Goal: Task Accomplishment & Management: Manage account settings

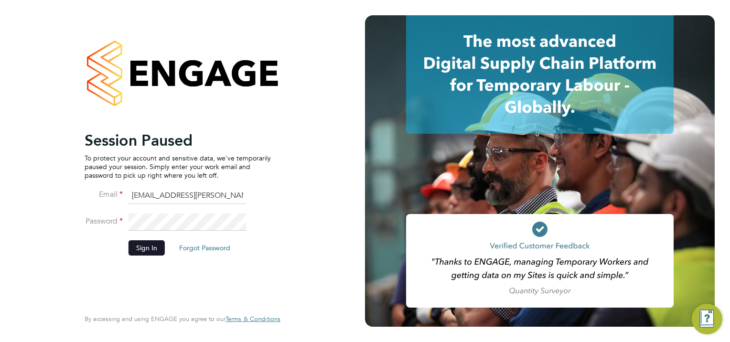
click at [147, 246] on button "Sign In" at bounding box center [146, 247] width 36 height 15
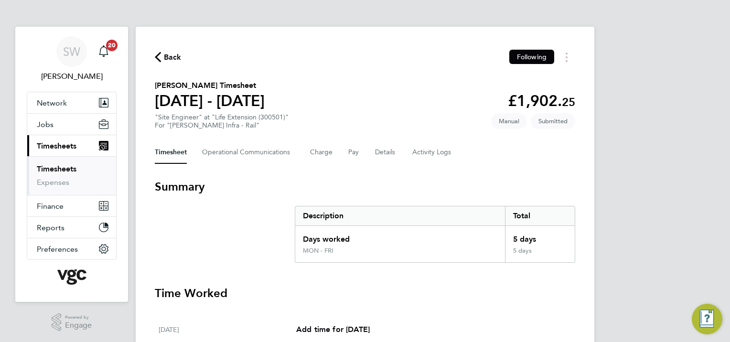
click at [46, 168] on link "Timesheets" at bounding box center [57, 168] width 40 height 9
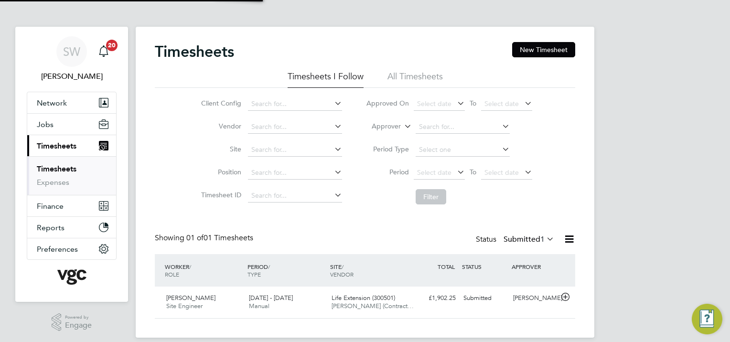
scroll to position [24, 83]
click at [535, 48] on button "New Timesheet" at bounding box center [543, 49] width 63 height 15
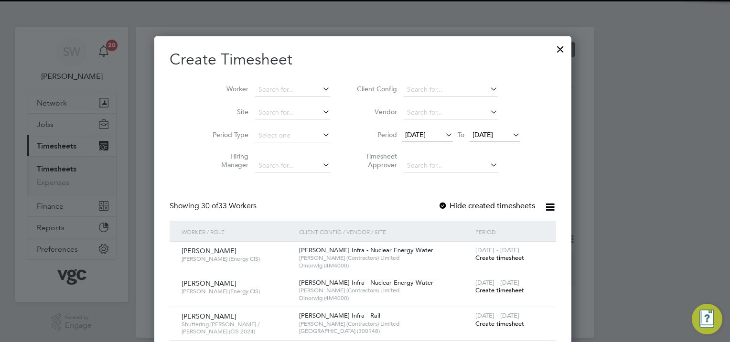
scroll to position [2004, 421]
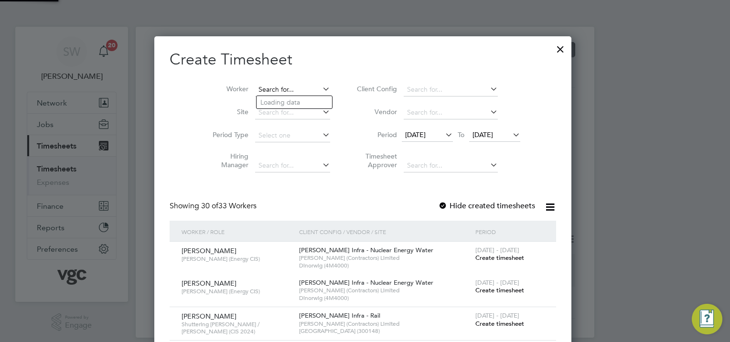
click at [267, 86] on input at bounding box center [292, 89] width 75 height 13
click at [288, 107] on li "Tim othy P alin" at bounding box center [302, 102] width 91 height 13
type input "[PERSON_NAME]"
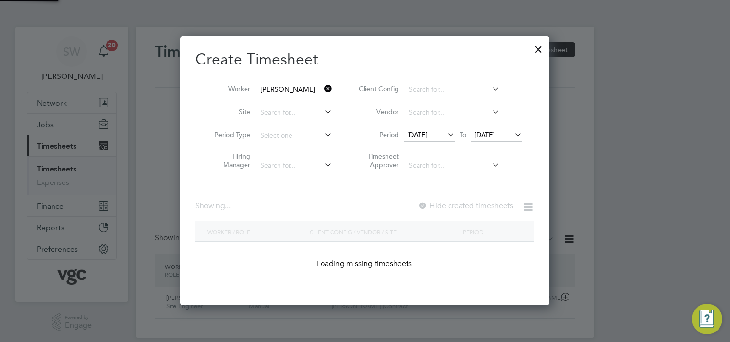
scroll to position [269, 370]
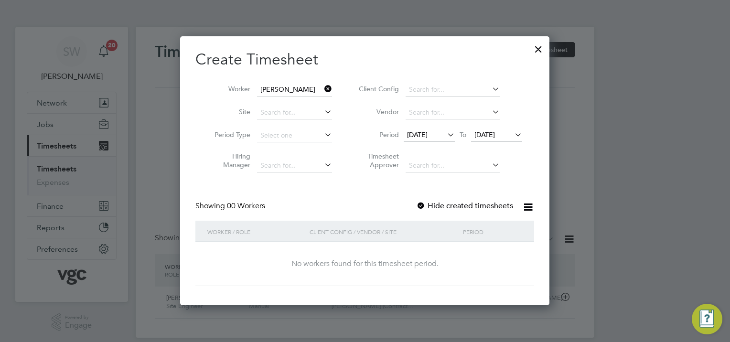
click at [495, 135] on span "[DATE]" at bounding box center [484, 134] width 21 height 9
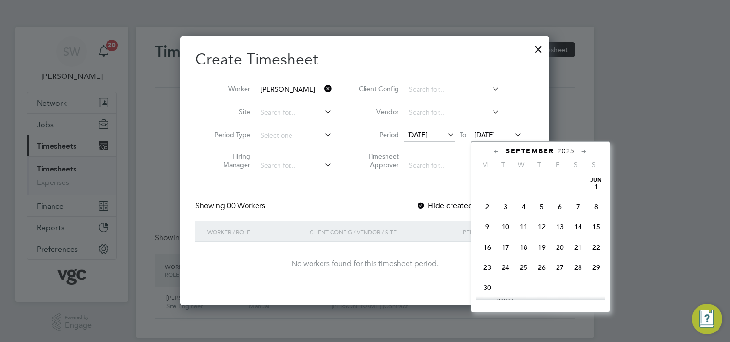
scroll to position [353, 0]
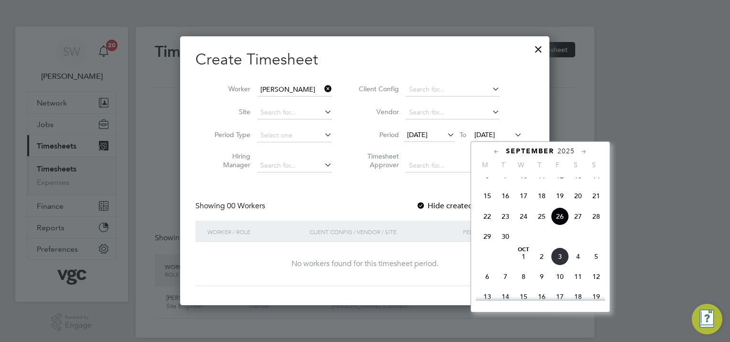
drag, startPoint x: 559, startPoint y: 265, endPoint x: 553, endPoint y: 264, distance: 5.9
click at [558, 265] on span "3" at bounding box center [560, 256] width 18 height 18
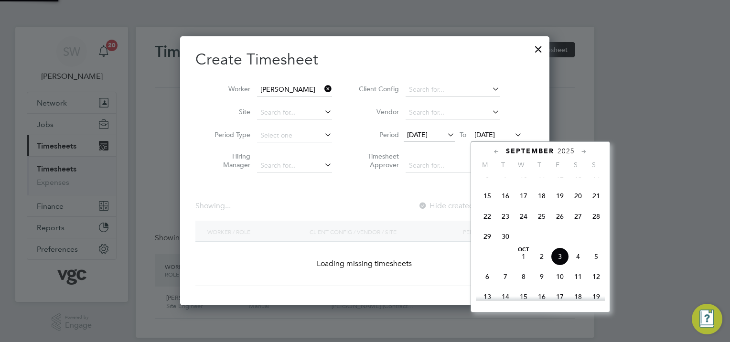
scroll to position [257, 370]
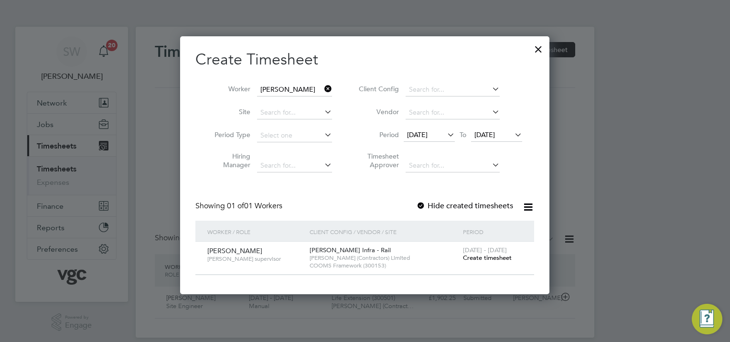
click at [478, 257] on span "Create timesheet" at bounding box center [487, 258] width 49 height 8
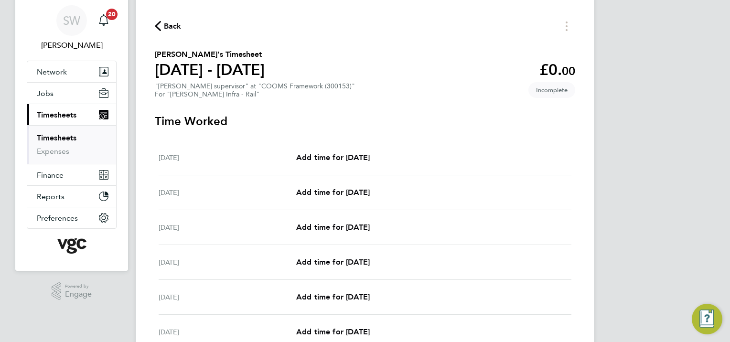
scroll to position [48, 0]
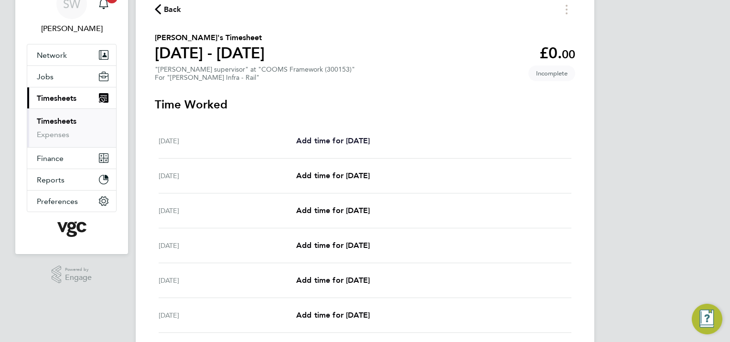
click at [329, 143] on span "Add time for [DATE]" at bounding box center [333, 140] width 74 height 9
select select "30"
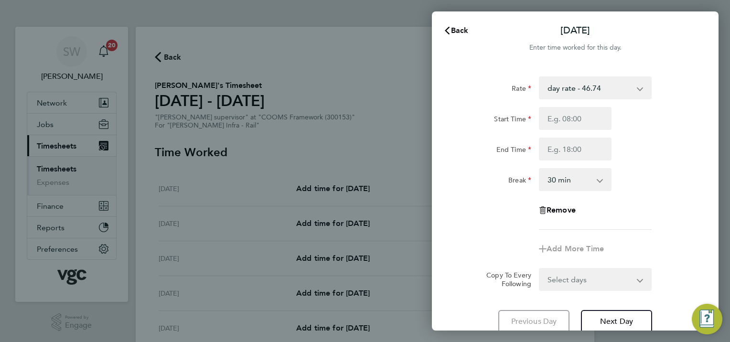
click at [637, 89] on select "day rate - 46.74 nights - 48.92 weekends - 54.35 xmas bonus - 450.00 xmas doubl…" at bounding box center [589, 87] width 99 height 21
select select "30"
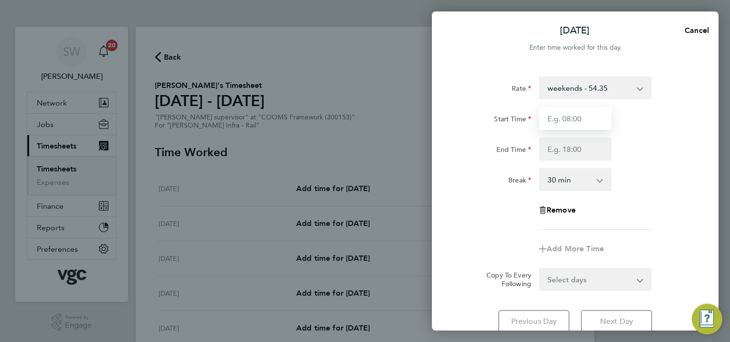
click at [559, 117] on input "Start Time" at bounding box center [575, 118] width 73 height 23
type input "20:00"
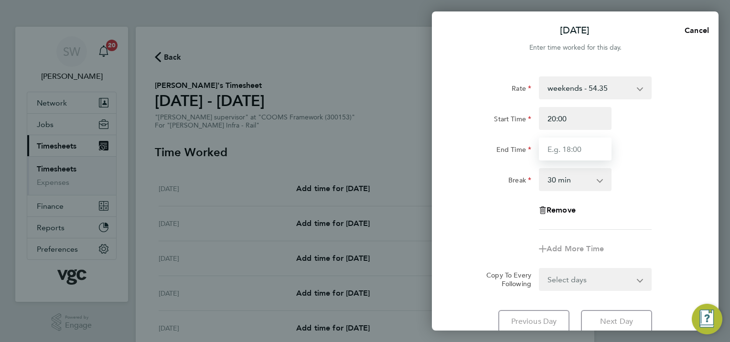
click at [548, 150] on input "End Time" at bounding box center [575, 149] width 73 height 23
type input "08:30"
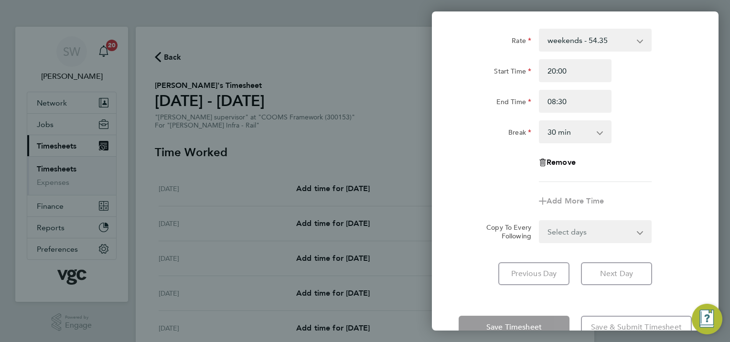
click at [466, 250] on div "Rate weekends - 54.35 day rate - 46.74 nights - 48.92 xmas bonus - 450.00 xmas …" at bounding box center [575, 156] width 287 height 279
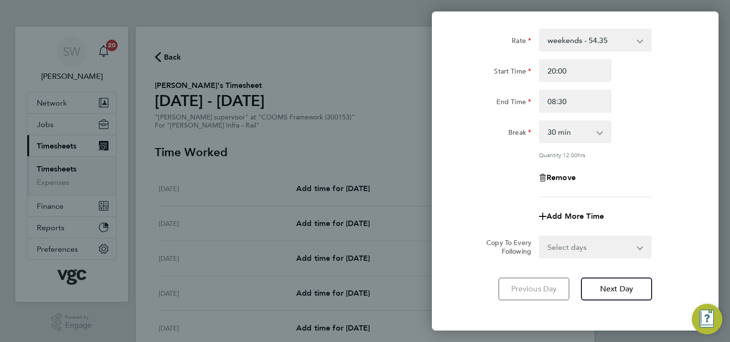
scroll to position [89, 0]
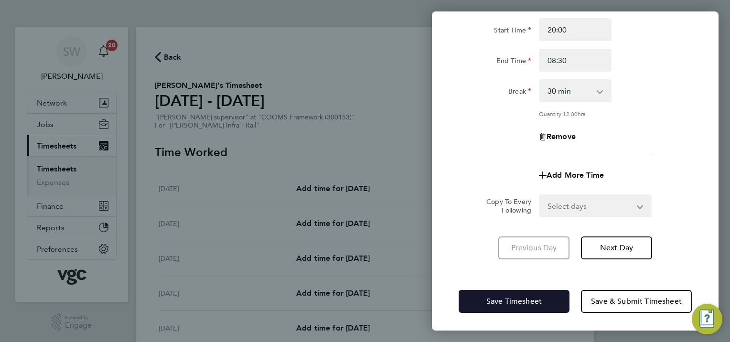
click at [478, 293] on button "Save Timesheet" at bounding box center [514, 301] width 111 height 23
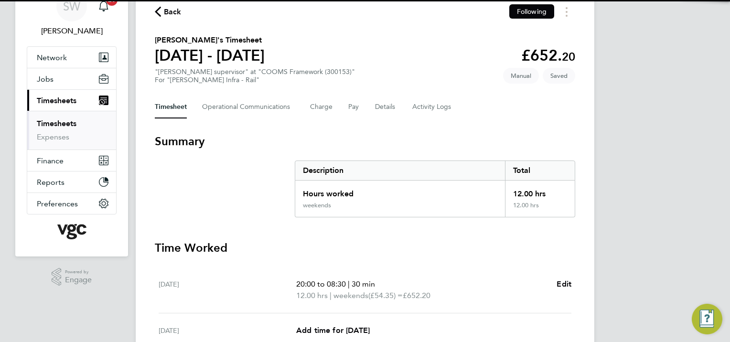
scroll to position [191, 0]
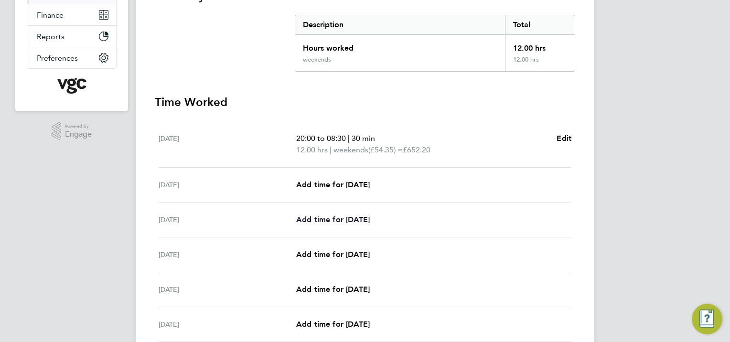
click at [320, 216] on span "Add time for [DATE]" at bounding box center [333, 219] width 74 height 9
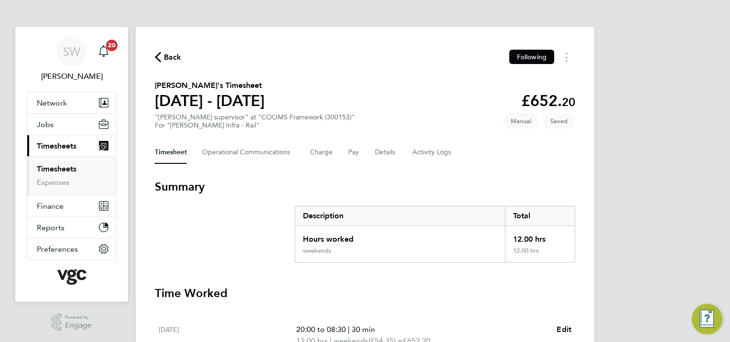
select select "30"
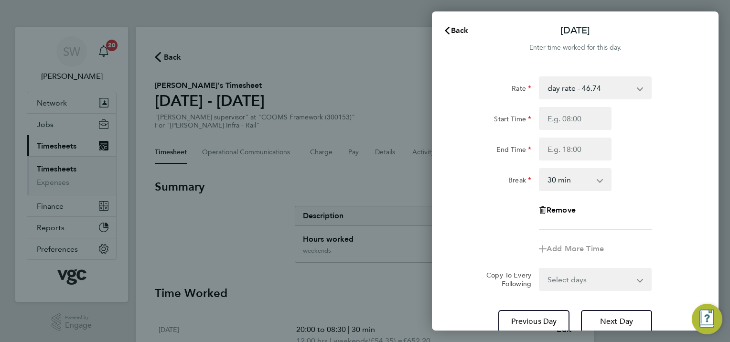
click at [639, 88] on app-icon-cross-button at bounding box center [644, 87] width 11 height 21
click at [637, 88] on select "day rate - 46.74 nights - 48.92 weekends - 54.35 xmas bonus - 450.00 xmas doubl…" at bounding box center [589, 87] width 99 height 21
select select "30"
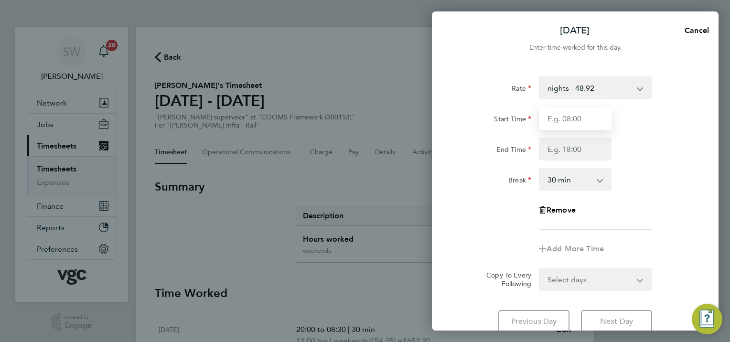
click at [562, 122] on input "Start Time" at bounding box center [575, 118] width 73 height 23
type input "20:00"
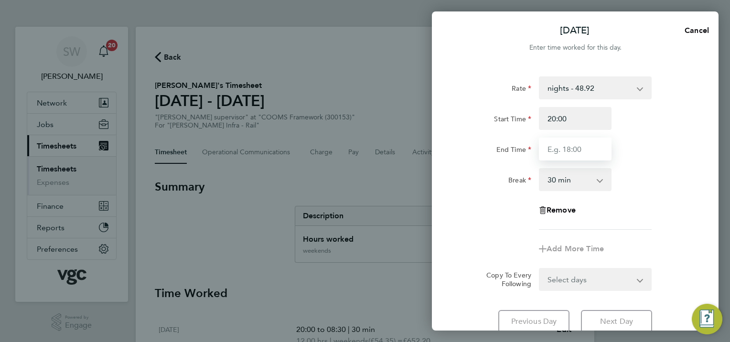
click at [554, 152] on input "End Time" at bounding box center [575, 149] width 73 height 23
type input "06:30"
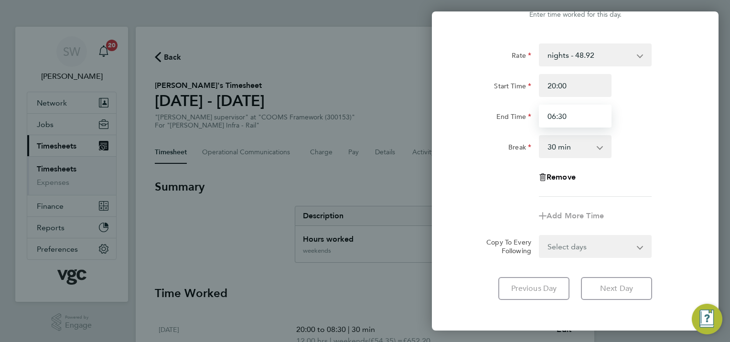
scroll to position [75, 0]
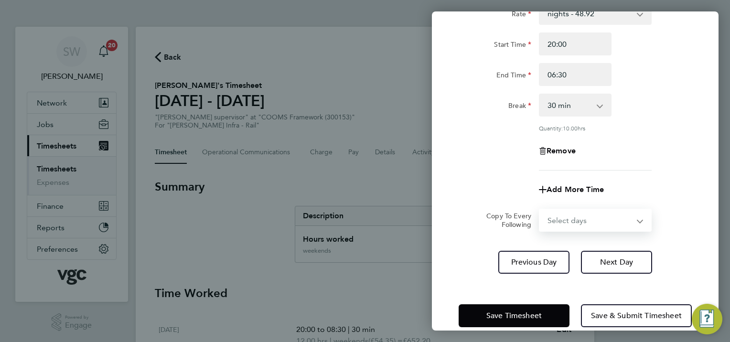
click at [636, 207] on form "Rate nights - 48.92 day rate - 46.74 weekends - 54.35 xmas bonus - 450.00 xmas …" at bounding box center [575, 117] width 233 height 230
select select "TUE"
click at [540, 210] on select "Select days Day [DATE] [DATE] [DATE] [DATE]" at bounding box center [590, 220] width 100 height 21
select select "[DATE]"
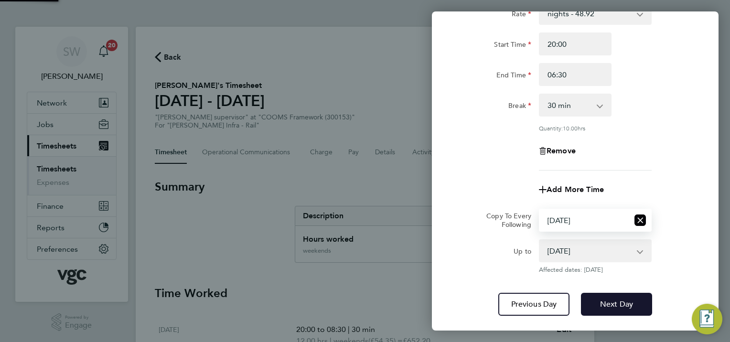
drag, startPoint x: 610, startPoint y: 302, endPoint x: 616, endPoint y: 284, distance: 19.0
click at [609, 301] on span "Next Day" at bounding box center [616, 304] width 33 height 10
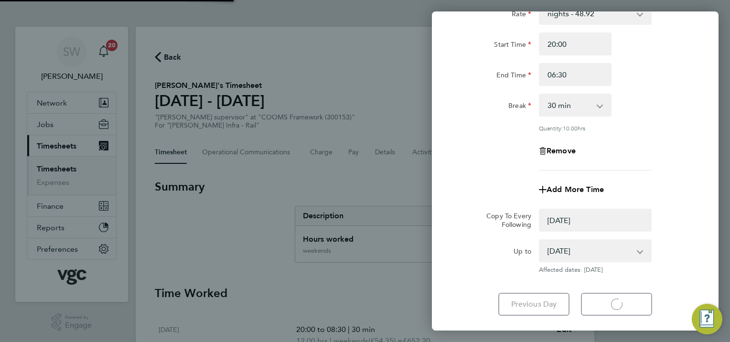
select select "0: null"
select select "30"
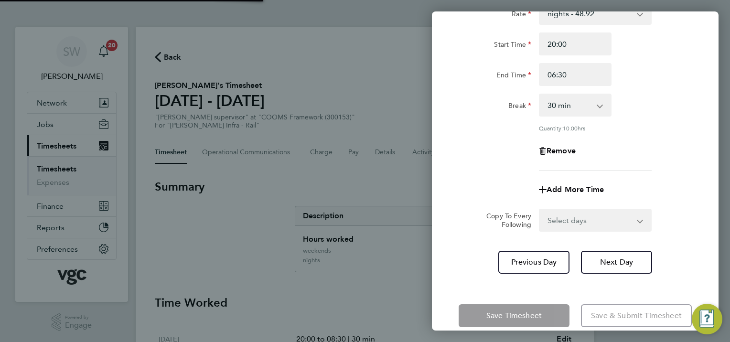
click at [638, 222] on select "Select days Day [DATE] [DATE] [DATE]" at bounding box center [590, 220] width 100 height 21
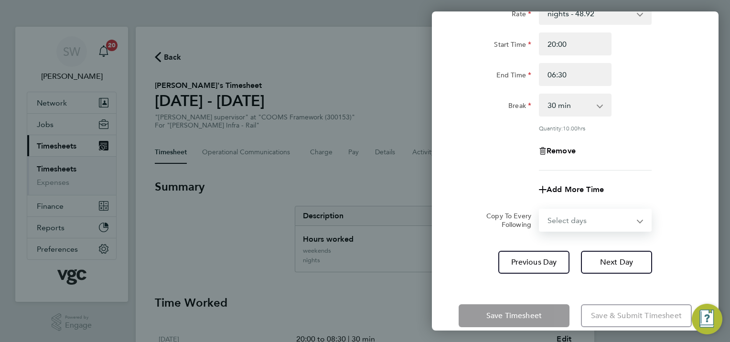
select select "WED"
click at [540, 210] on select "Select days Day [DATE] [DATE] [DATE]" at bounding box center [590, 220] width 100 height 21
select select "[DATE]"
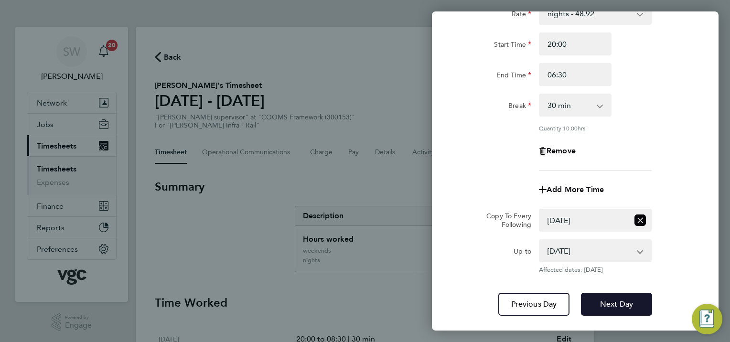
click at [606, 299] on span "Next Day" at bounding box center [616, 304] width 33 height 10
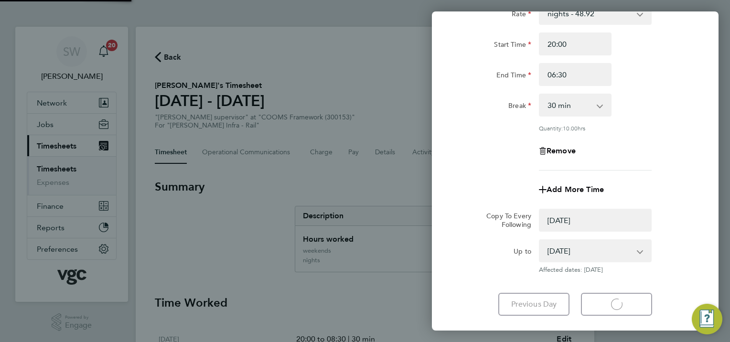
select select "0: null"
select select "30"
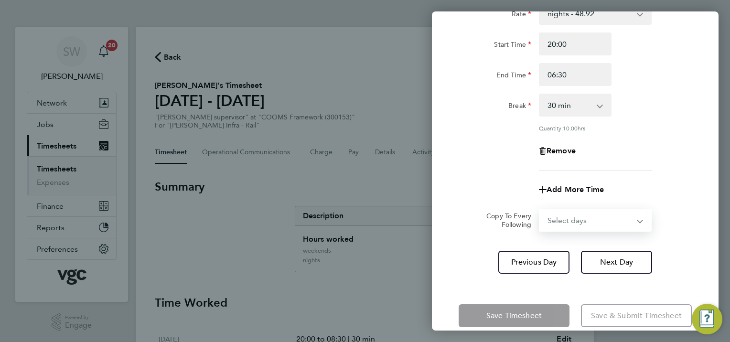
click at [637, 222] on select "Select days Day [DATE] [DATE]" at bounding box center [590, 220] width 100 height 21
select select "THU"
click at [540, 210] on select "Select days Day [DATE] [DATE]" at bounding box center [590, 220] width 100 height 21
select select "[DATE]"
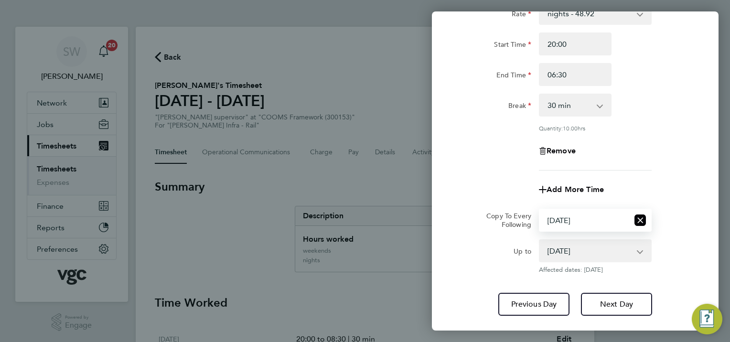
scroll to position [131, 0]
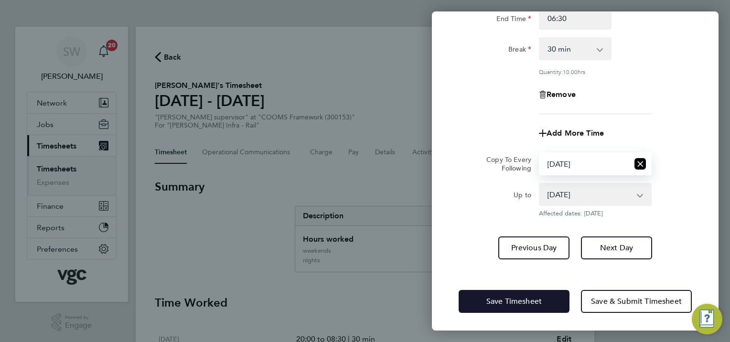
drag, startPoint x: 502, startPoint y: 301, endPoint x: 499, endPoint y: 297, distance: 5.6
click at [501, 300] on span "Save Timesheet" at bounding box center [513, 302] width 55 height 10
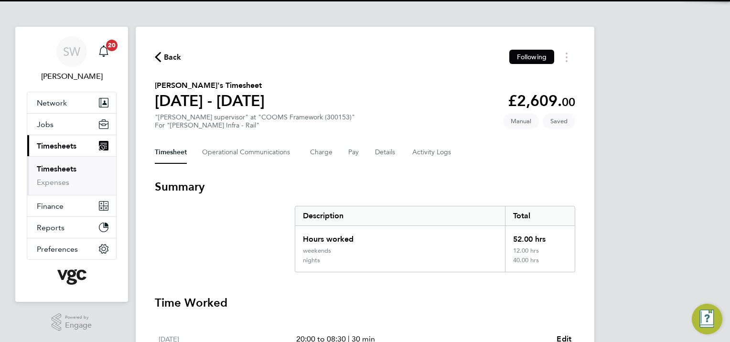
scroll to position [287, 0]
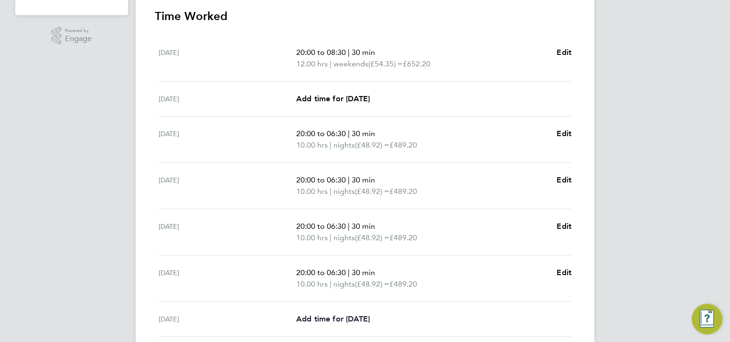
click at [310, 315] on span "Add time for [DATE]" at bounding box center [333, 318] width 74 height 9
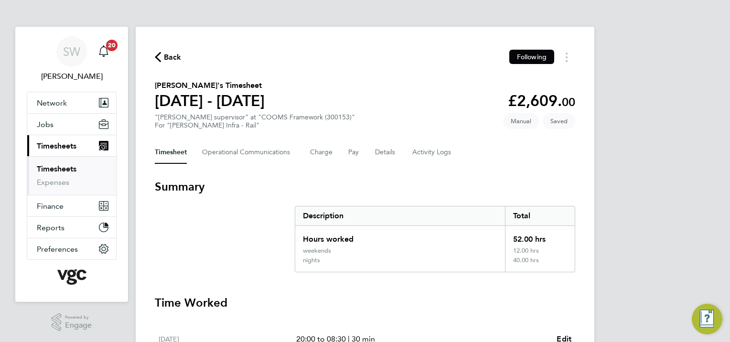
select select "30"
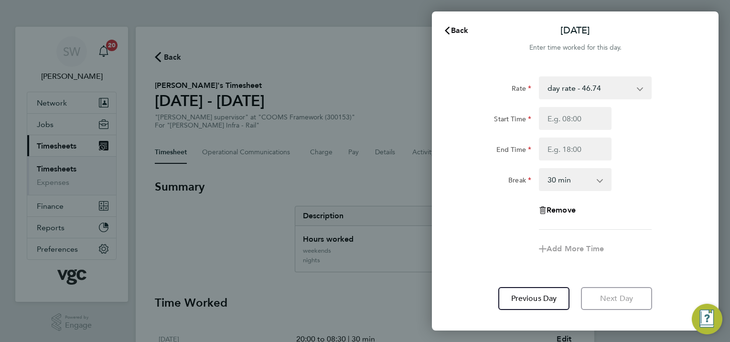
click at [641, 89] on app-icon-cross-button at bounding box center [644, 87] width 11 height 21
click at [639, 89] on select "day rate - 46.74 nights - 48.92 weekends - 54.35 xmas bonus - 450.00 xmas doubl…" at bounding box center [589, 87] width 99 height 21
select select "30"
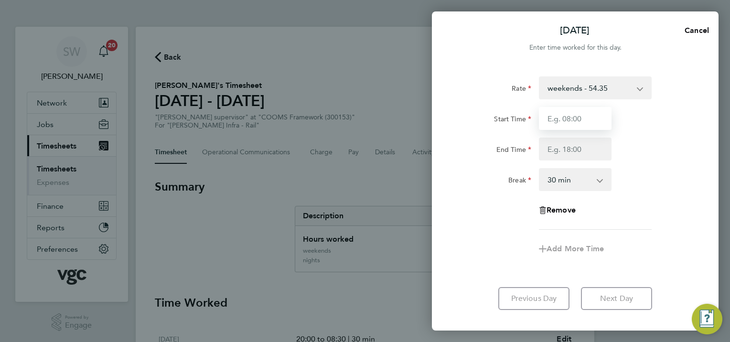
click at [571, 118] on input "Start Time" at bounding box center [575, 118] width 73 height 23
type input "20:00"
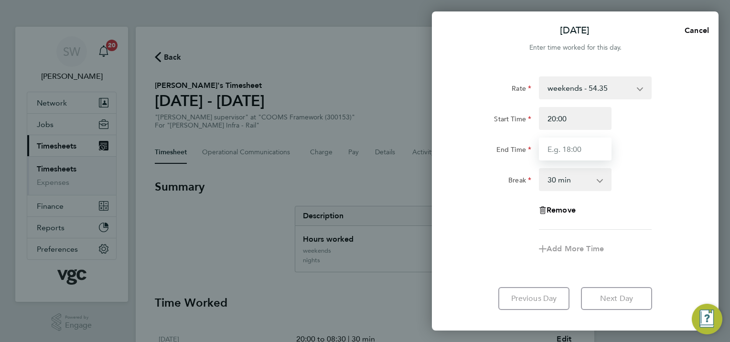
click at [561, 149] on input "End Time" at bounding box center [575, 149] width 73 height 23
type input "06:30"
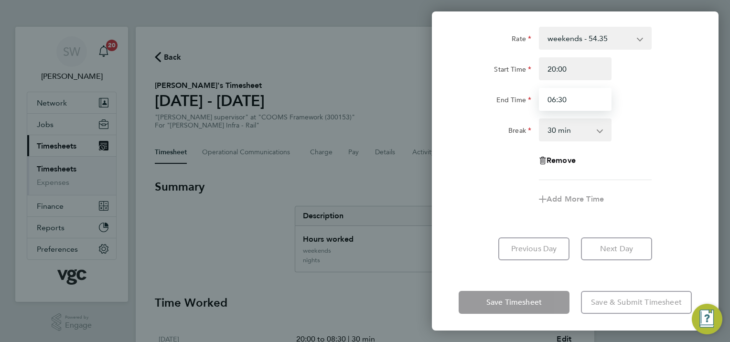
scroll to position [52, 0]
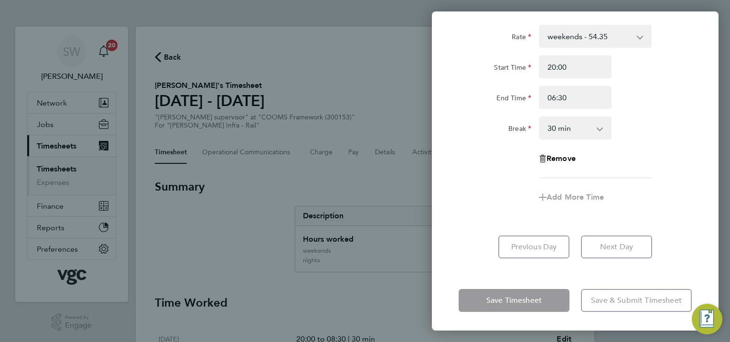
click at [480, 274] on div "Fri 03 Oct Cancel Enter time worked for this day. Rate weekends - 54.35 day rat…" at bounding box center [575, 170] width 287 height 319
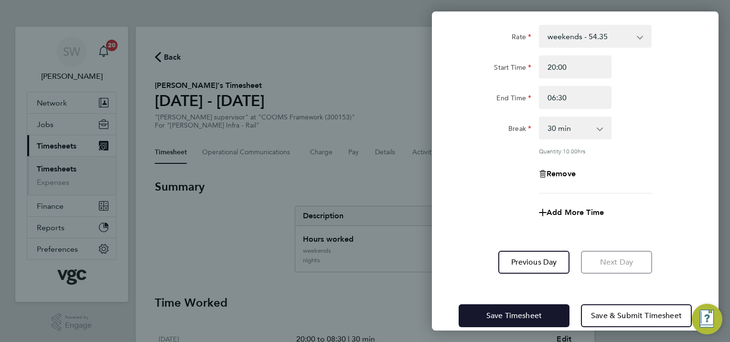
click at [483, 307] on button "Save Timesheet" at bounding box center [514, 315] width 111 height 23
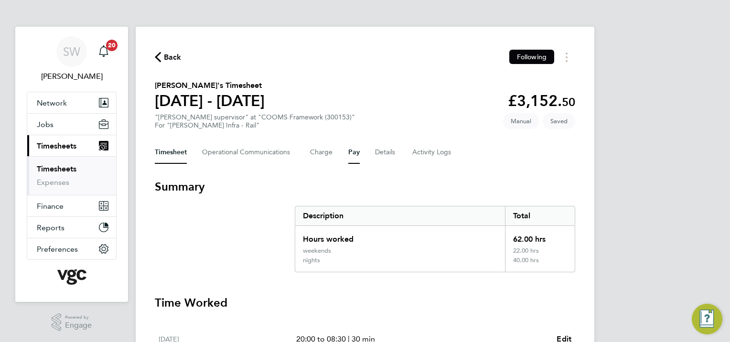
click at [352, 154] on button "Pay" at bounding box center [353, 152] width 11 height 23
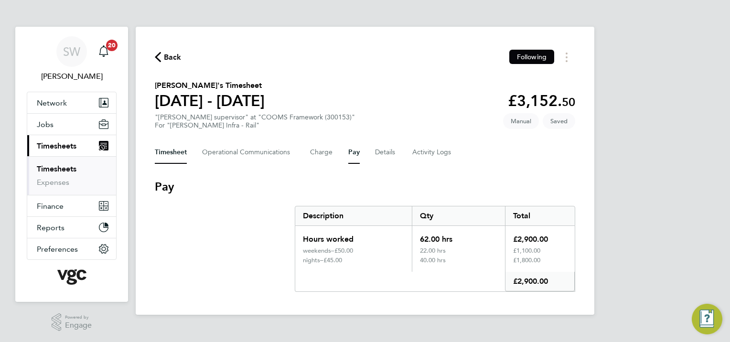
click at [164, 154] on button "Timesheet" at bounding box center [171, 152] width 32 height 23
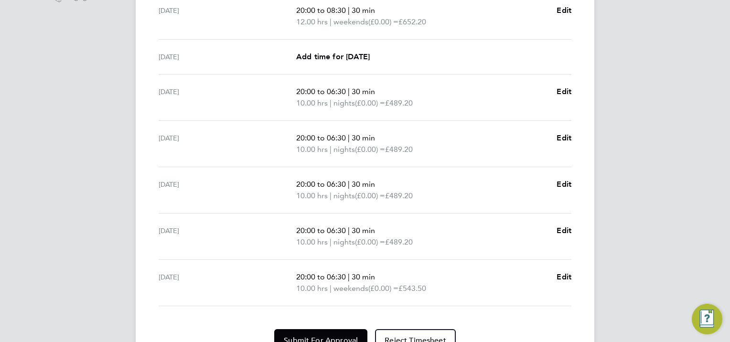
scroll to position [375, 0]
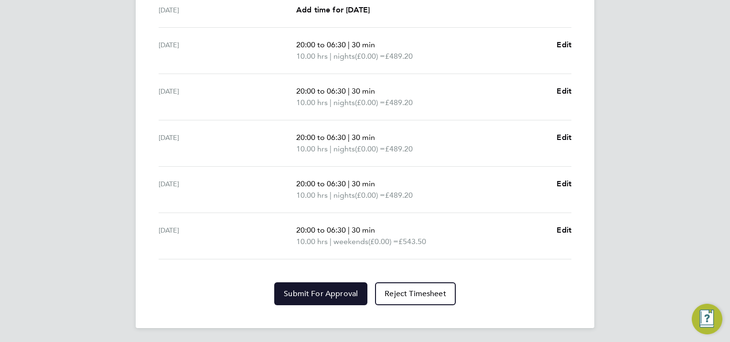
click at [313, 292] on span "Submit For Approval" at bounding box center [321, 294] width 74 height 10
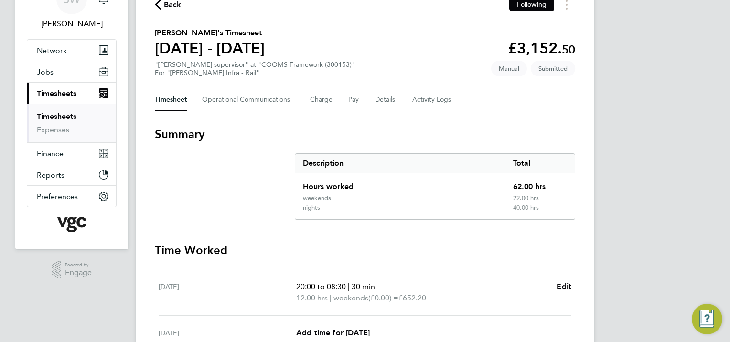
scroll to position [0, 0]
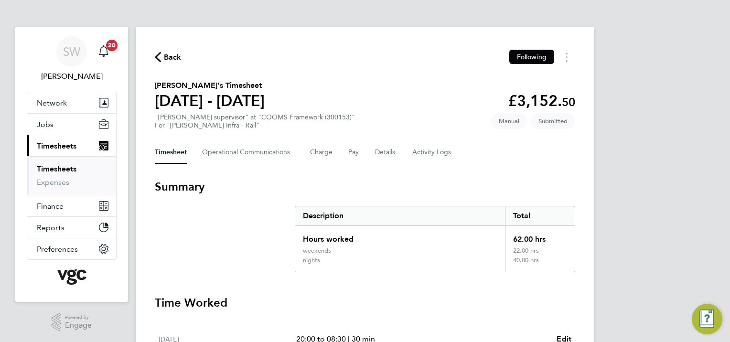
click at [71, 166] on link "Timesheets" at bounding box center [57, 168] width 40 height 9
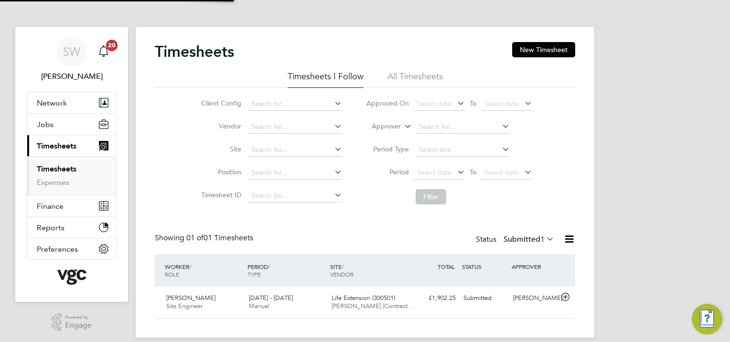
scroll to position [24, 83]
click at [537, 51] on button "New Timesheet" at bounding box center [543, 49] width 63 height 15
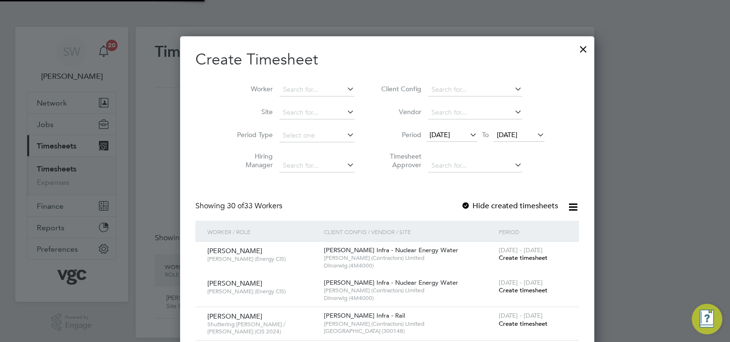
scroll to position [2004, 421]
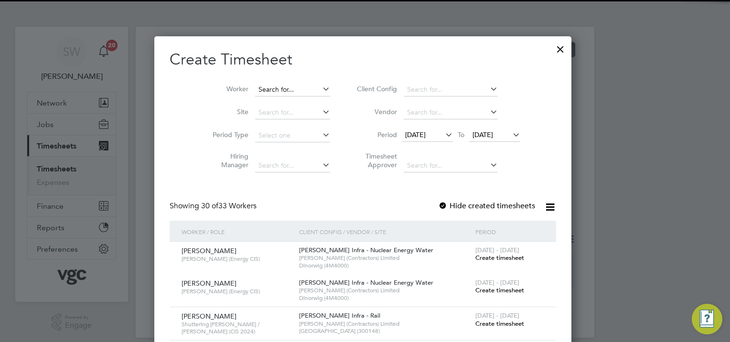
click at [279, 86] on input at bounding box center [292, 89] width 75 height 13
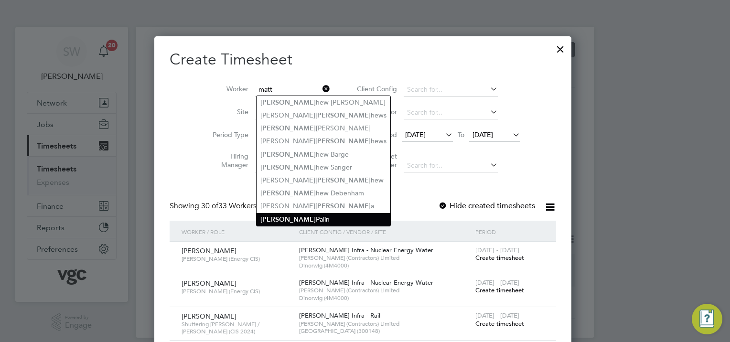
click at [286, 216] on li "[PERSON_NAME]" at bounding box center [324, 219] width 134 height 13
type input "[PERSON_NAME]"
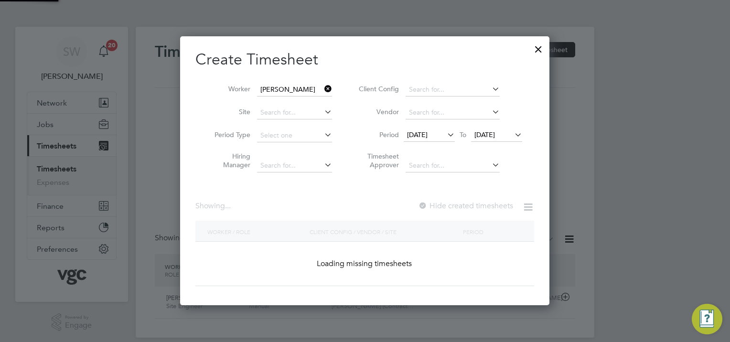
scroll to position [269, 370]
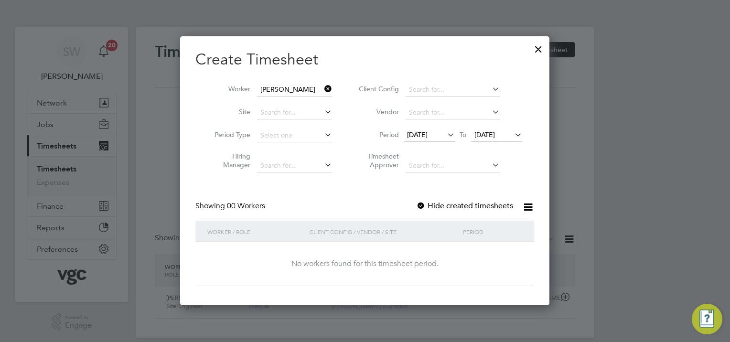
click at [495, 136] on span "[DATE]" at bounding box center [484, 134] width 21 height 9
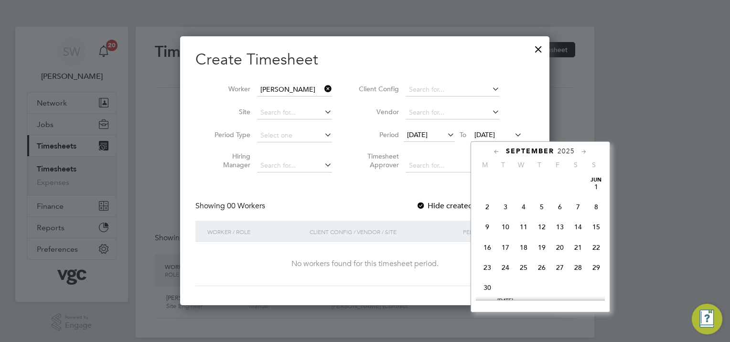
scroll to position [353, 0]
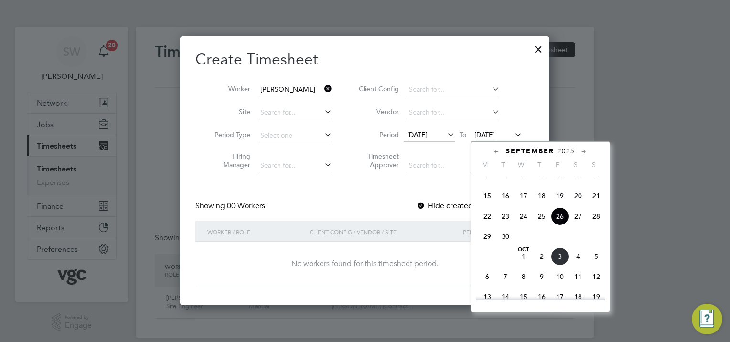
drag, startPoint x: 562, startPoint y: 267, endPoint x: 547, endPoint y: 264, distance: 14.8
click at [560, 266] on span "3" at bounding box center [560, 256] width 18 height 18
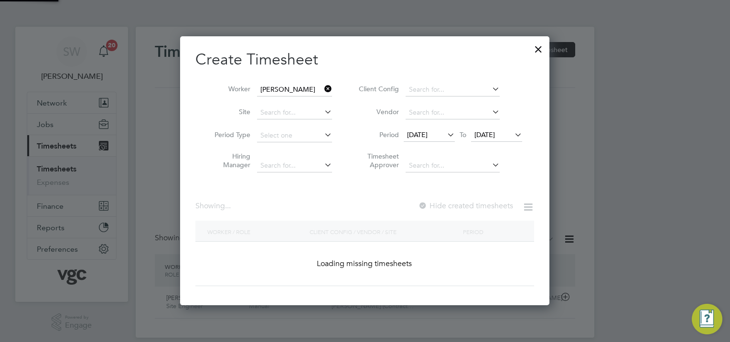
scroll to position [257, 370]
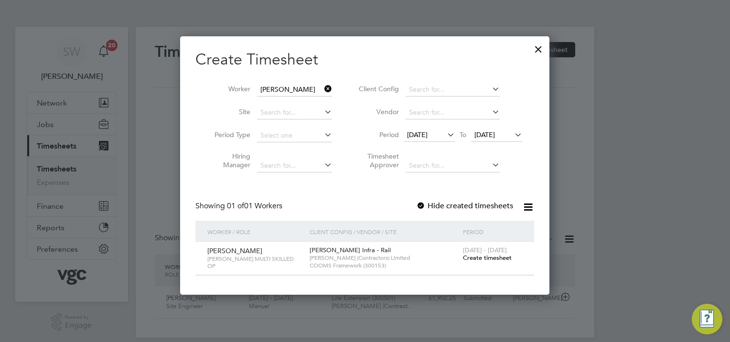
click at [476, 255] on span "Create timesheet" at bounding box center [487, 258] width 49 height 8
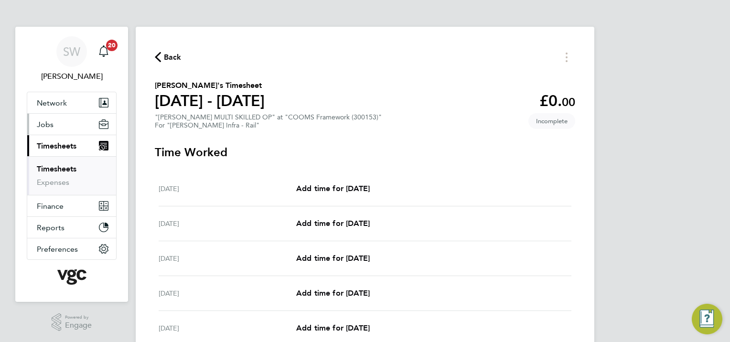
click at [46, 120] on span "Jobs" at bounding box center [45, 124] width 17 height 9
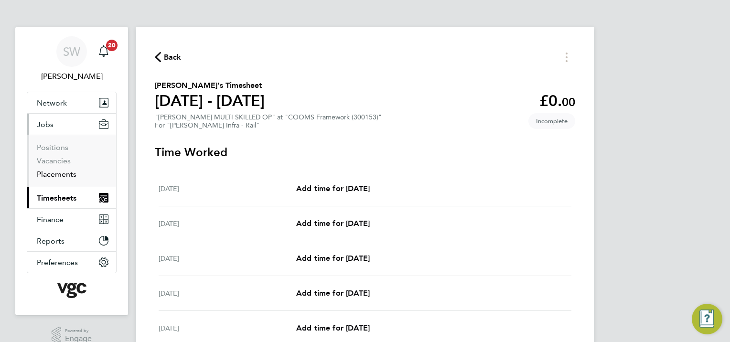
click at [62, 172] on link "Placements" at bounding box center [57, 174] width 40 height 9
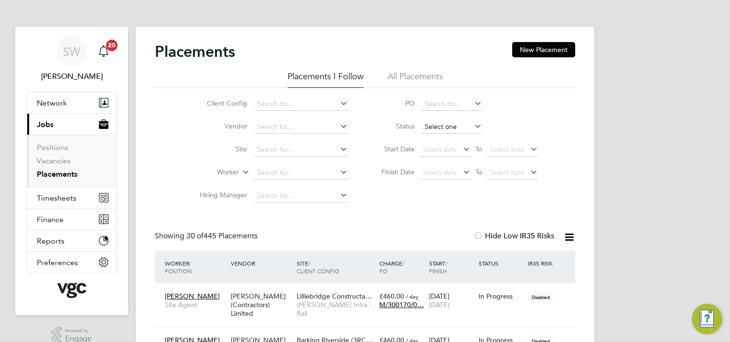
click at [454, 127] on input at bounding box center [451, 126] width 61 height 13
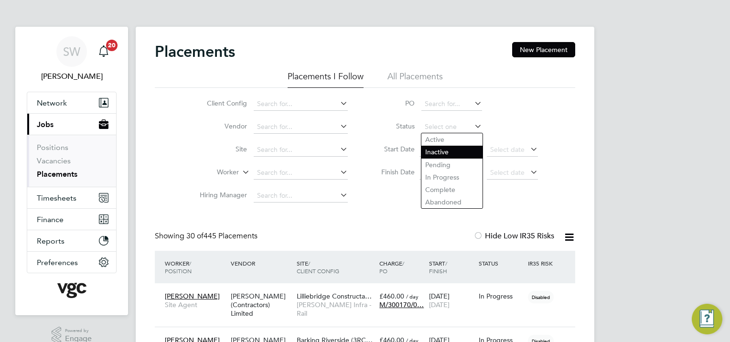
click at [438, 147] on li "Inactive" at bounding box center [451, 152] width 61 height 12
type input "Inactive"
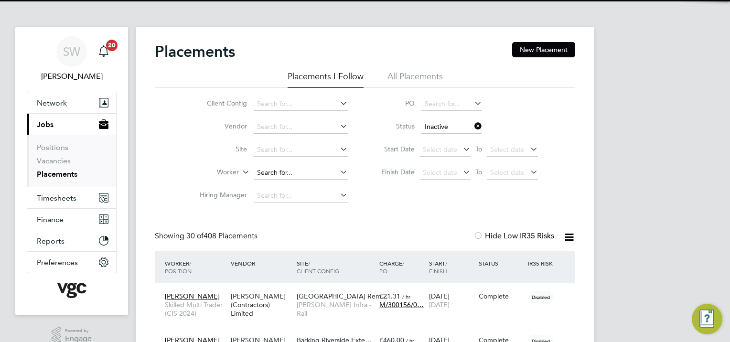
click at [267, 169] on input at bounding box center [301, 172] width 94 height 13
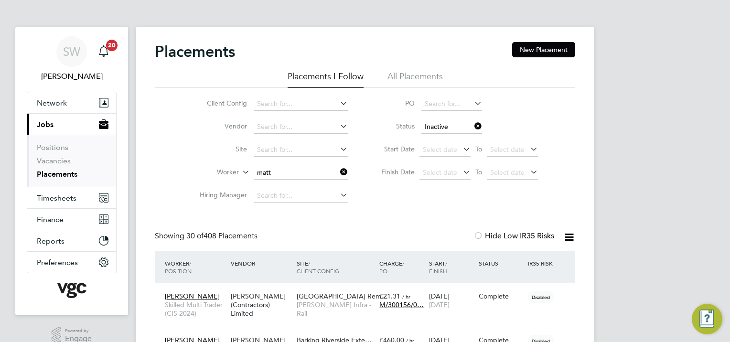
click at [277, 199] on li "[PERSON_NAME]" at bounding box center [319, 198] width 131 height 13
type input "[PERSON_NAME]"
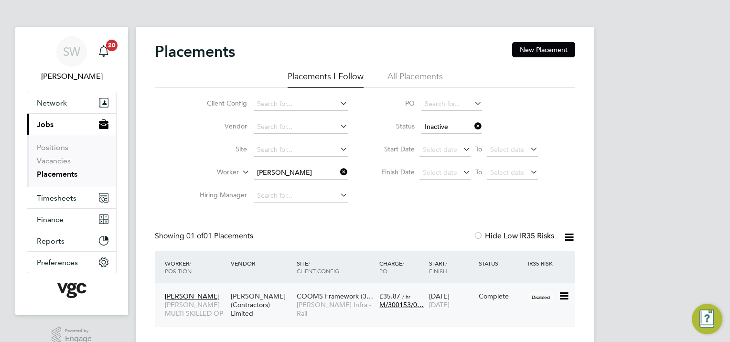
click at [462, 298] on div "13 Jul 2024 01 Oct 2025" at bounding box center [452, 300] width 50 height 27
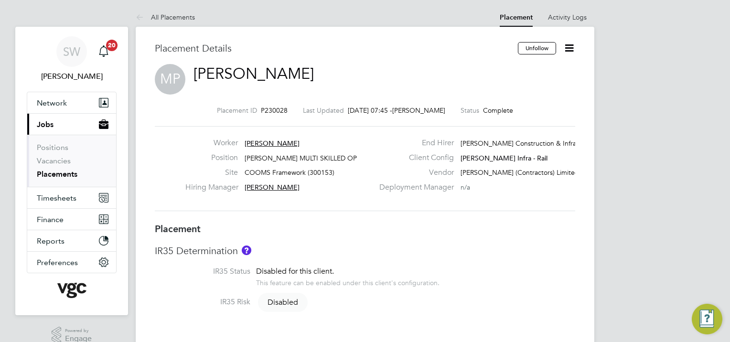
click at [571, 50] on icon at bounding box center [569, 48] width 12 height 12
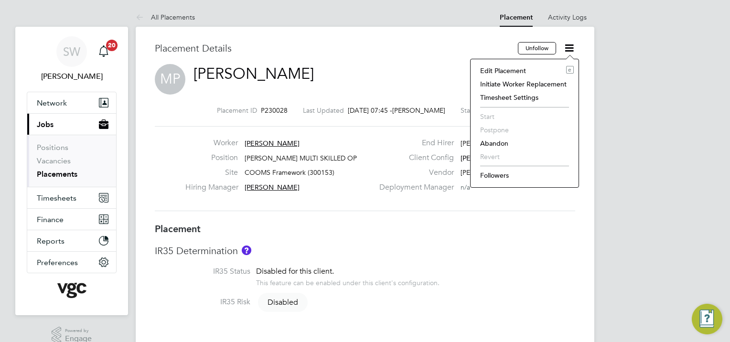
click at [498, 70] on li "Edit Placement e" at bounding box center [524, 70] width 98 height 13
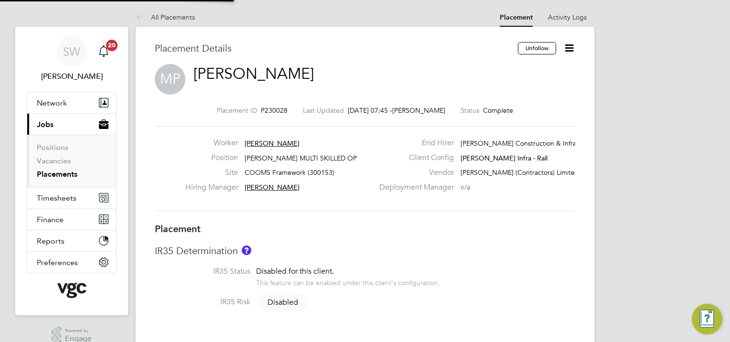
type input "[PERSON_NAME]"
type input "[DATE]"
type input "08:00"
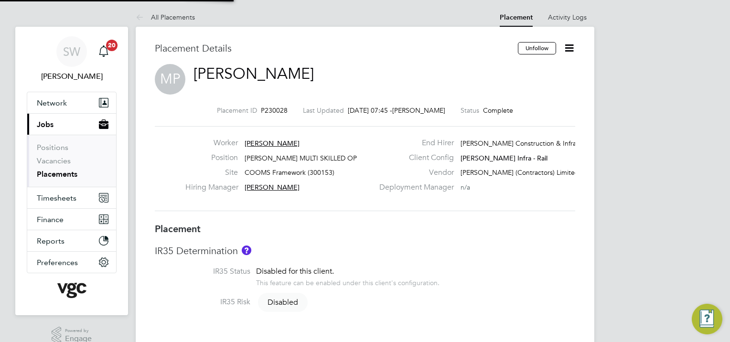
type input "18:00"
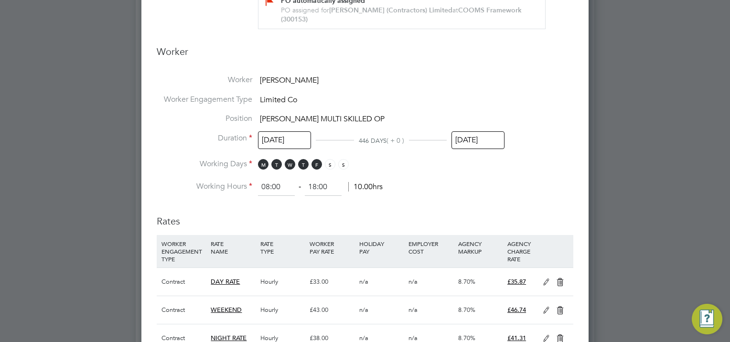
click at [472, 139] on input "[DATE]" at bounding box center [477, 140] width 53 height 18
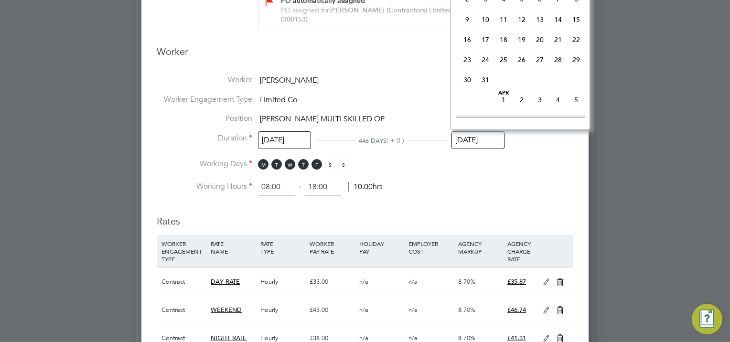
click at [483, 89] on span "31" at bounding box center [485, 80] width 18 height 18
type input "[DATE]"
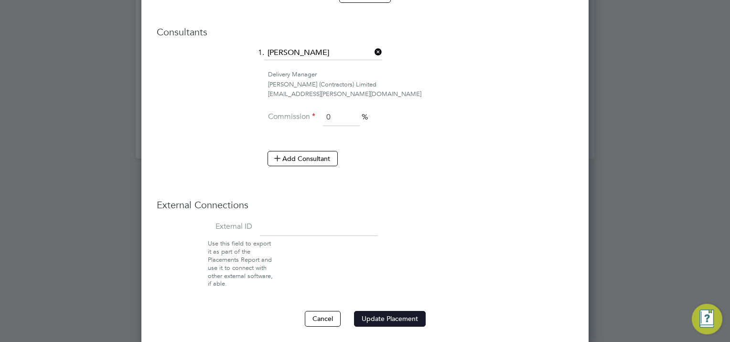
click at [374, 312] on button "Update Placement" at bounding box center [390, 318] width 72 height 15
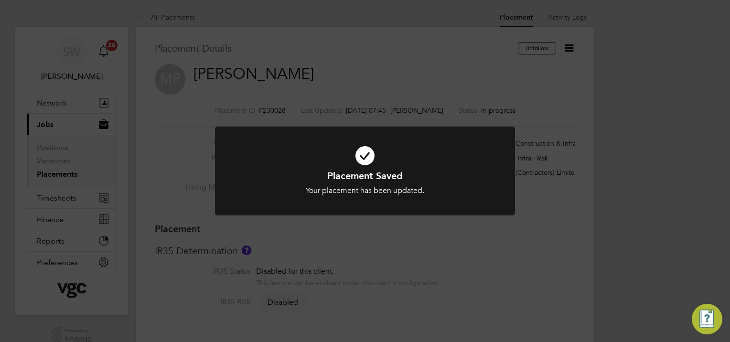
drag, startPoint x: 123, startPoint y: 171, endPoint x: 96, endPoint y: 172, distance: 27.3
click at [118, 169] on div "Placement Saved Your placement has been updated. Cancel Okay" at bounding box center [365, 171] width 730 height 342
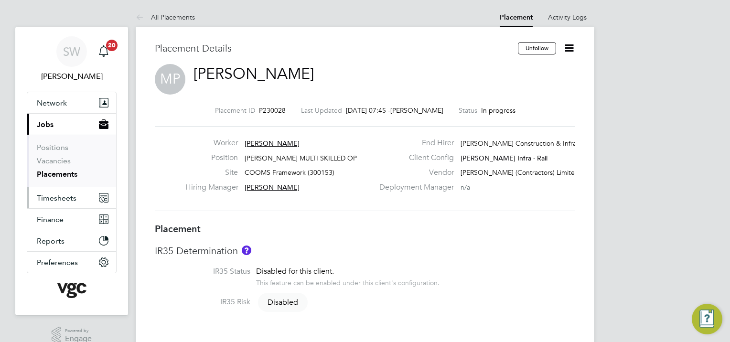
click at [57, 197] on span "Timesheets" at bounding box center [57, 197] width 40 height 9
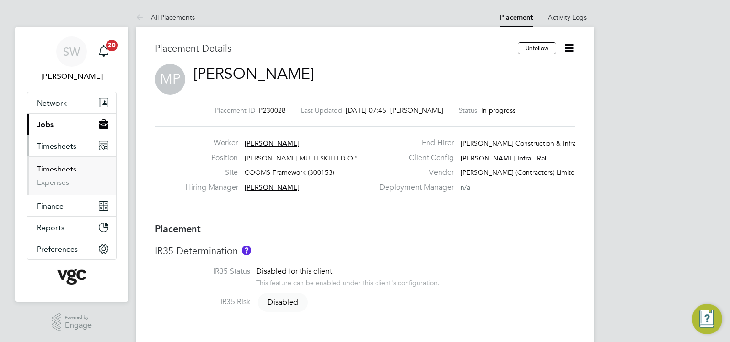
click at [56, 168] on link "Timesheets" at bounding box center [57, 168] width 40 height 9
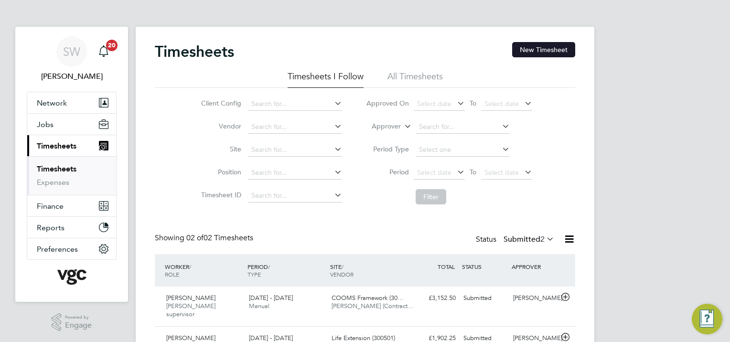
click at [534, 50] on button "New Timesheet" at bounding box center [543, 49] width 63 height 15
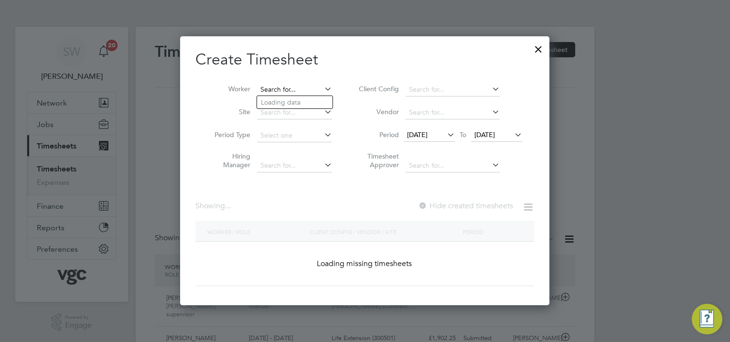
click at [285, 87] on input at bounding box center [294, 89] width 75 height 13
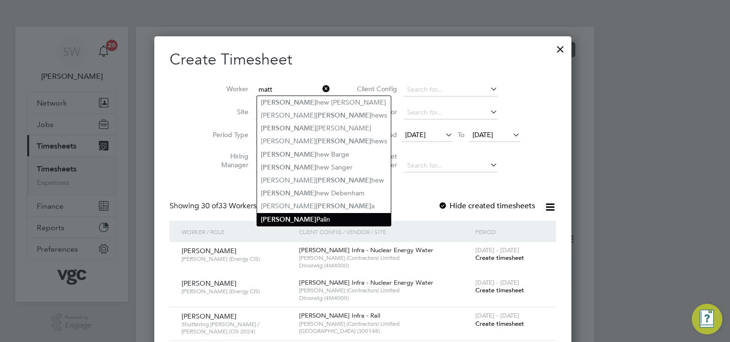
click at [294, 218] on li "[PERSON_NAME]" at bounding box center [324, 219] width 134 height 13
type input "[PERSON_NAME]"
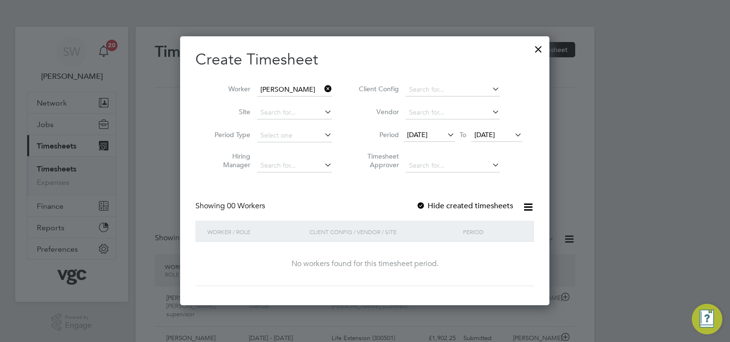
click at [495, 130] on span "[DATE]" at bounding box center [484, 134] width 21 height 9
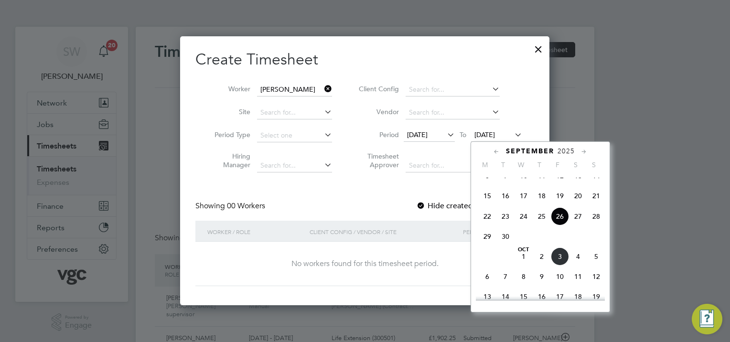
drag, startPoint x: 557, startPoint y: 269, endPoint x: 520, endPoint y: 238, distance: 48.1
click at [556, 266] on span "3" at bounding box center [560, 256] width 18 height 18
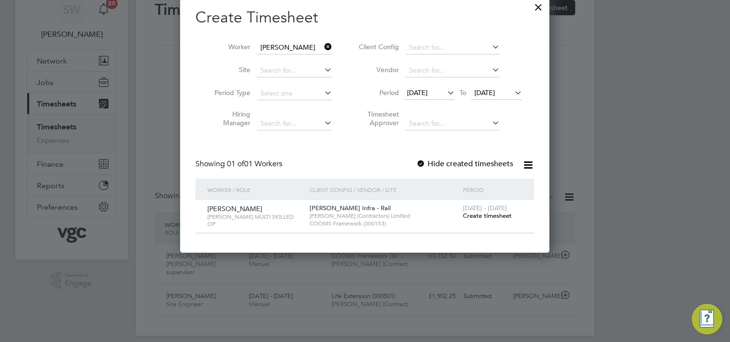
click at [464, 208] on span "[DATE] - [DATE]" at bounding box center [485, 208] width 44 height 8
click at [468, 214] on span "Create timesheet" at bounding box center [487, 216] width 49 height 8
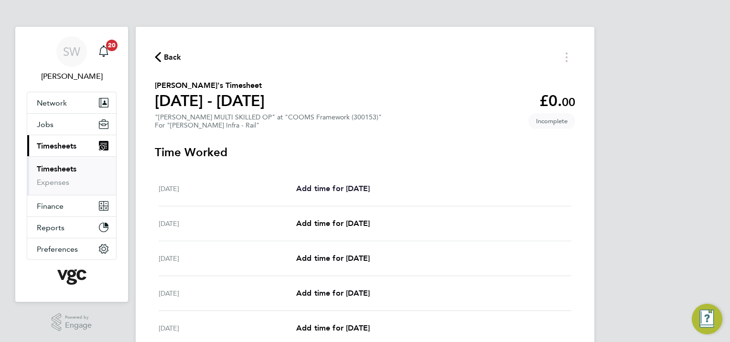
click at [313, 189] on span "Add time for [DATE]" at bounding box center [333, 188] width 74 height 9
select select "30"
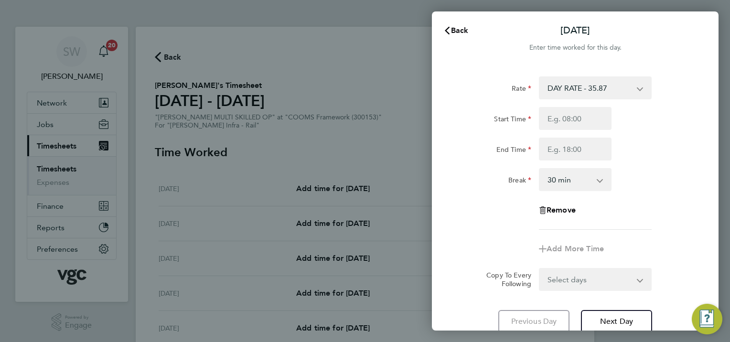
click at [640, 88] on app-icon-cross-button at bounding box center [644, 87] width 11 height 21
click at [640, 87] on app-icon-cross-button at bounding box center [644, 87] width 11 height 21
click at [638, 85] on select "DAY RATE - 35.87 WEEKEND - 46.74 NIGHT RATE - 41.31 xmas Bonus - 450.00 xmas do…" at bounding box center [589, 87] width 99 height 21
select select "30"
click at [638, 86] on select "NIGHT RATE - 41.31 DAY RATE - 35.87 WEEKEND - 46.74 xmas Bonus - 450.00 xmas do…" at bounding box center [589, 87] width 99 height 21
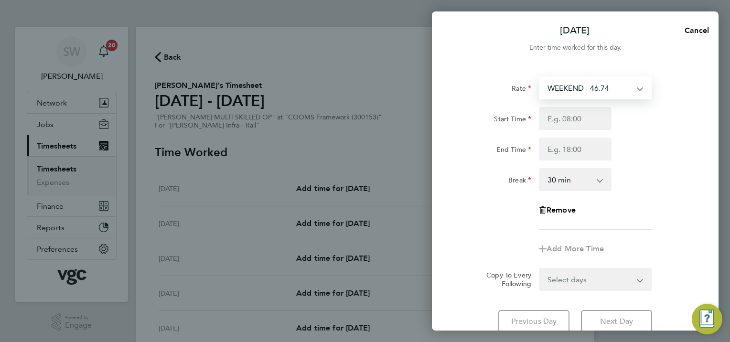
select select "30"
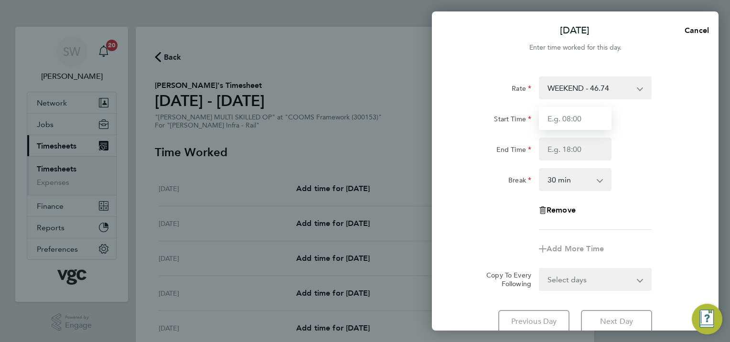
click at [558, 119] on input "Start Time" at bounding box center [575, 118] width 73 height 23
type input "20:00"
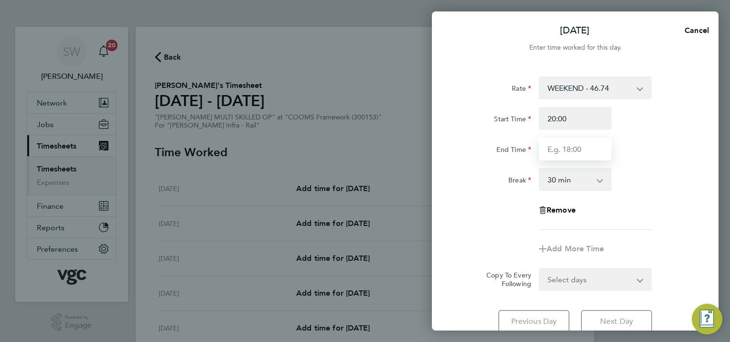
type input "08:30"
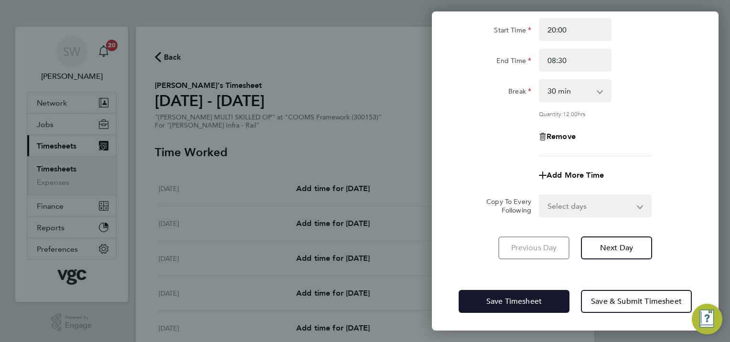
drag, startPoint x: 474, startPoint y: 298, endPoint x: 468, endPoint y: 293, distance: 7.8
click at [473, 298] on button "Save Timesheet" at bounding box center [514, 301] width 111 height 23
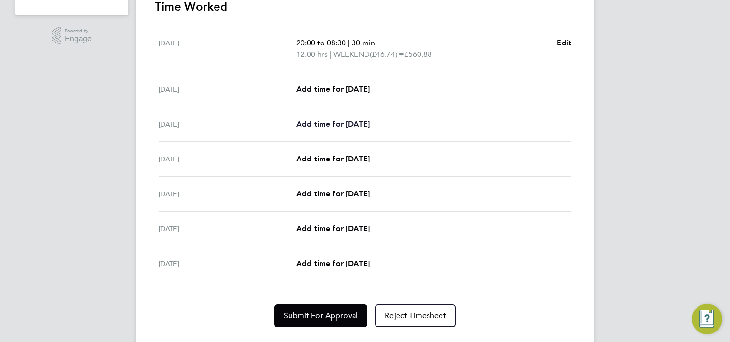
click at [346, 123] on span "Add time for [DATE]" at bounding box center [333, 123] width 74 height 9
select select "30"
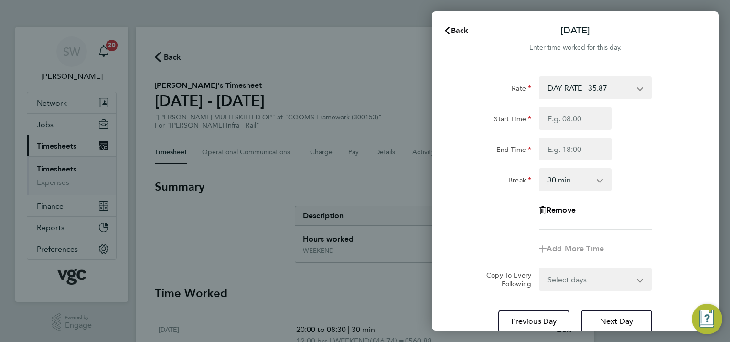
click at [637, 87] on select "DAY RATE - 35.87 WEEKEND - 46.74 NIGHT RATE - 41.31 xmas Bonus - 450.00 xmas do…" at bounding box center [589, 87] width 99 height 21
select select "30"
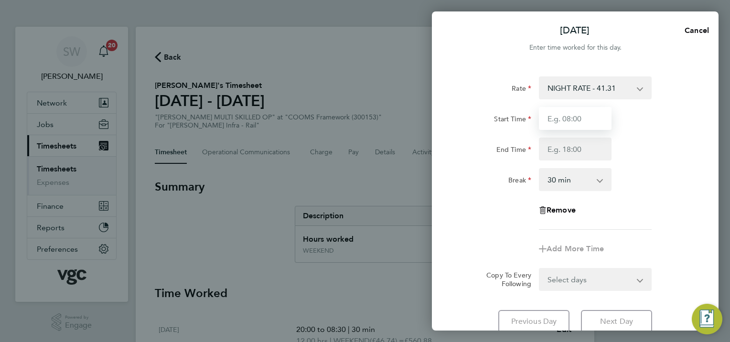
click at [558, 123] on input "Start Time" at bounding box center [575, 118] width 73 height 23
type input "20:00"
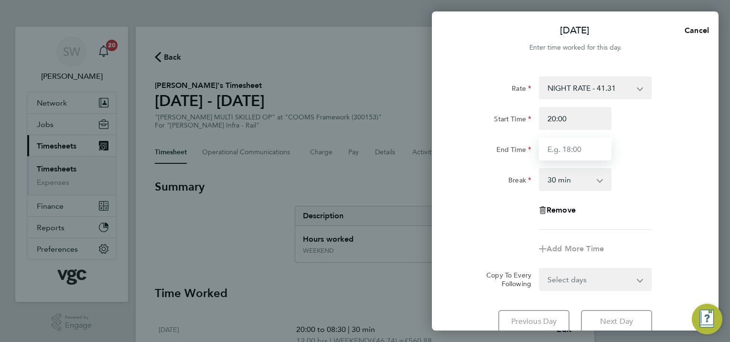
click at [551, 151] on input "End Time" at bounding box center [575, 149] width 73 height 23
type input "06:30"
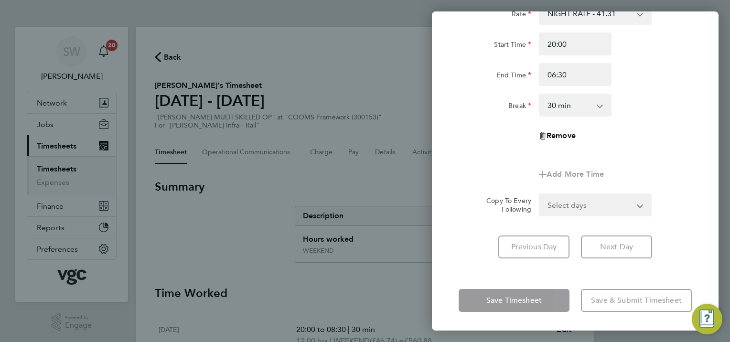
click at [635, 205] on form "Rate NIGHT RATE - 41.31 DAY RATE - 35.87 WEEKEND - 46.74 xmas Bonus - 450.00 xm…" at bounding box center [575, 109] width 233 height 214
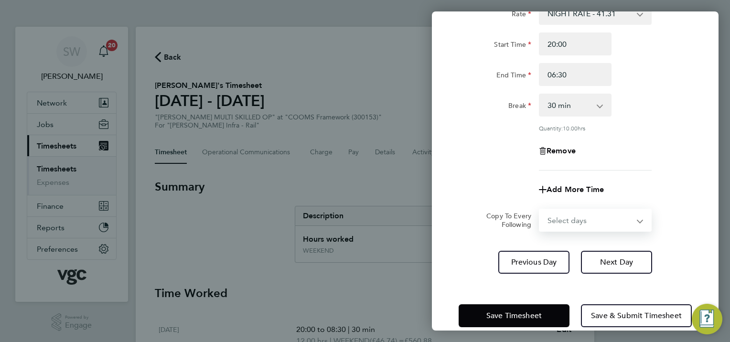
select select "TUE"
click at [540, 210] on select "Select days Day [DATE] [DATE] [DATE] [DATE]" at bounding box center [590, 220] width 100 height 21
select select "[DATE]"
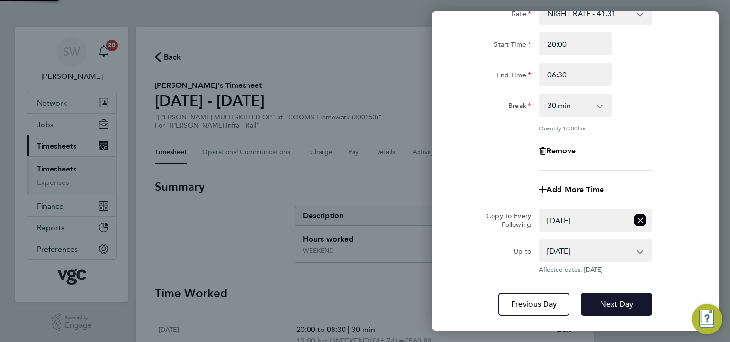
drag, startPoint x: 602, startPoint y: 298, endPoint x: 602, endPoint y: 264, distance: 33.4
click at [601, 298] on button "Next Day" at bounding box center [616, 304] width 71 height 23
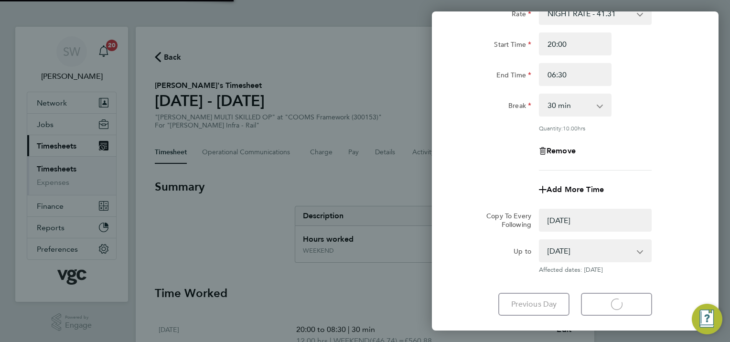
select select "0: null"
select select "30"
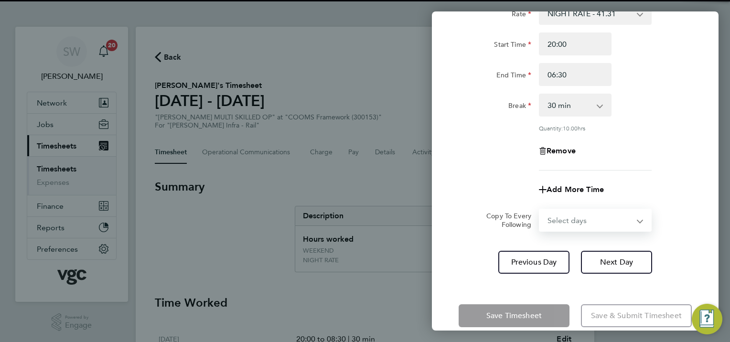
click at [636, 219] on select "Select days Day [DATE] [DATE] [DATE]" at bounding box center [590, 220] width 100 height 21
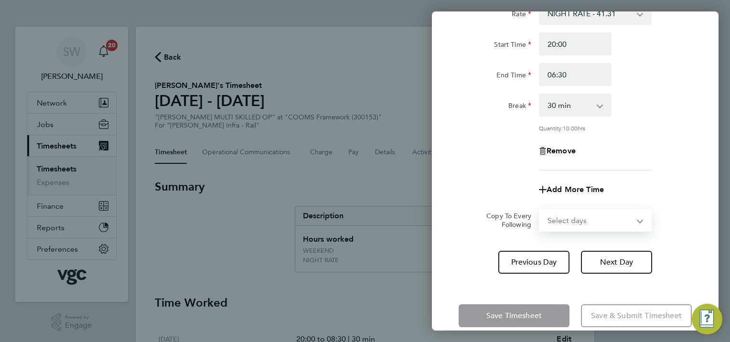
select select "WED"
click at [540, 210] on select "Select days Day [DATE] [DATE] [DATE]" at bounding box center [590, 220] width 100 height 21
select select "[DATE]"
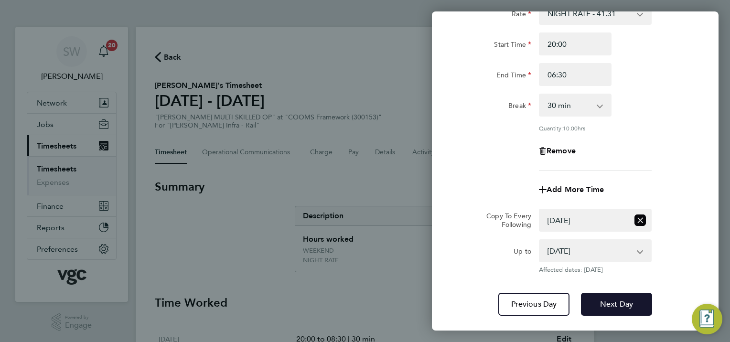
drag, startPoint x: 596, startPoint y: 297, endPoint x: 609, endPoint y: 267, distance: 32.9
click at [596, 297] on button "Next Day" at bounding box center [616, 304] width 71 height 23
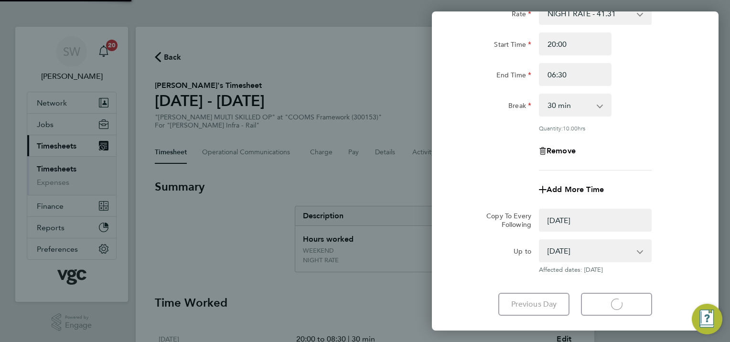
select select "0: null"
select select "30"
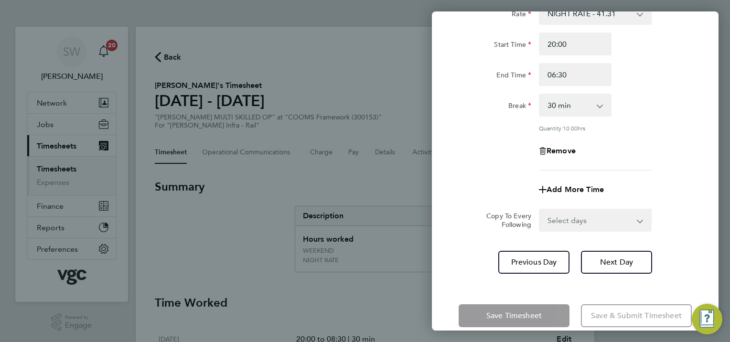
click at [639, 221] on select "Select days Day [DATE] [DATE]" at bounding box center [590, 220] width 100 height 21
select select "THU"
click at [540, 210] on select "Select days Day [DATE] [DATE]" at bounding box center [590, 220] width 100 height 21
select select "[DATE]"
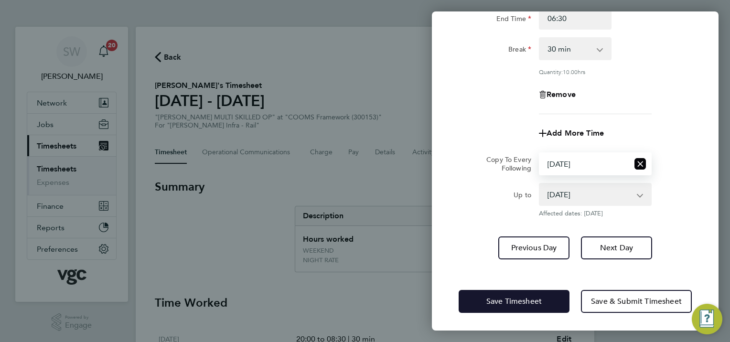
click at [484, 304] on button "Save Timesheet" at bounding box center [514, 301] width 111 height 23
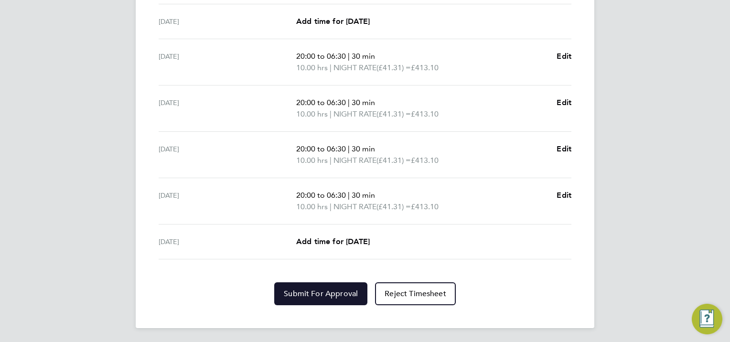
click at [338, 289] on span "Submit For Approval" at bounding box center [321, 294] width 74 height 10
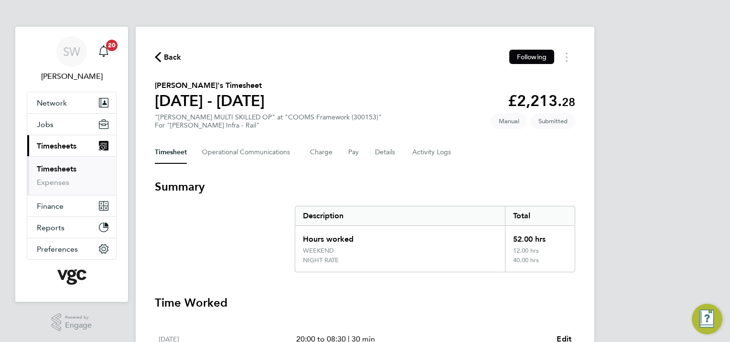
click at [74, 168] on link "Timesheets" at bounding box center [57, 168] width 40 height 9
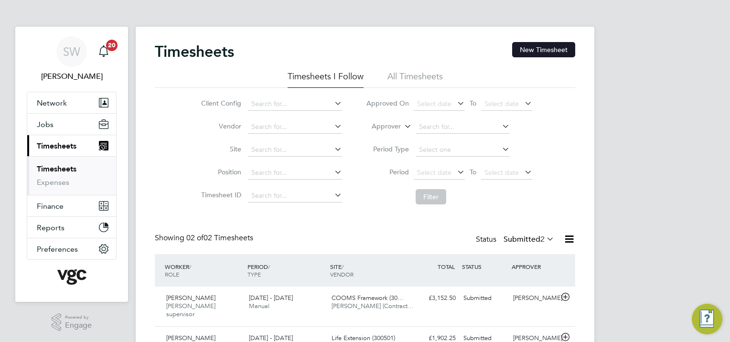
click at [541, 53] on button "New Timesheet" at bounding box center [543, 49] width 63 height 15
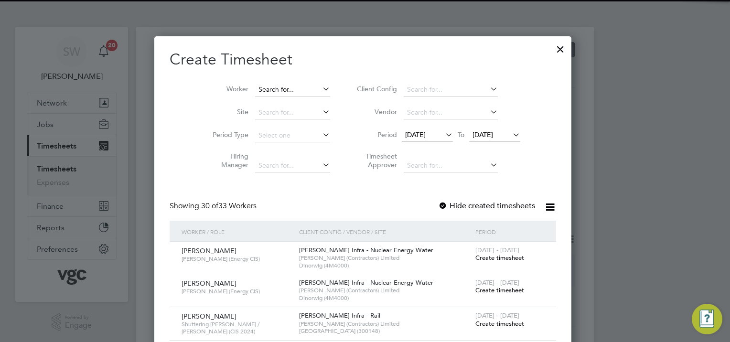
click at [284, 85] on input at bounding box center [292, 89] width 75 height 13
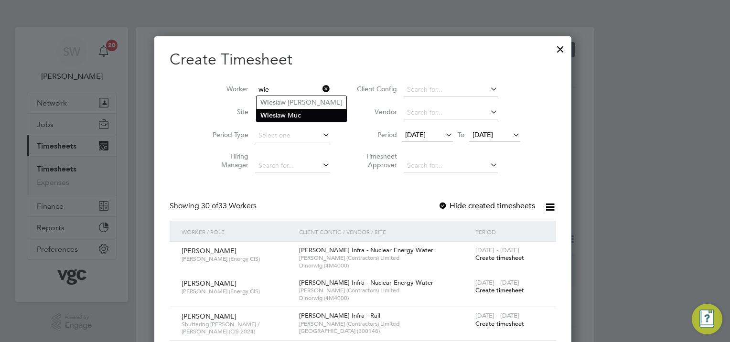
click at [281, 111] on li "Wie slaw Muc" at bounding box center [302, 115] width 90 height 13
type input "[PERSON_NAME] Muc"
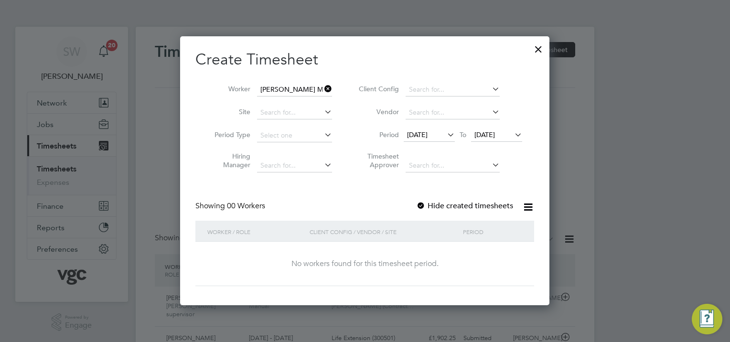
click at [492, 137] on span "[DATE]" at bounding box center [484, 134] width 21 height 9
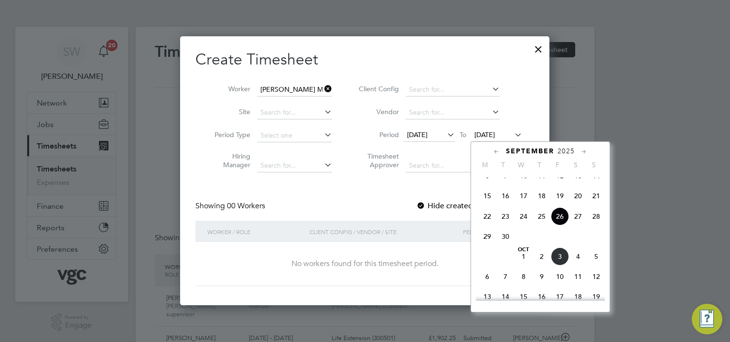
drag, startPoint x: 562, startPoint y: 267, endPoint x: 511, endPoint y: 248, distance: 54.1
click at [561, 266] on span "3" at bounding box center [560, 256] width 18 height 18
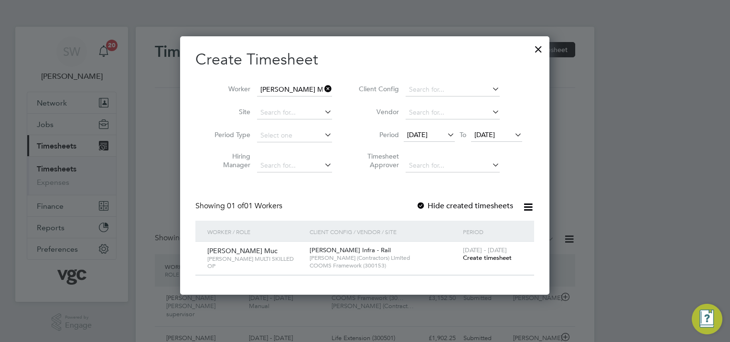
click at [472, 254] on span "Create timesheet" at bounding box center [487, 258] width 49 height 8
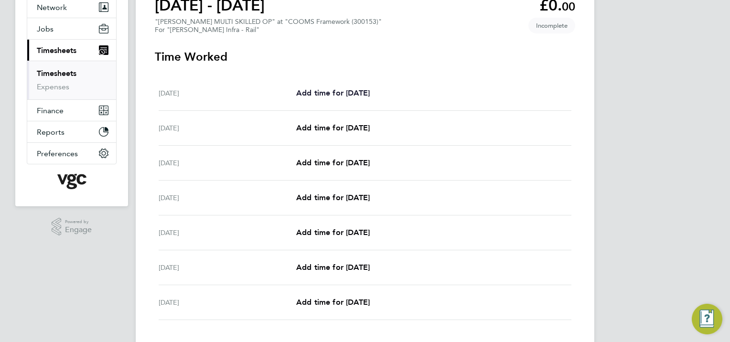
click at [339, 89] on span "Add time for [DATE]" at bounding box center [333, 92] width 74 height 9
select select "30"
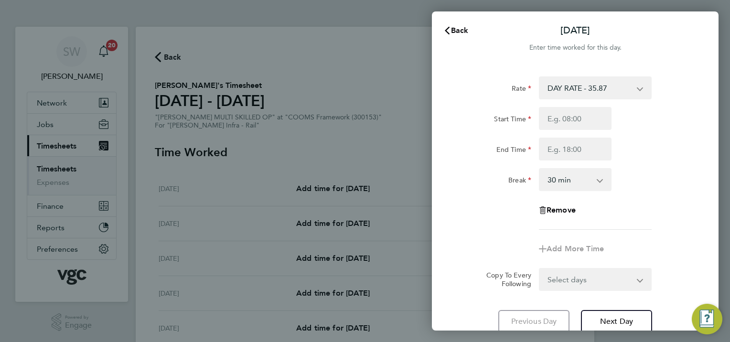
click at [638, 88] on select "DAY RATE - 35.87 NIGHT RATE - 41.31 WEEKEND - 46.74 xmas bonus - 450.00 xmas do…" at bounding box center [589, 87] width 99 height 21
select select "30"
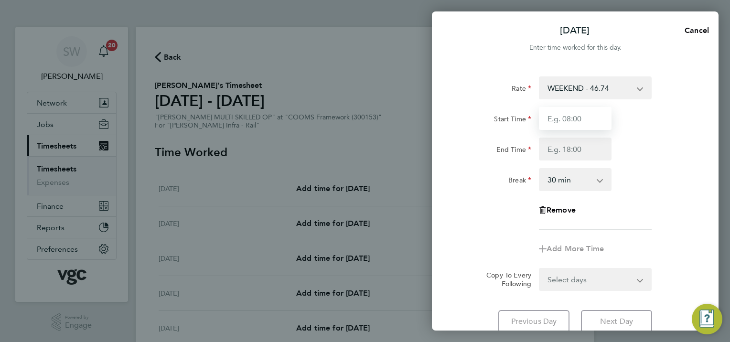
click at [564, 114] on input "Start Time" at bounding box center [575, 118] width 73 height 23
type input "20:00"
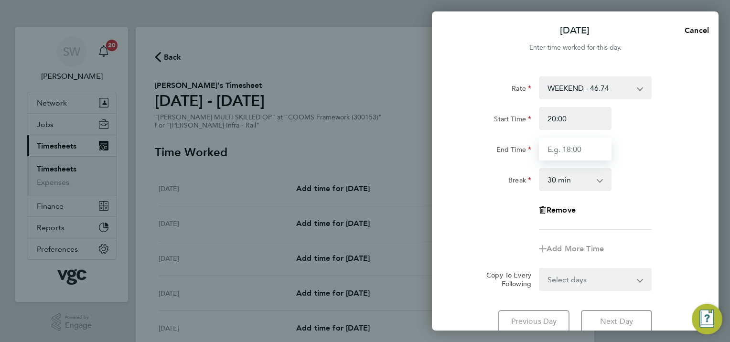
type input "08:30"
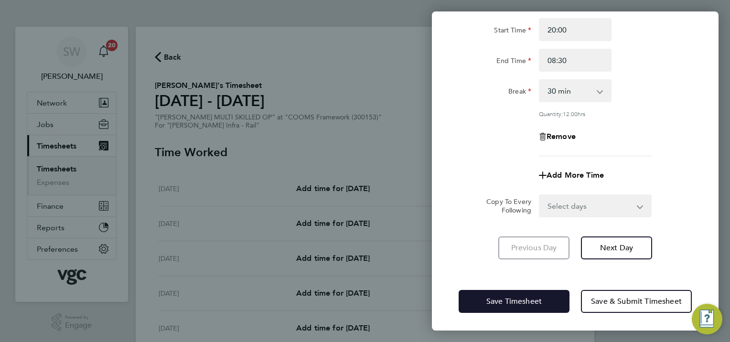
click at [512, 301] on span "Save Timesheet" at bounding box center [513, 302] width 55 height 10
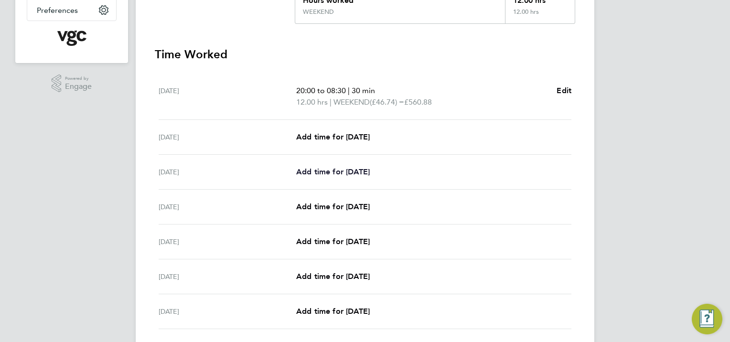
click at [328, 168] on span "Add time for [DATE]" at bounding box center [333, 171] width 74 height 9
select select "30"
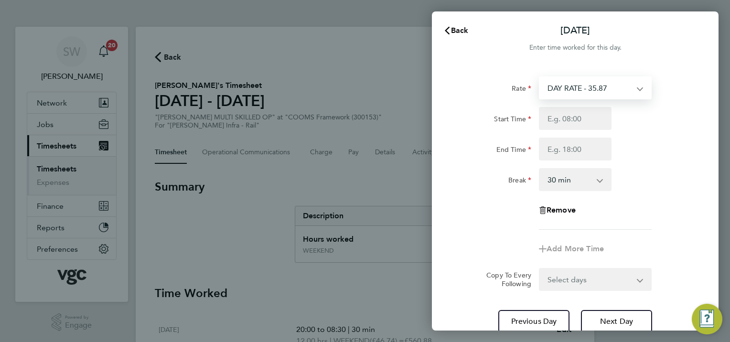
click at [635, 87] on select "DAY RATE - 35.87 NIGHT RATE - 41.31 WEEKEND - 46.74 xmas bonus - 450.00 xmas do…" at bounding box center [589, 87] width 99 height 21
select select "30"
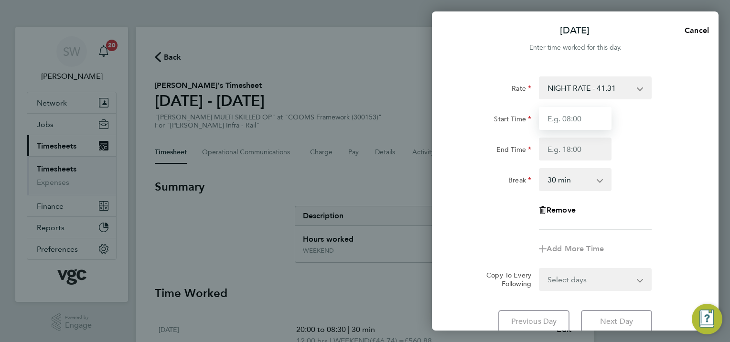
click at [556, 116] on input "Start Time" at bounding box center [575, 118] width 73 height 23
type input "20:00"
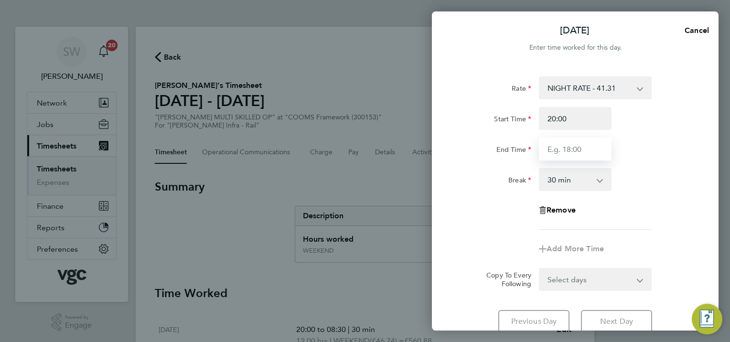
click at [558, 149] on input "End Time" at bounding box center [575, 149] width 73 height 23
type input "06:30"
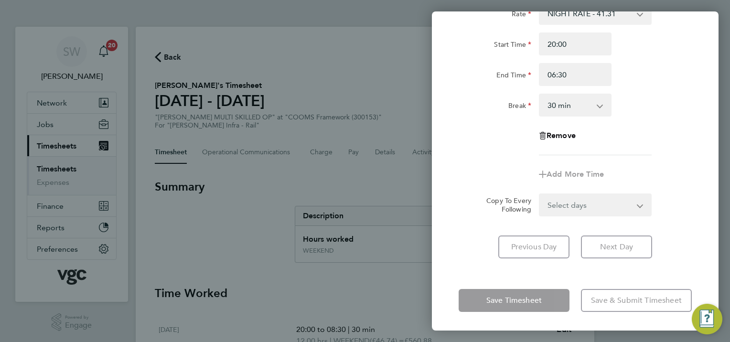
click at [635, 207] on form "Rate NIGHT RATE - 41.31 DAY RATE - 35.87 WEEKEND - 46.74 xmas bonus - 450.00 xm…" at bounding box center [575, 109] width 233 height 214
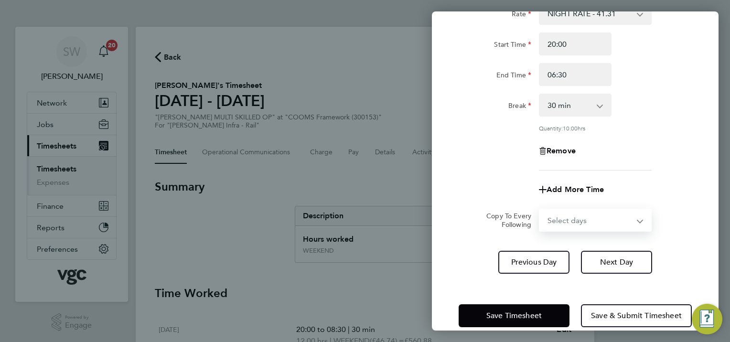
select select "TUE"
click at [540, 210] on select "Select days Day [DATE] [DATE] [DATE] [DATE]" at bounding box center [590, 220] width 100 height 21
select select "[DATE]"
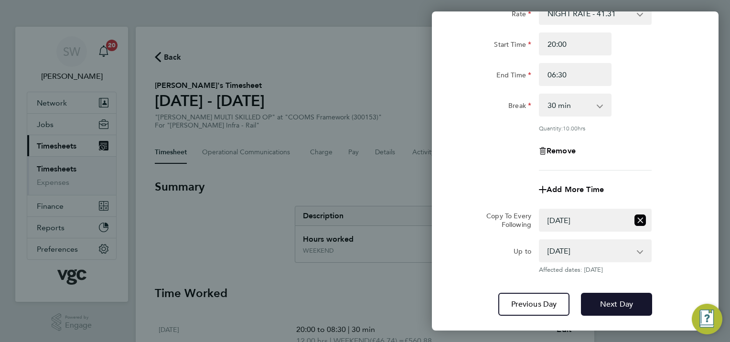
click at [602, 301] on span "Next Day" at bounding box center [616, 304] width 33 height 10
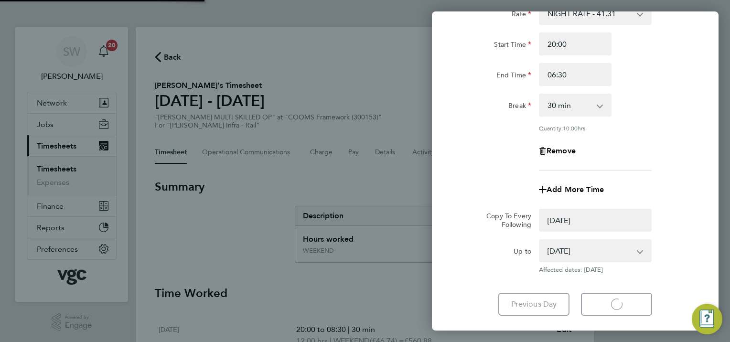
select select "0: null"
select select "30"
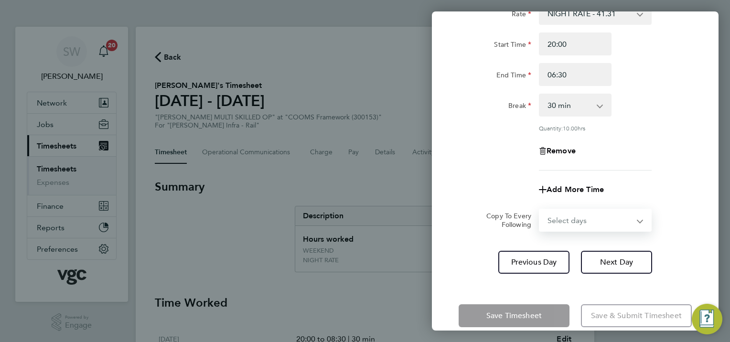
click at [636, 222] on select "Select days Day [DATE] [DATE] [DATE]" at bounding box center [590, 220] width 100 height 21
select select "WED"
click at [540, 210] on select "Select days Day [DATE] [DATE] [DATE]" at bounding box center [590, 220] width 100 height 21
select select "[DATE]"
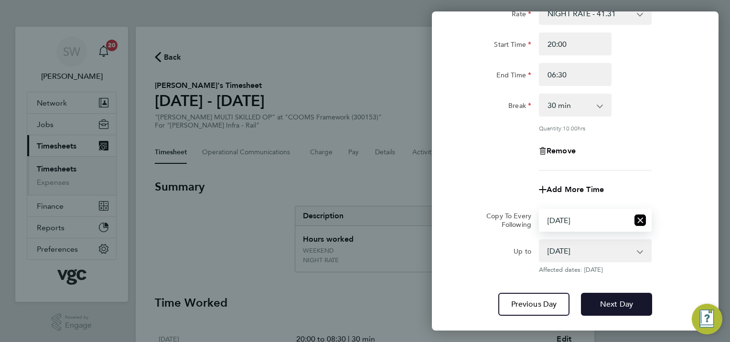
click at [619, 304] on span "Next Day" at bounding box center [616, 304] width 33 height 10
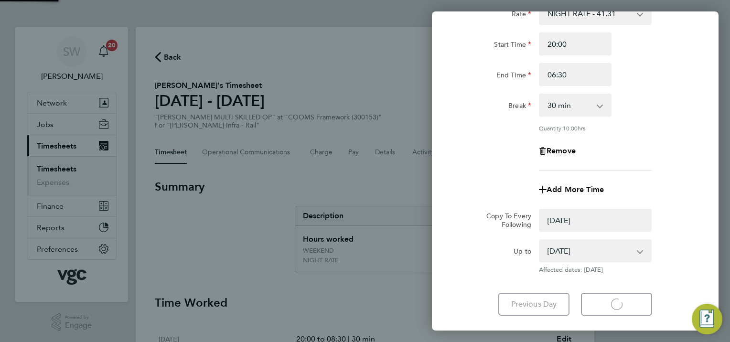
select select "0: null"
select select "30"
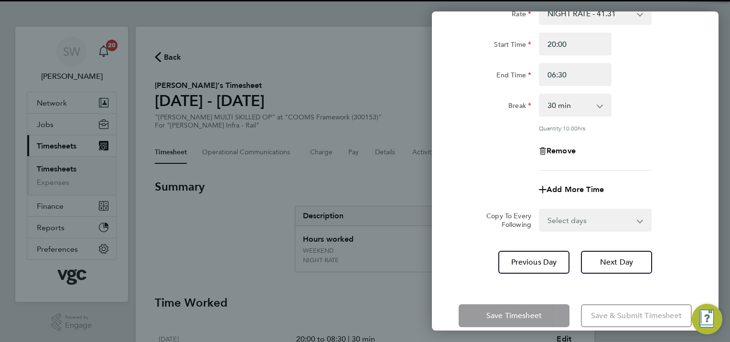
click at [638, 219] on select "Select days Day [DATE] [DATE]" at bounding box center [590, 220] width 100 height 21
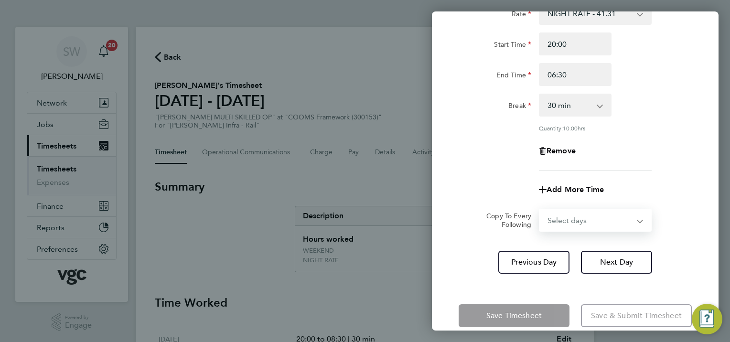
select select "THU"
click at [540, 210] on select "Select days Day [DATE] [DATE]" at bounding box center [590, 220] width 100 height 21
select select "[DATE]"
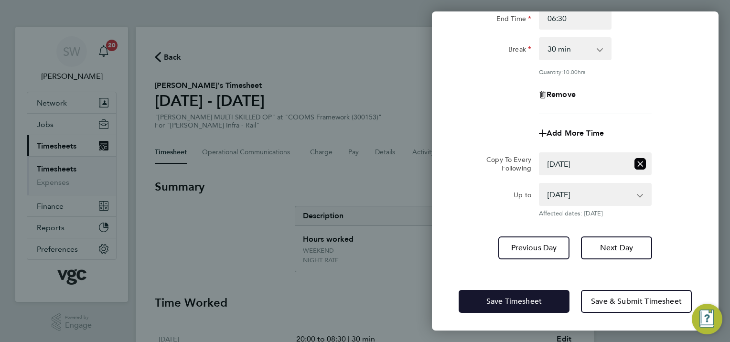
drag, startPoint x: 492, startPoint y: 293, endPoint x: 470, endPoint y: 294, distance: 22.5
click at [492, 293] on button "Save Timesheet" at bounding box center [514, 301] width 111 height 23
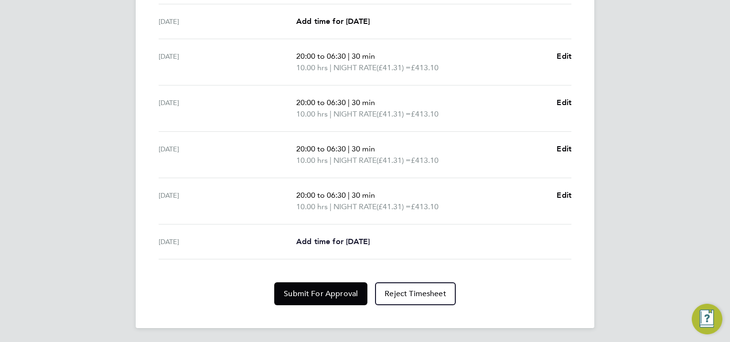
click at [325, 237] on span "Add time for [DATE]" at bounding box center [333, 241] width 74 height 9
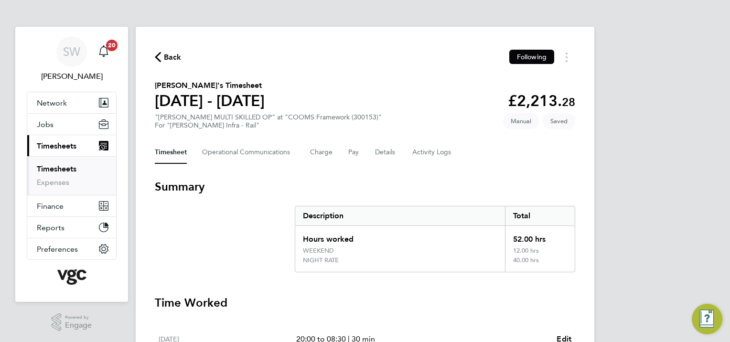
select select "30"
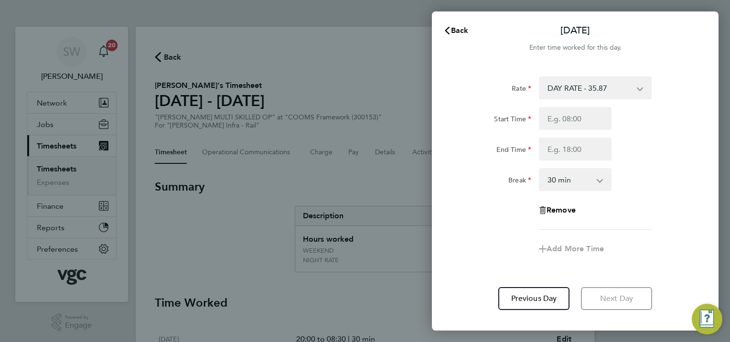
click at [638, 86] on select "DAY RATE - 35.87 NIGHT RATE - 41.31 WEEKEND - 46.74 xmas bonus - 450.00 xmas do…" at bounding box center [589, 87] width 99 height 21
select select "30"
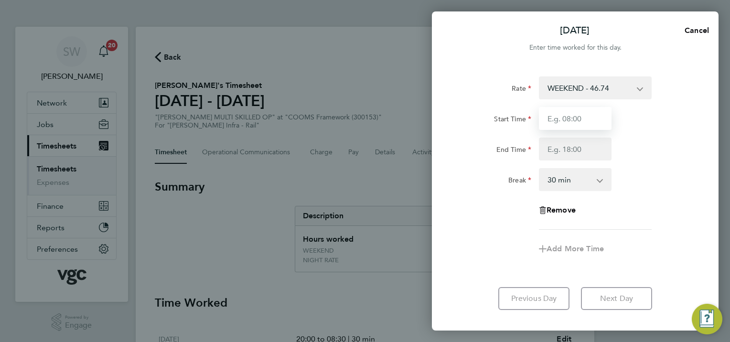
click at [560, 119] on input "Start Time" at bounding box center [575, 118] width 73 height 23
type input "20:00"
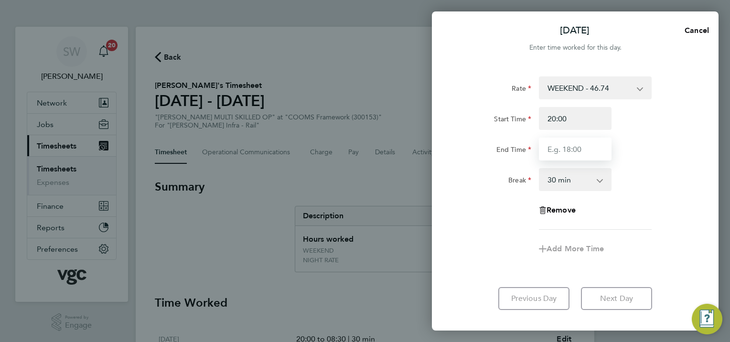
type input "06:30"
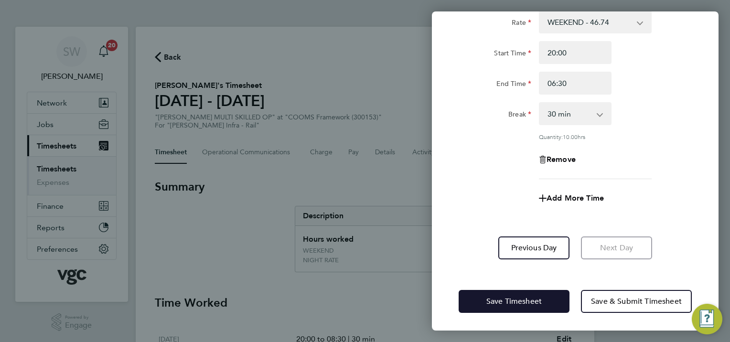
click at [484, 293] on div "Save Timesheet Save & Submit Timesheet" at bounding box center [575, 301] width 287 height 61
drag, startPoint x: 483, startPoint y: 303, endPoint x: 461, endPoint y: 268, distance: 41.5
click at [482, 303] on button "Save Timesheet" at bounding box center [514, 301] width 111 height 23
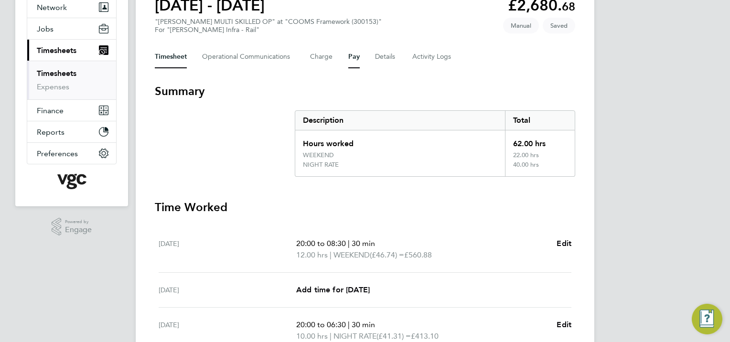
click at [353, 57] on button "Pay" at bounding box center [353, 56] width 11 height 23
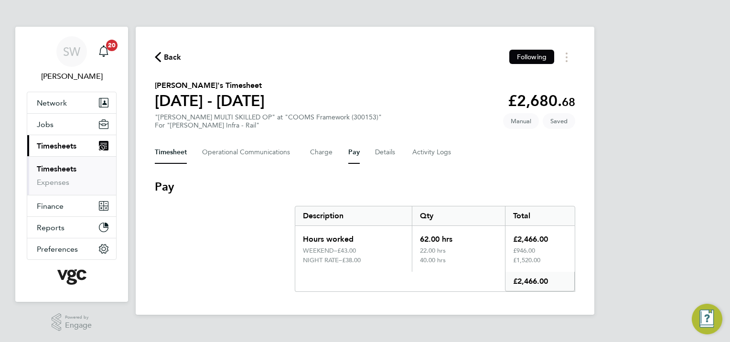
click at [182, 150] on button "Timesheet" at bounding box center [171, 152] width 32 height 23
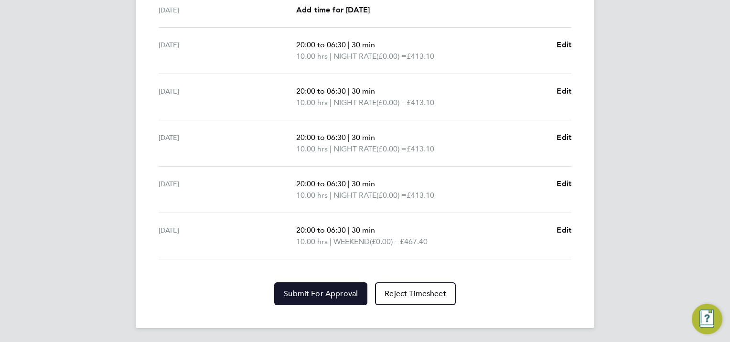
click at [327, 294] on span "Submit For Approval" at bounding box center [321, 294] width 74 height 10
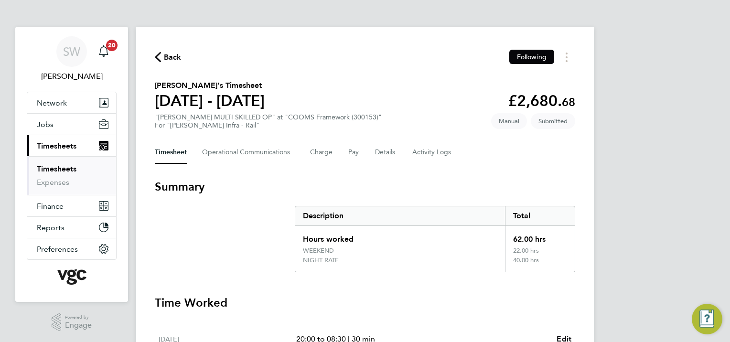
click at [59, 169] on link "Timesheets" at bounding box center [57, 168] width 40 height 9
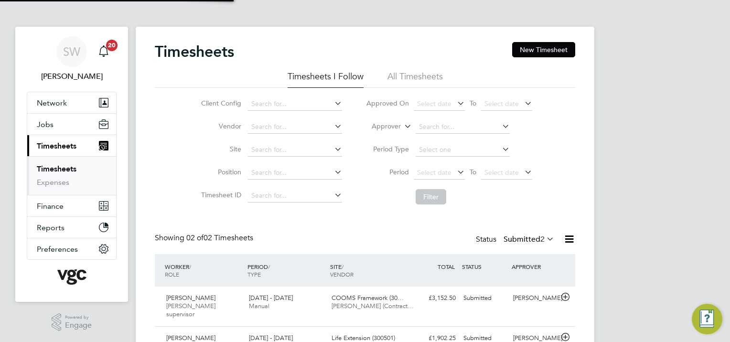
scroll to position [24, 83]
click at [538, 46] on button "New Timesheet" at bounding box center [543, 49] width 63 height 15
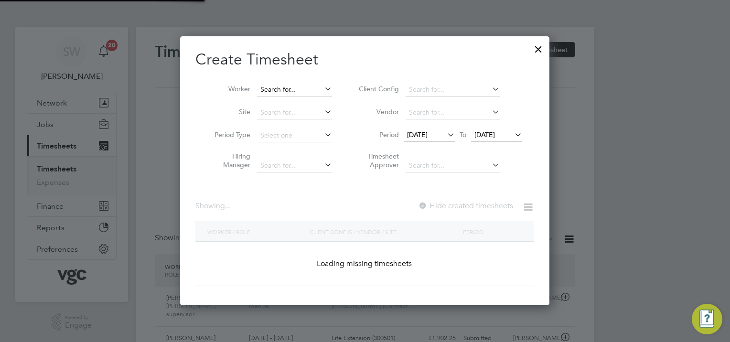
scroll to position [2004, 421]
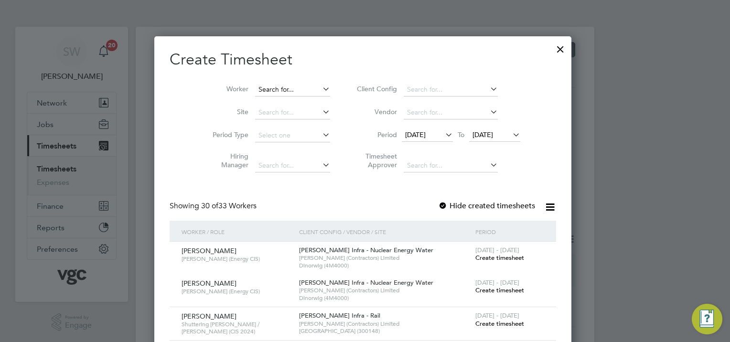
click at [272, 86] on input at bounding box center [292, 89] width 75 height 13
click at [291, 103] on li "Kab ir [PERSON_NAME]" at bounding box center [297, 102] width 81 height 13
type input "[PERSON_NAME]"
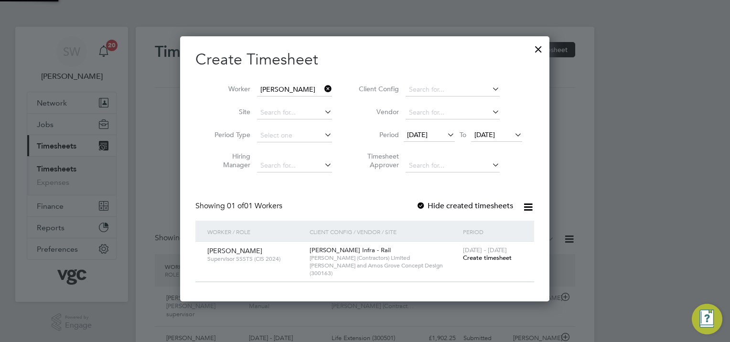
scroll to position [257, 370]
click at [488, 136] on span "[DATE]" at bounding box center [484, 134] width 21 height 9
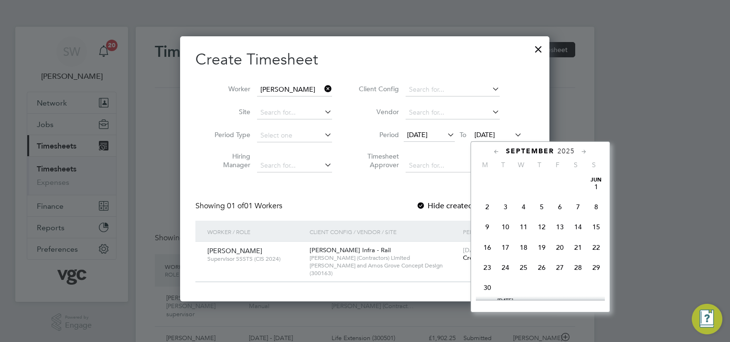
scroll to position [353, 0]
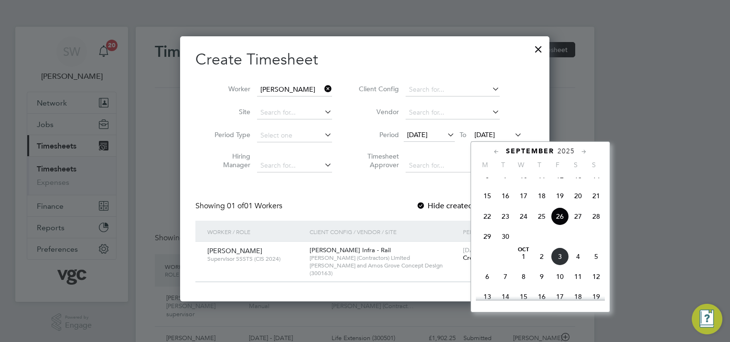
click at [556, 266] on span "3" at bounding box center [560, 256] width 18 height 18
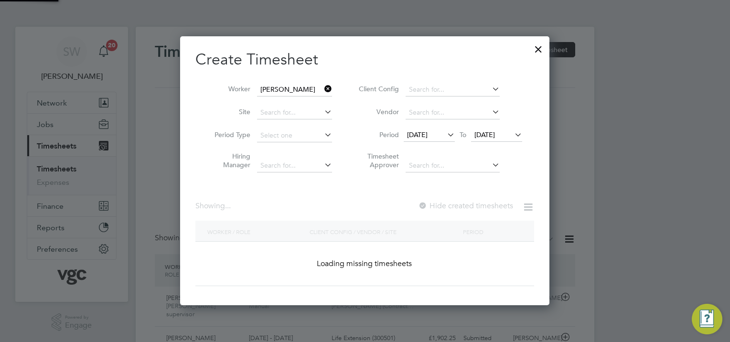
scroll to position [289, 370]
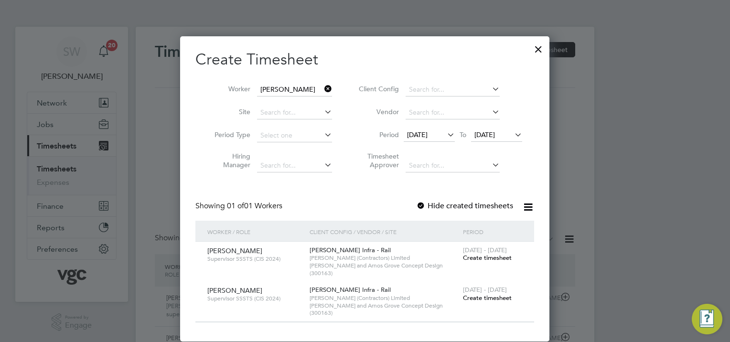
click at [487, 294] on span "Create timesheet" at bounding box center [487, 298] width 49 height 8
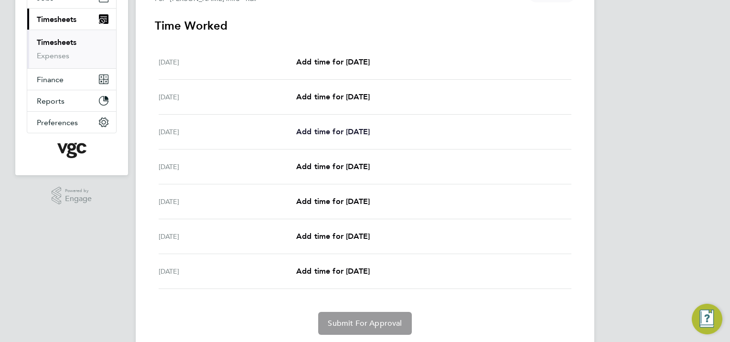
scroll to position [143, 0]
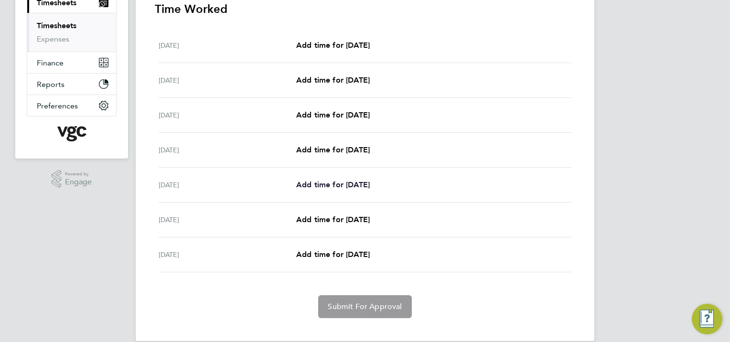
click at [332, 184] on span "Add time for [DATE]" at bounding box center [333, 184] width 74 height 9
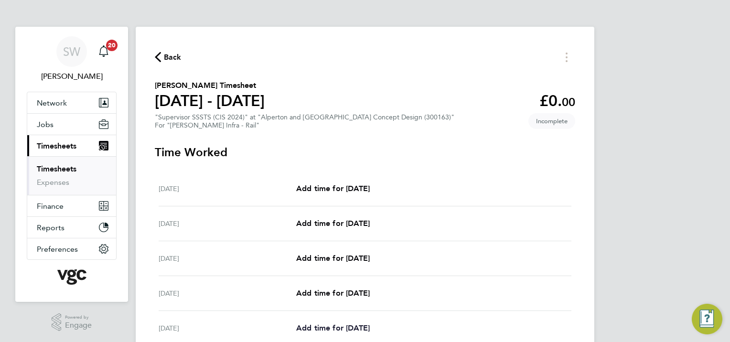
select select "30"
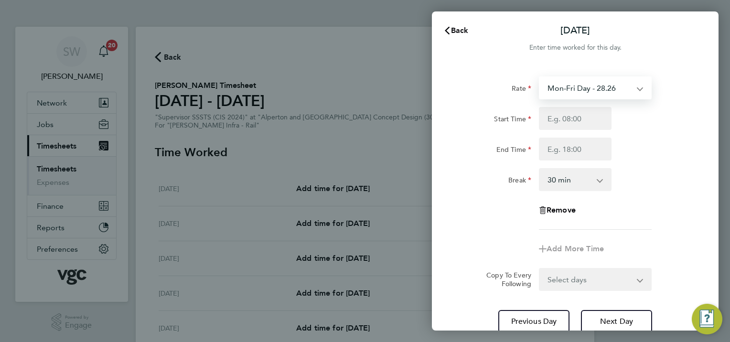
click at [638, 86] on select "Mon-Fri Day - 28.26 Bank Hol - 42.39 Xmas / [GEOGRAPHIC_DATA] - 56.51 Weekend -…" at bounding box center [589, 87] width 99 height 21
select select "30"
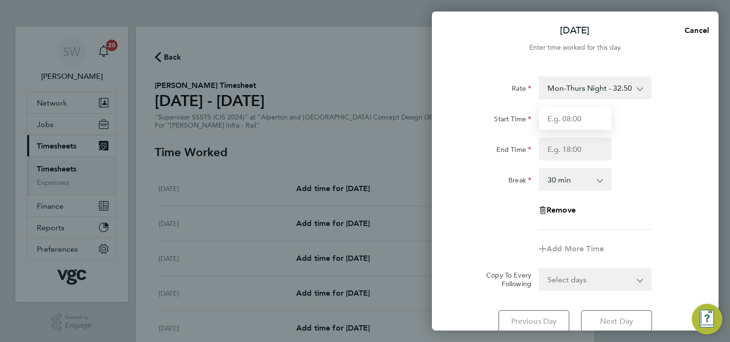
click at [558, 121] on input "Start Time" at bounding box center [575, 118] width 73 height 23
type input "20:00"
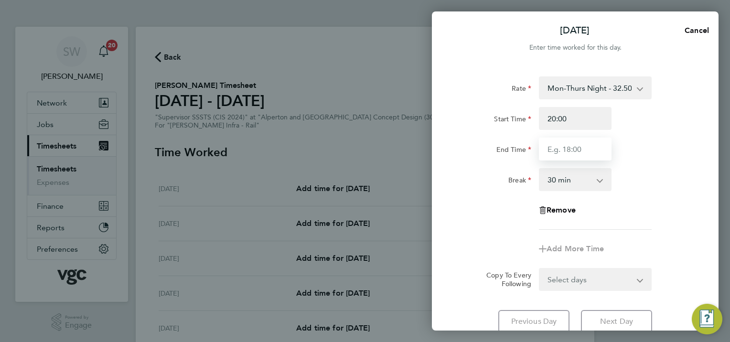
click at [565, 153] on input "End Time" at bounding box center [575, 149] width 73 height 23
type input "06:30"
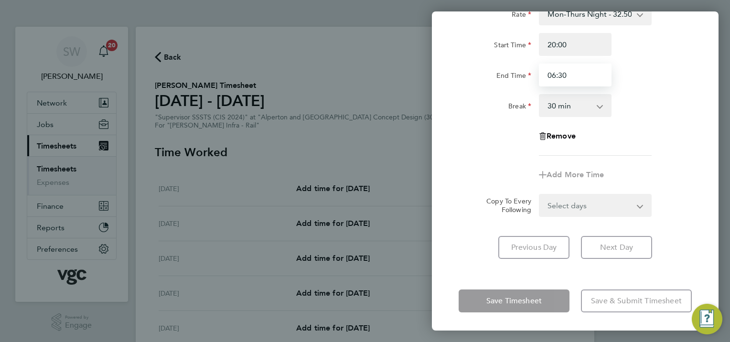
scroll to position [75, 0]
click at [636, 206] on form "Rate Mon-Thurs Night - 32.50 Mon-Fri Day - 28.26 Bank Hol - 42.39 Xmas / NY - 5…" at bounding box center [575, 109] width 233 height 214
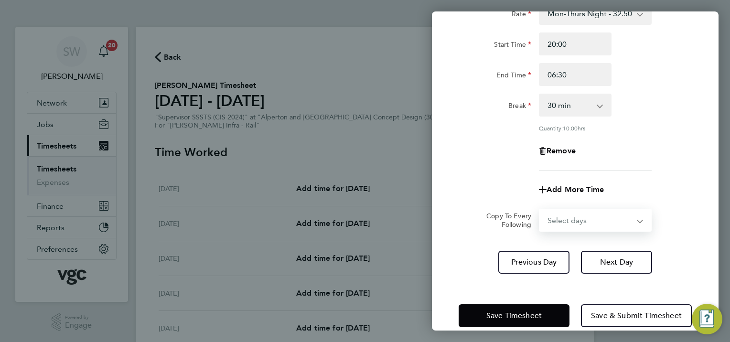
select select "THU"
click at [540, 210] on select "Select days Day [DATE] [DATE]" at bounding box center [590, 220] width 100 height 21
select select "[DATE]"
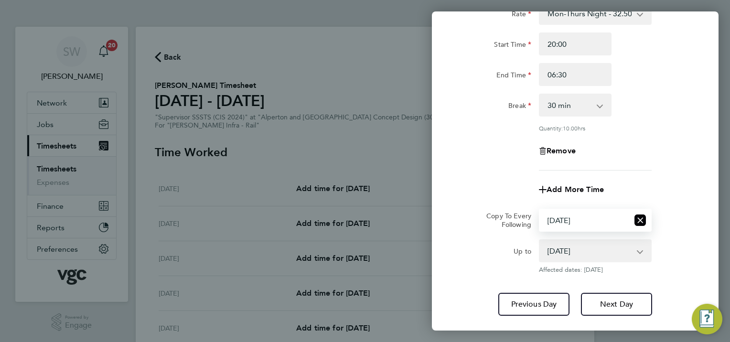
scroll to position [131, 0]
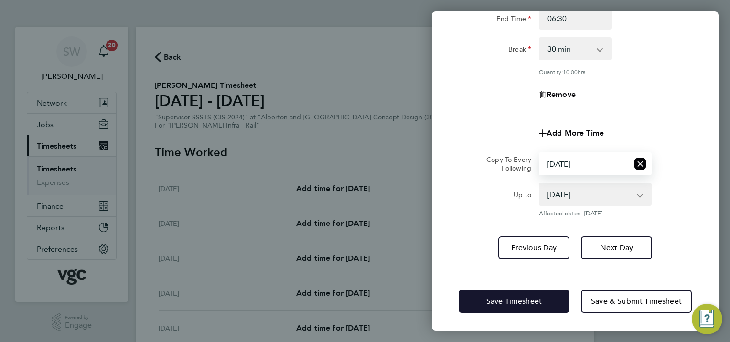
click at [498, 305] on button "Save Timesheet" at bounding box center [514, 301] width 111 height 23
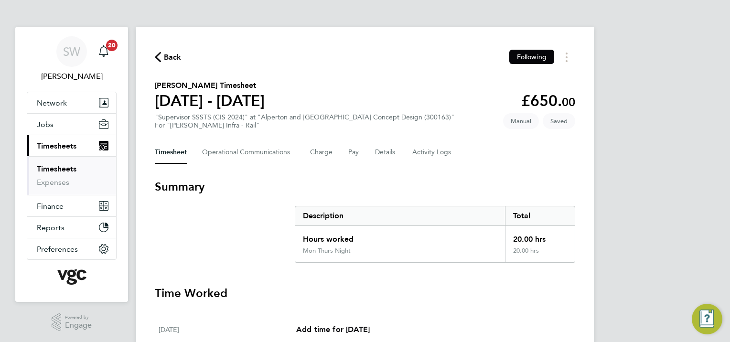
click at [346, 149] on div "Timesheet Operational Communications Charge Pay Details Activity Logs" at bounding box center [365, 152] width 420 height 23
click at [351, 151] on button "Pay" at bounding box center [353, 152] width 11 height 23
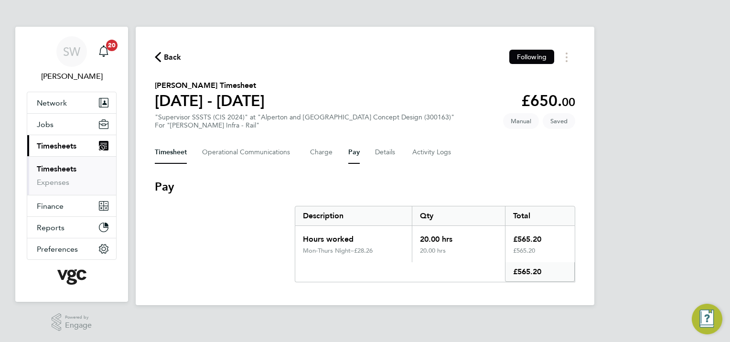
click at [180, 149] on button "Timesheet" at bounding box center [171, 152] width 32 height 23
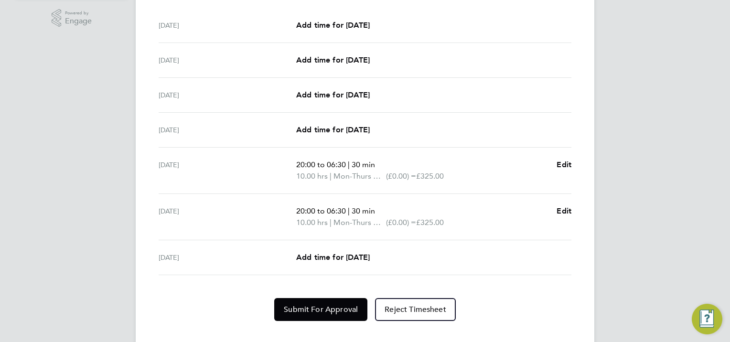
scroll to position [320, 0]
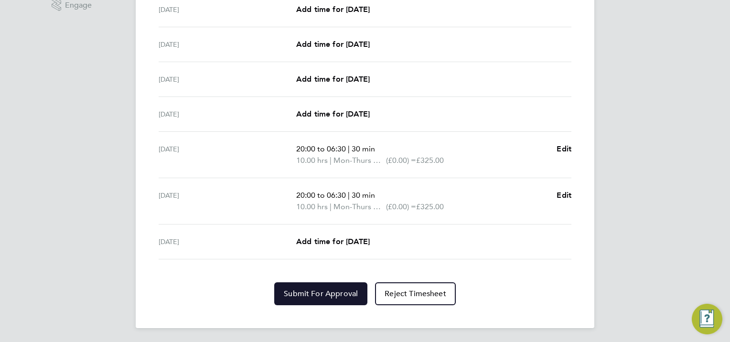
click at [301, 283] on button "Submit For Approval" at bounding box center [320, 293] width 93 height 23
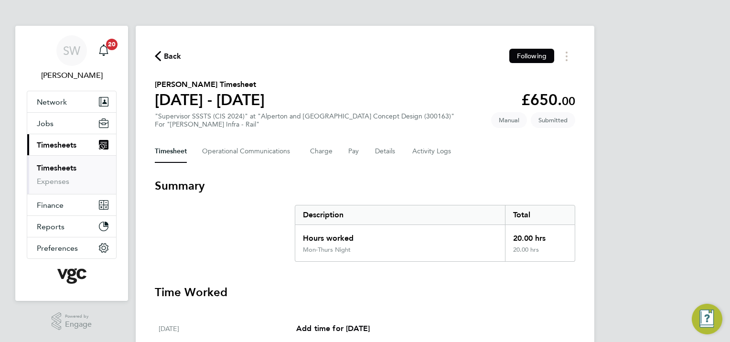
scroll to position [0, 0]
click at [54, 166] on link "Timesheets" at bounding box center [57, 168] width 40 height 9
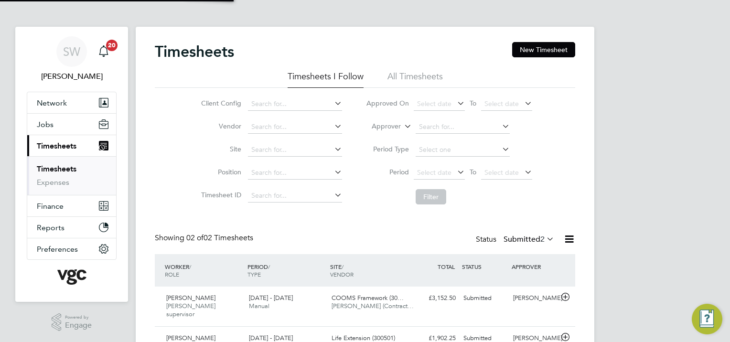
scroll to position [24, 83]
click at [541, 47] on button "New Timesheet" at bounding box center [543, 49] width 63 height 15
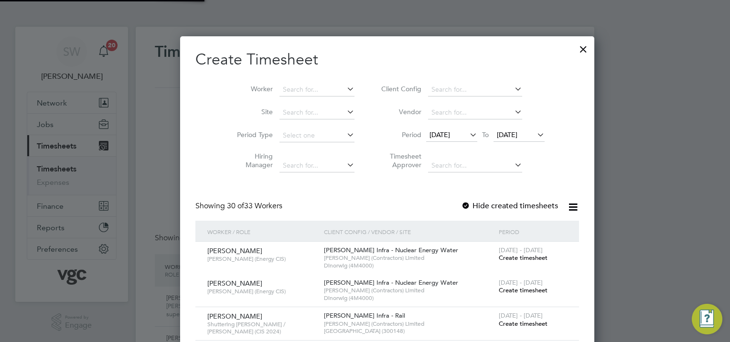
scroll to position [2004, 421]
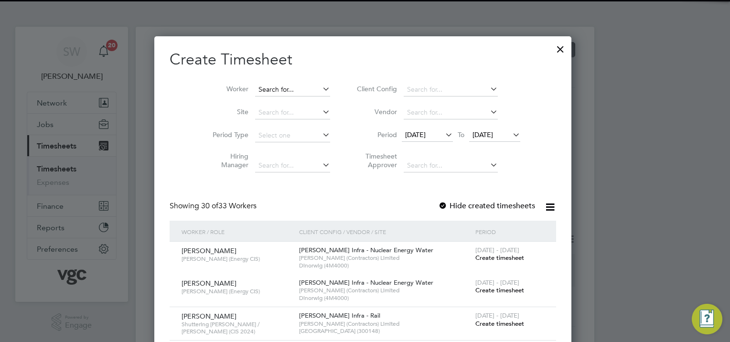
click at [273, 86] on input at bounding box center [292, 89] width 75 height 13
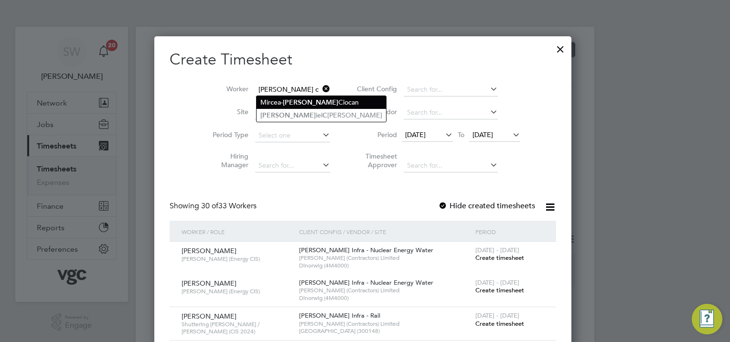
click at [287, 103] on b "[PERSON_NAME]" at bounding box center [310, 102] width 55 height 8
type input "[PERSON_NAME]"
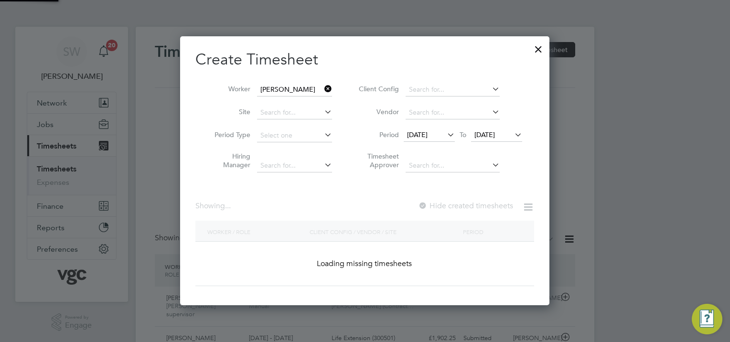
scroll to position [258, 370]
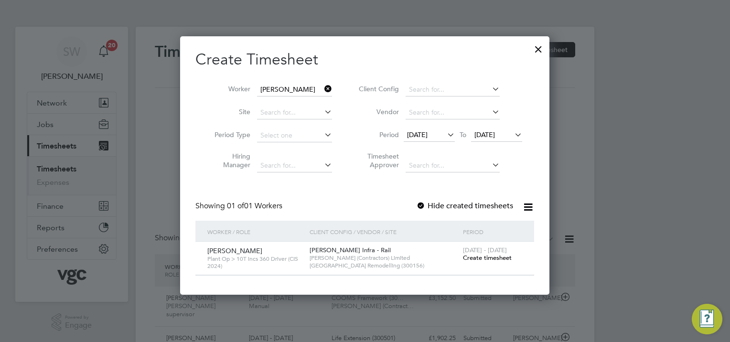
click at [492, 134] on span "[DATE]" at bounding box center [484, 134] width 21 height 9
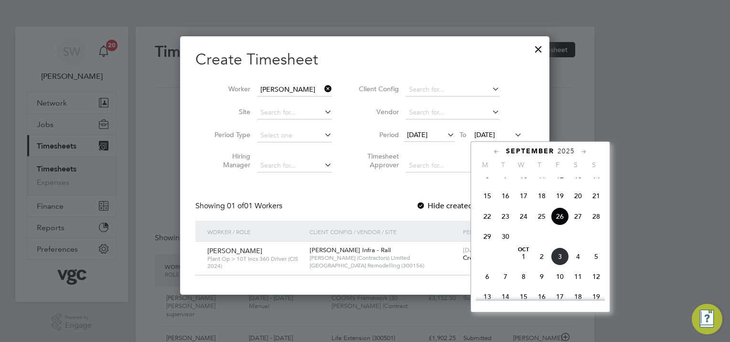
click at [558, 266] on span "3" at bounding box center [560, 256] width 18 height 18
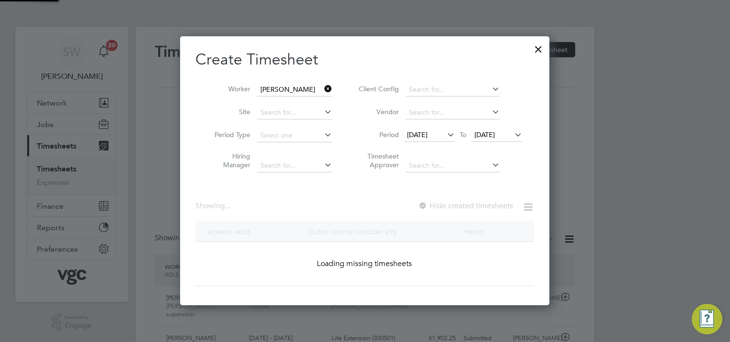
scroll to position [291, 370]
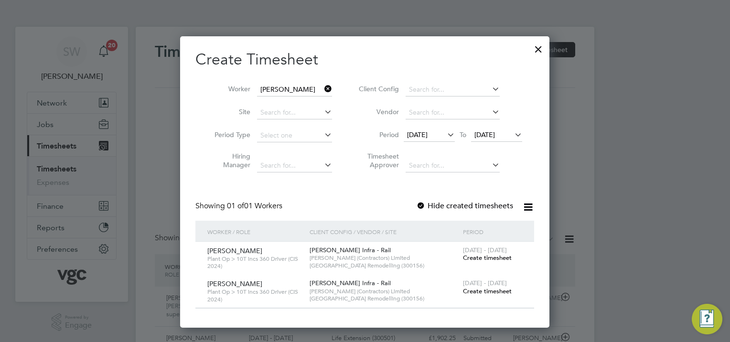
click at [481, 289] on span "Create timesheet" at bounding box center [487, 291] width 49 height 8
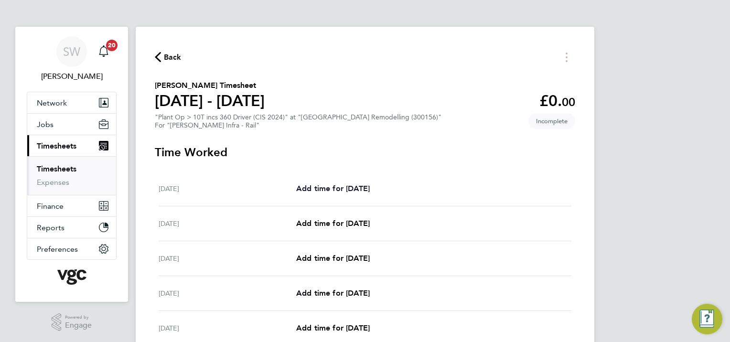
click at [331, 187] on span "Add time for [DATE]" at bounding box center [333, 188] width 74 height 9
select select "30"
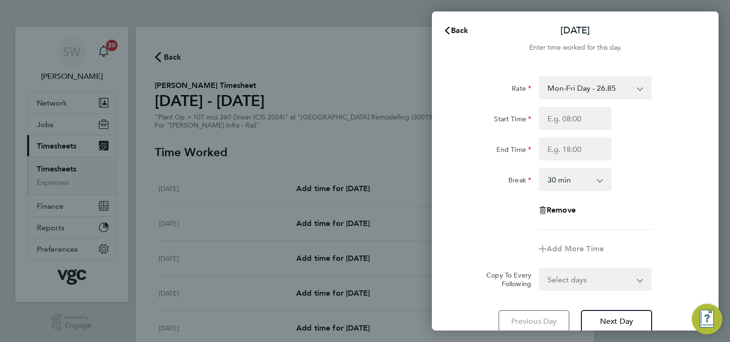
click at [636, 86] on select "Mon-Fri Day - 26.85 Weekend - 34.91 Xmas / [GEOGRAPHIC_DATA] - 53.71 Mon-Thurs …" at bounding box center [589, 87] width 99 height 21
select select "30"
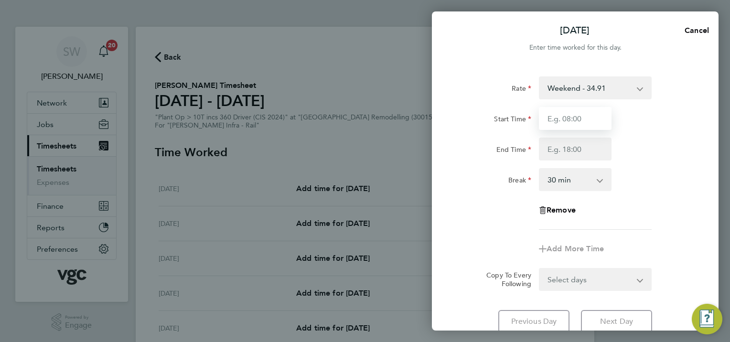
click at [552, 119] on input "Start Time" at bounding box center [575, 118] width 73 height 23
type input "07:00"
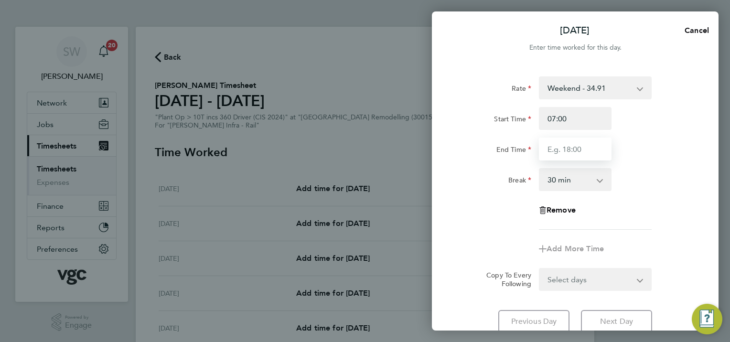
click at [556, 148] on input "End Time" at bounding box center [575, 149] width 73 height 23
type input "17:30"
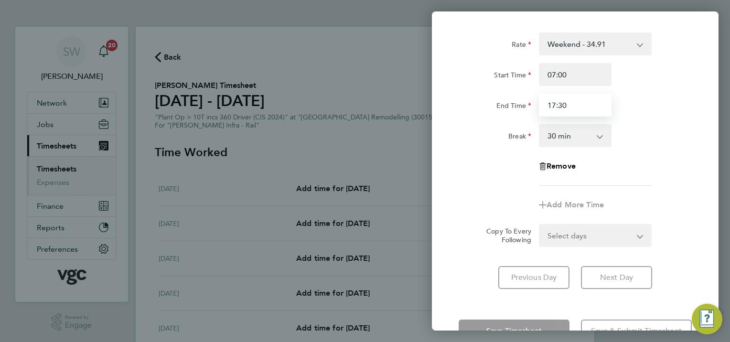
scroll to position [75, 0]
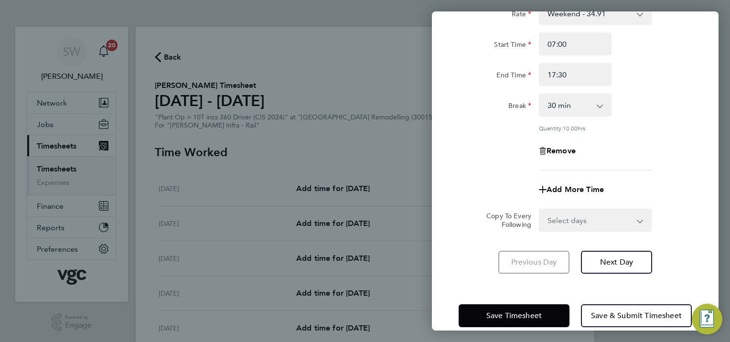
click at [478, 267] on div "Rate Weekend - 34.91 Mon-Fri Day - 26.85 Xmas / [GEOGRAPHIC_DATA] - 53.71 Mon-T…" at bounding box center [575, 137] width 287 height 295
drag, startPoint x: 480, startPoint y: 314, endPoint x: 469, endPoint y: 306, distance: 13.6
click at [479, 314] on button "Save Timesheet" at bounding box center [514, 315] width 111 height 23
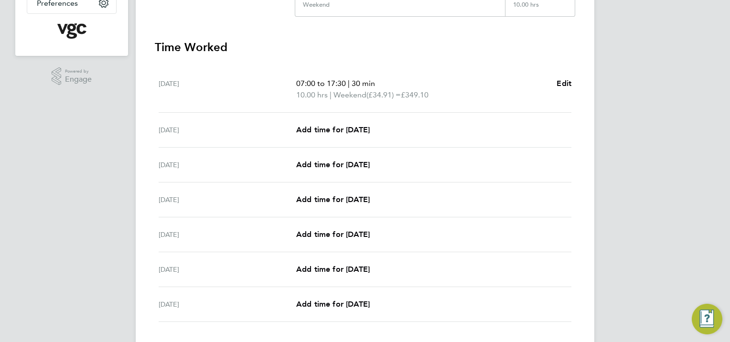
scroll to position [287, 0]
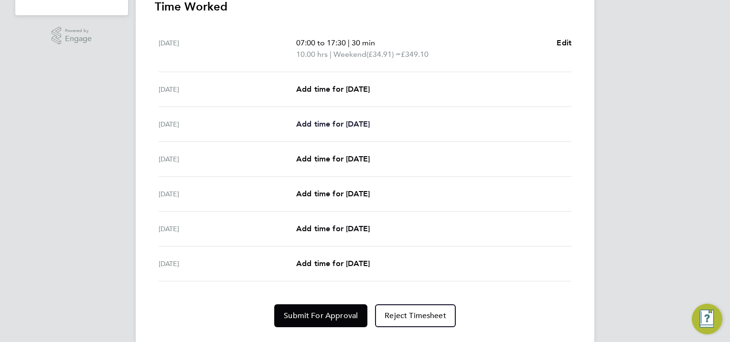
click at [321, 118] on link "Add time for [DATE]" at bounding box center [333, 123] width 74 height 11
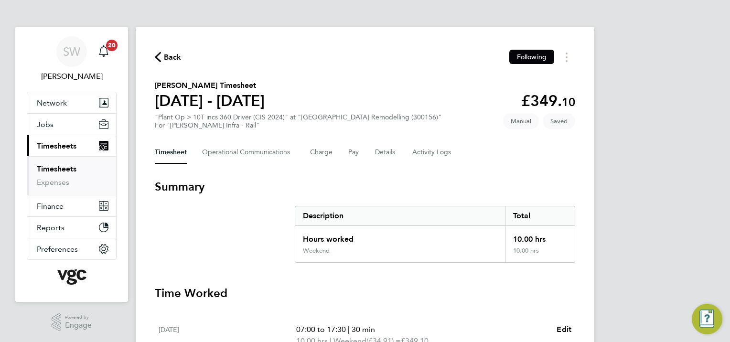
select select "30"
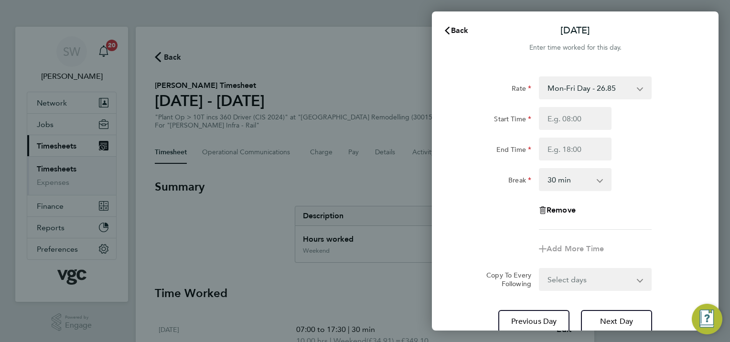
click at [634, 85] on select "Mon-Fri Day - 26.85 Weekend - 34.91 Xmas / [GEOGRAPHIC_DATA] - 53.71 Mon-Thurs …" at bounding box center [589, 87] width 99 height 21
click at [644, 118] on div "Start Time" at bounding box center [575, 118] width 241 height 23
click at [553, 119] on input "Start Time" at bounding box center [575, 118] width 73 height 23
type input "07:00"
type input "17:30"
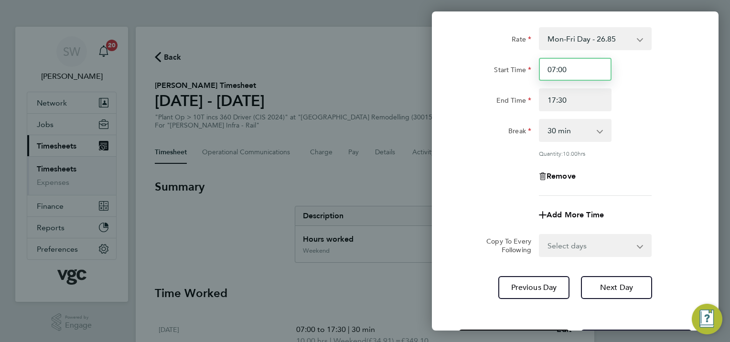
scroll to position [89, 0]
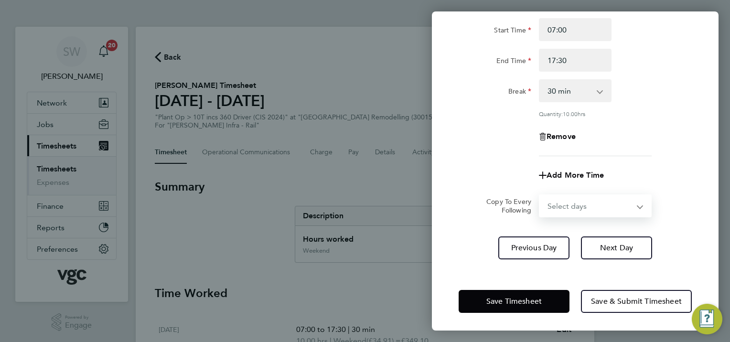
drag, startPoint x: 638, startPoint y: 205, endPoint x: 627, endPoint y: 211, distance: 12.8
click at [638, 204] on select "Select days Day [DATE] [DATE] [DATE] [DATE]" at bounding box center [590, 205] width 100 height 21
select select "TUE"
click at [540, 195] on select "Select days Day [DATE] [DATE] [DATE] [DATE]" at bounding box center [590, 205] width 100 height 21
select select "[DATE]"
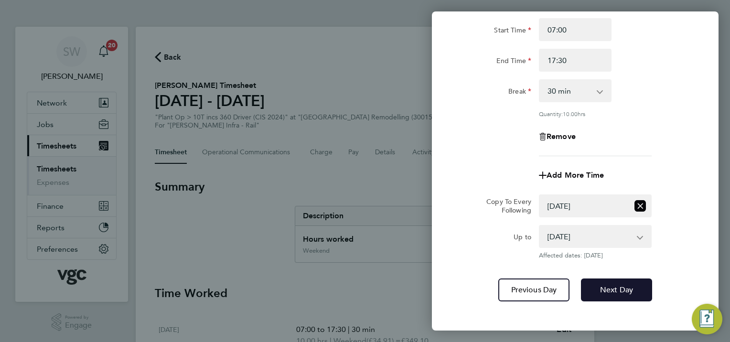
drag, startPoint x: 608, startPoint y: 291, endPoint x: 617, endPoint y: 263, distance: 29.2
click at [608, 291] on span "Next Day" at bounding box center [616, 290] width 33 height 10
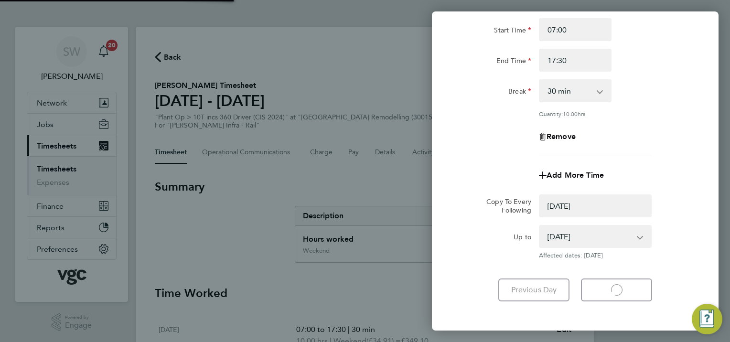
select select "0: null"
select select "30"
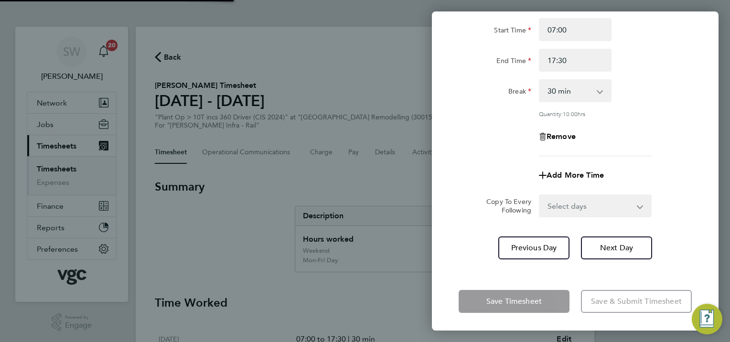
click at [637, 207] on select "Select days Day [DATE] [DATE] [DATE]" at bounding box center [590, 205] width 100 height 21
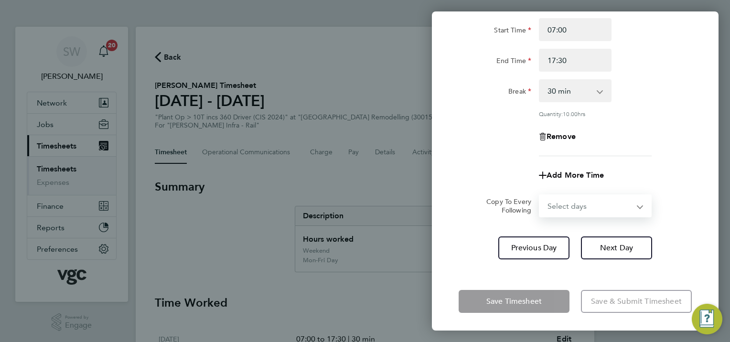
select select "WED"
click at [540, 195] on select "Select days Day [DATE] [DATE] [DATE]" at bounding box center [590, 205] width 100 height 21
select select "[DATE]"
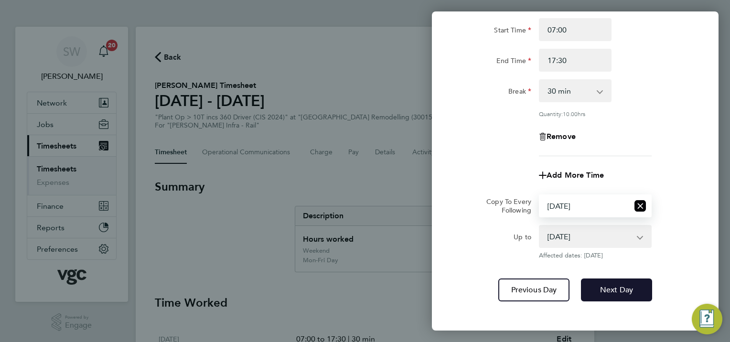
click at [615, 282] on button "Next Day" at bounding box center [616, 289] width 71 height 23
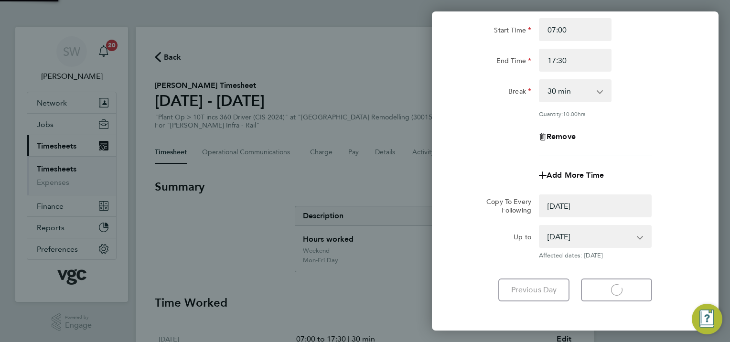
select select "0: null"
select select "30"
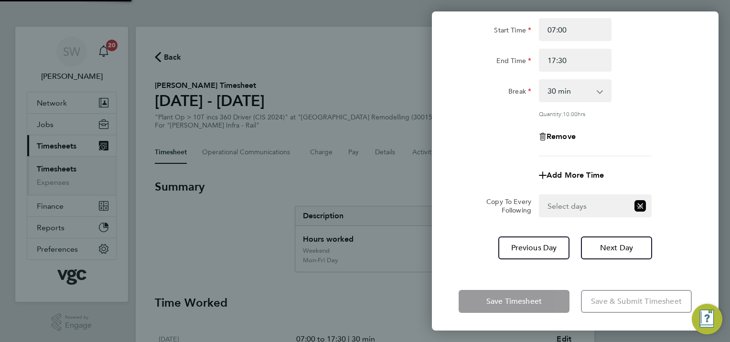
click at [629, 203] on select "Select days Day [DATE] [DATE]" at bounding box center [584, 205] width 89 height 21
select select "THU"
click at [540, 195] on select "Select days Day [DATE] [DATE]" at bounding box center [590, 205] width 100 height 21
select select "[DATE]"
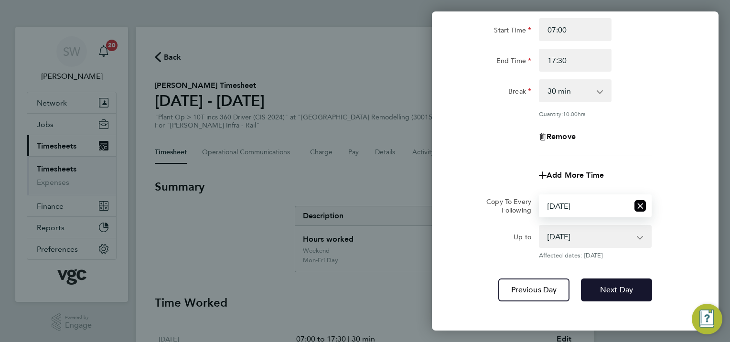
click at [607, 286] on span "Next Day" at bounding box center [616, 290] width 33 height 10
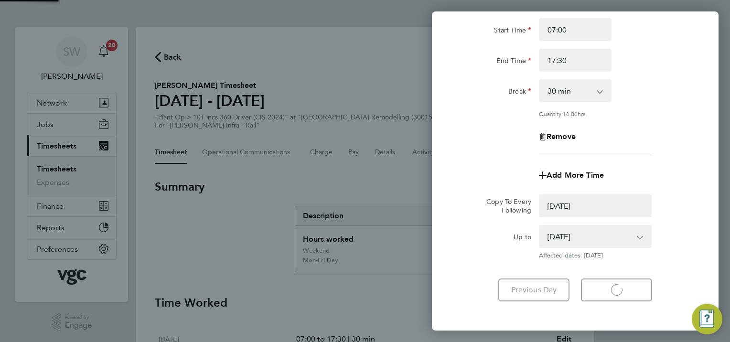
select select "0: null"
select select "30"
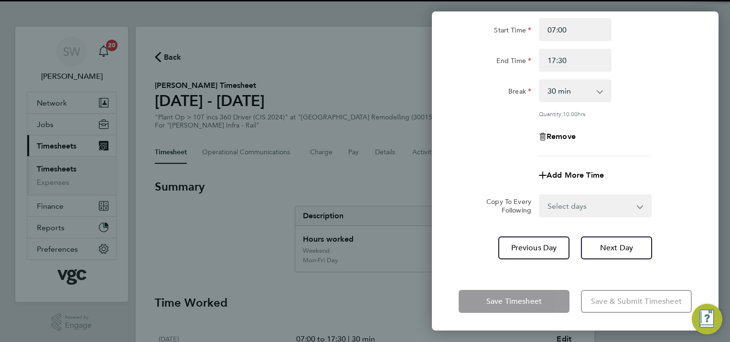
click at [632, 205] on select "Select days [DATE]" at bounding box center [590, 205] width 100 height 21
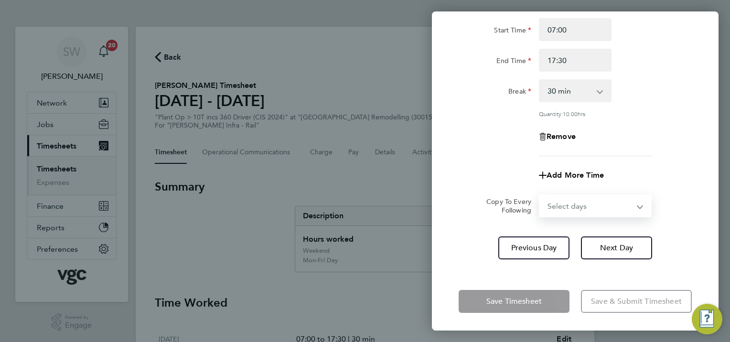
select select "FRI"
click at [540, 195] on select "Select days [DATE]" at bounding box center [590, 205] width 100 height 21
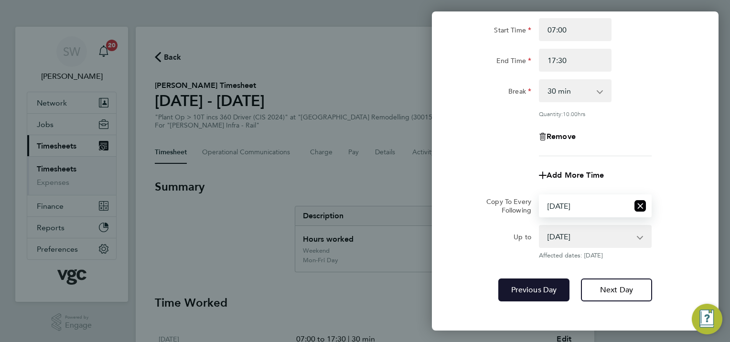
scroll to position [131, 0]
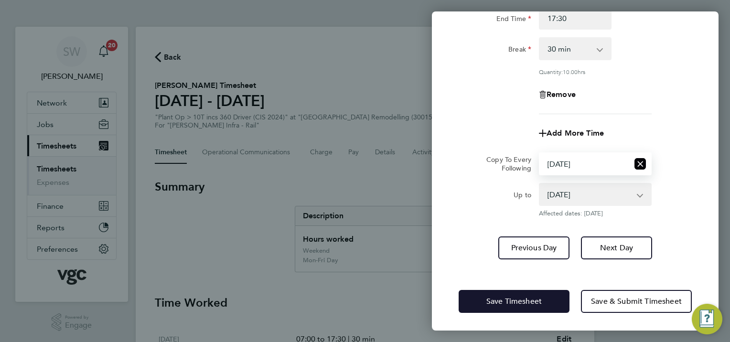
click at [479, 299] on button "Save Timesheet" at bounding box center [514, 301] width 111 height 23
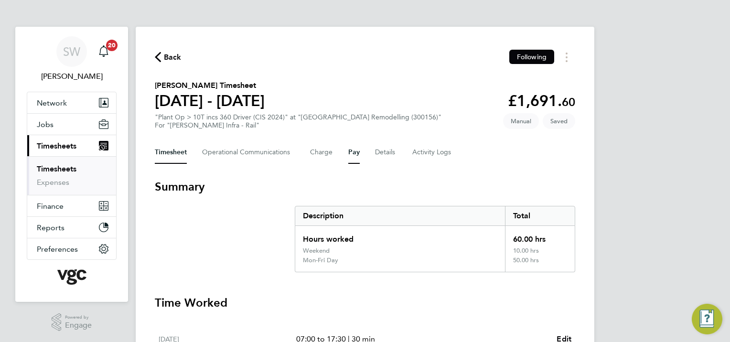
click at [349, 152] on button "Pay" at bounding box center [353, 152] width 11 height 23
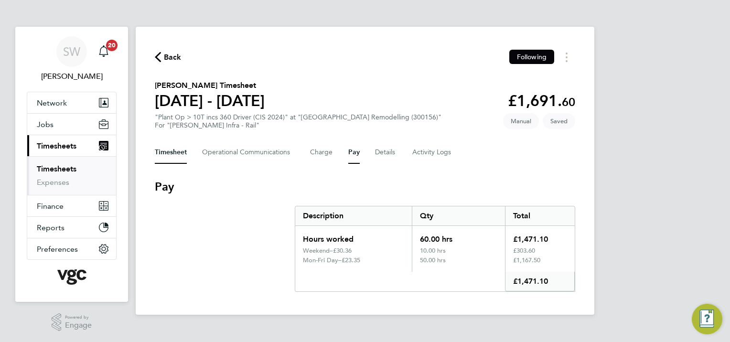
click at [166, 148] on button "Timesheet" at bounding box center [171, 152] width 32 height 23
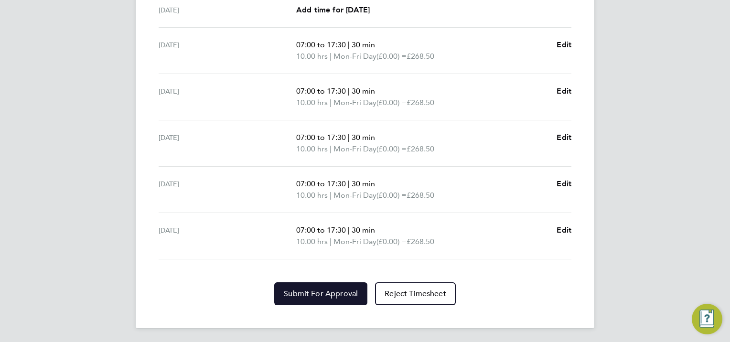
click at [308, 286] on button "Submit For Approval" at bounding box center [320, 293] width 93 height 23
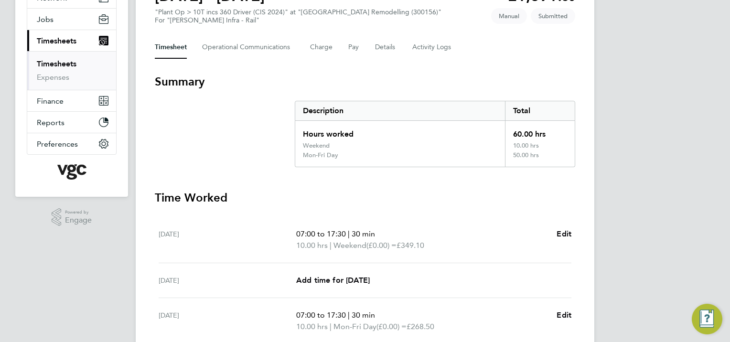
scroll to position [88, 0]
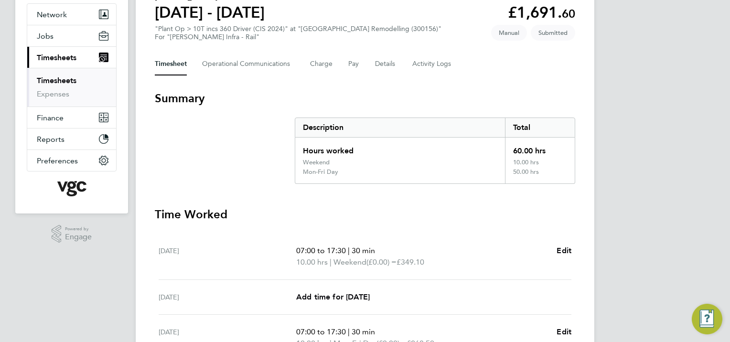
click at [65, 79] on link "Timesheets" at bounding box center [57, 80] width 40 height 9
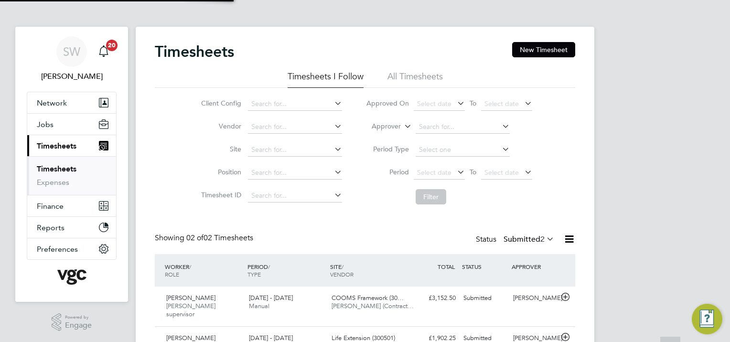
scroll to position [24, 83]
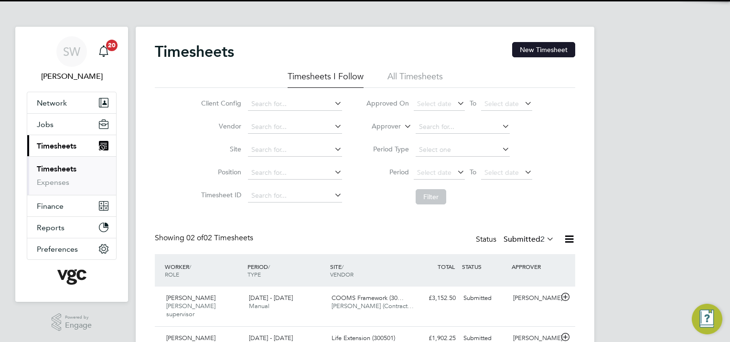
click at [529, 48] on button "New Timesheet" at bounding box center [543, 49] width 63 height 15
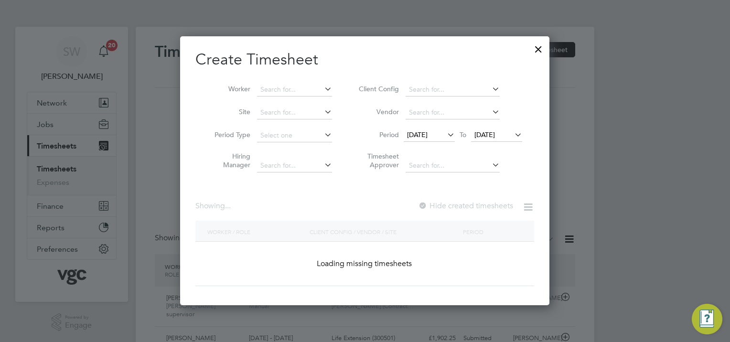
scroll to position [2004, 421]
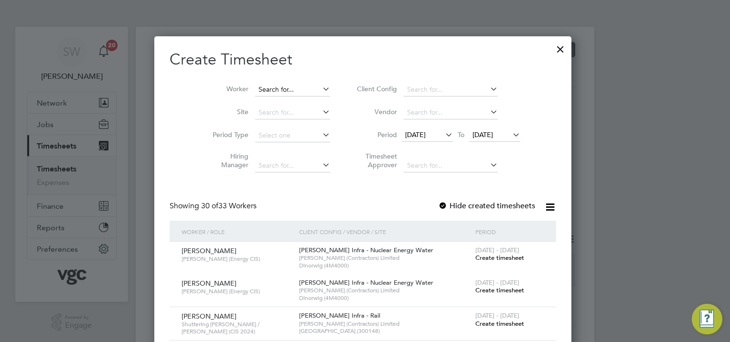
click at [288, 86] on input at bounding box center [292, 89] width 75 height 13
click at [287, 109] on li "Moy o Gisanrin" at bounding box center [305, 115] width 97 height 13
type input "[PERSON_NAME]"
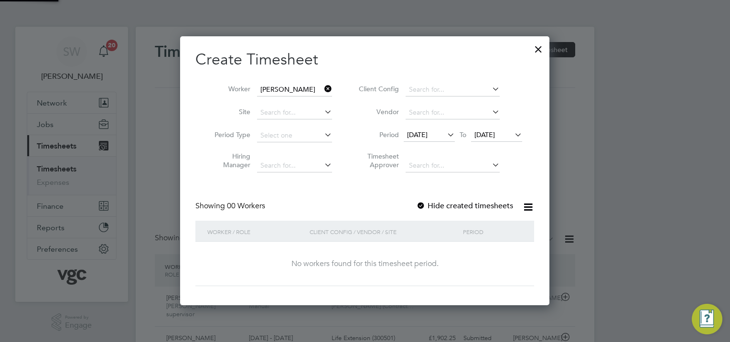
scroll to position [269, 370]
click at [495, 130] on span "[DATE]" at bounding box center [484, 134] width 21 height 9
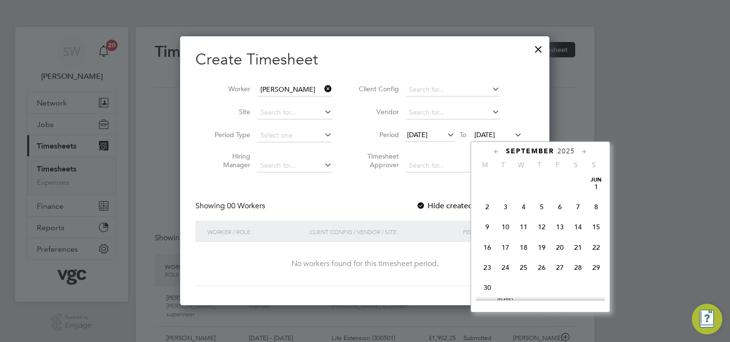
scroll to position [353, 0]
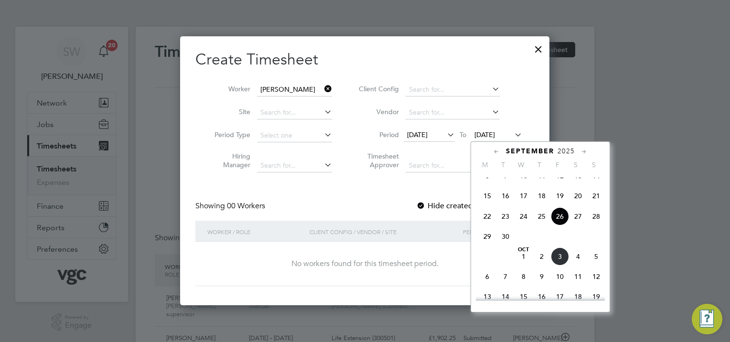
drag, startPoint x: 560, startPoint y: 268, endPoint x: 545, endPoint y: 257, distance: 18.7
click at [559, 266] on span "3" at bounding box center [560, 256] width 18 height 18
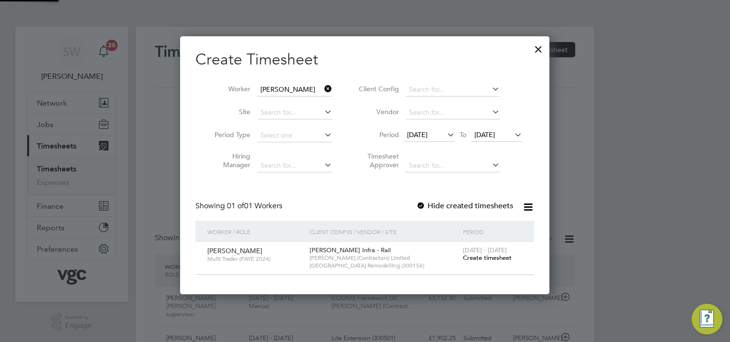
scroll to position [4, 5]
click at [476, 256] on span "Create timesheet" at bounding box center [487, 258] width 49 height 8
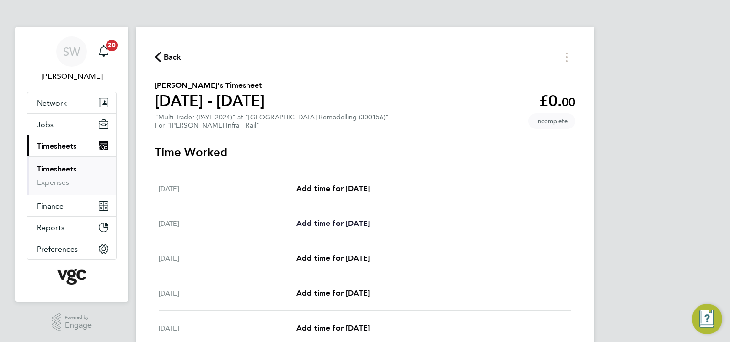
click at [354, 219] on span "Add time for [DATE]" at bounding box center [333, 223] width 74 height 9
select select "30"
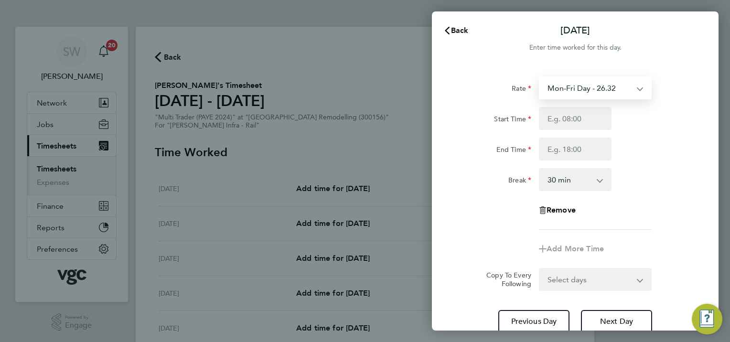
click at [639, 90] on select "Mon-Fri Day - 26.32 Xmas / [GEOGRAPHIC_DATA] - 52.64 Weekend - 34.21 Bank Hol -…" at bounding box center [589, 87] width 99 height 21
select select "30"
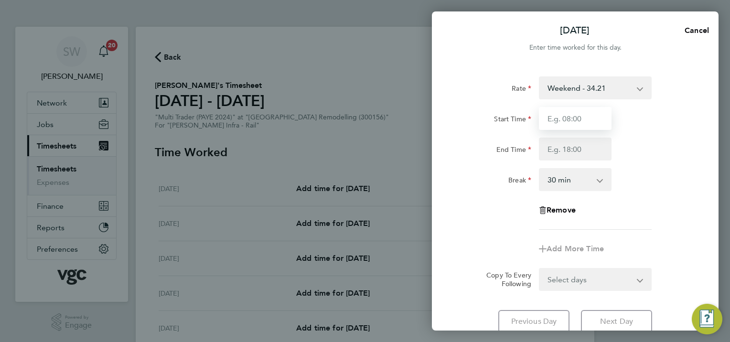
click at [571, 122] on input "Start Time" at bounding box center [575, 118] width 73 height 23
type input "20:00"
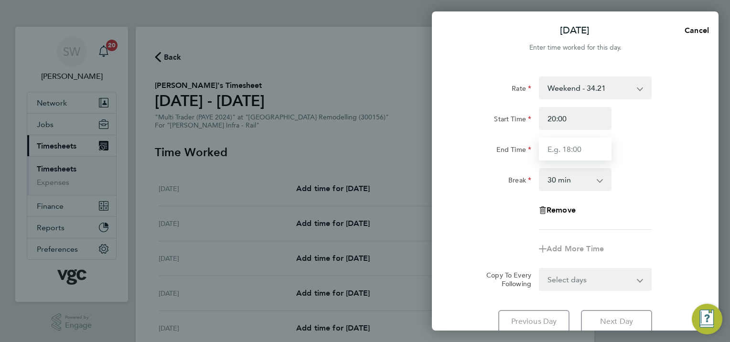
click at [553, 149] on input "End Time" at bounding box center [575, 149] width 73 height 23
type input "06:30"
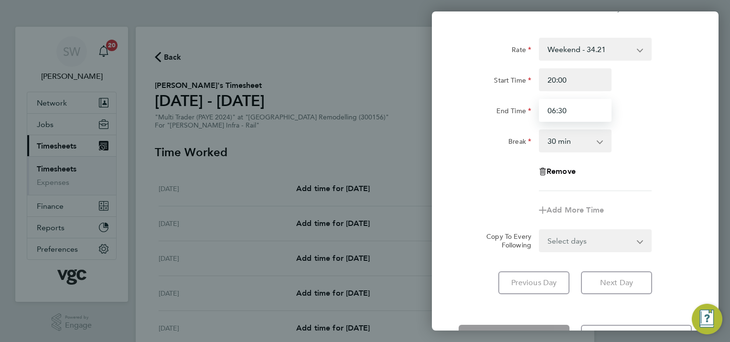
scroll to position [75, 0]
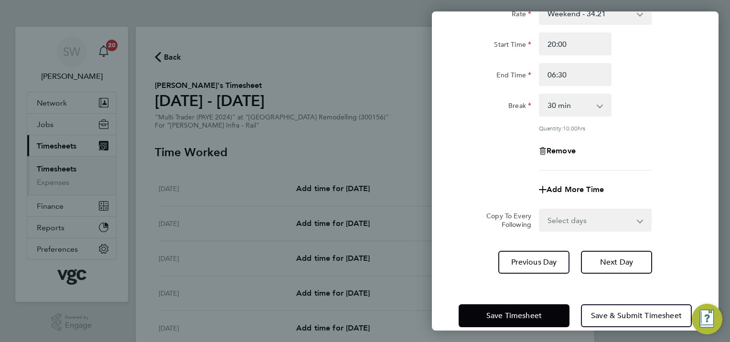
click at [490, 296] on div "Save Timesheet Save & Submit Timesheet" at bounding box center [575, 315] width 287 height 61
click at [485, 306] on button "Save Timesheet" at bounding box center [514, 315] width 111 height 23
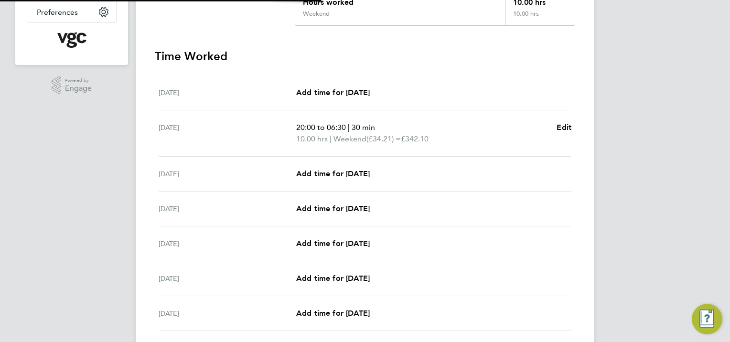
scroll to position [239, 0]
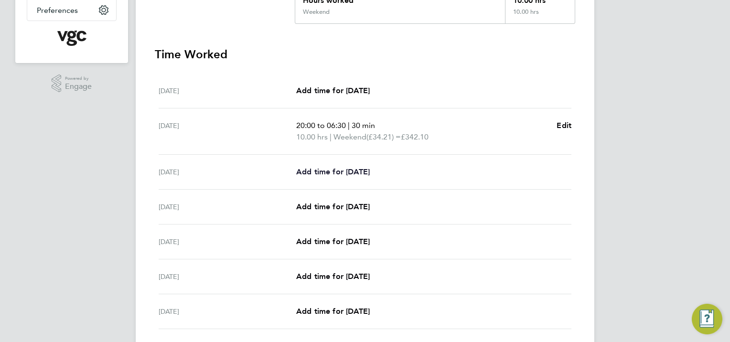
click at [331, 170] on span "Add time for [DATE]" at bounding box center [333, 171] width 74 height 9
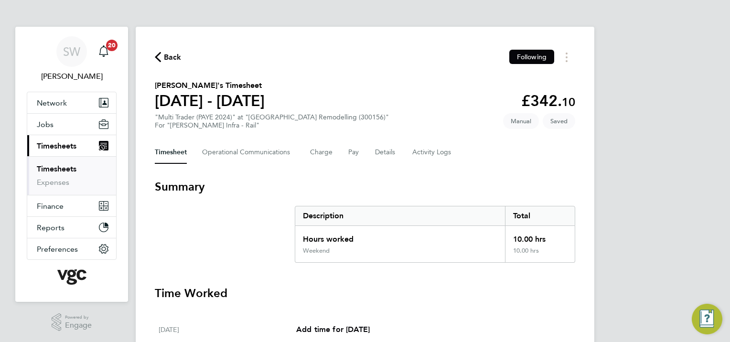
select select "30"
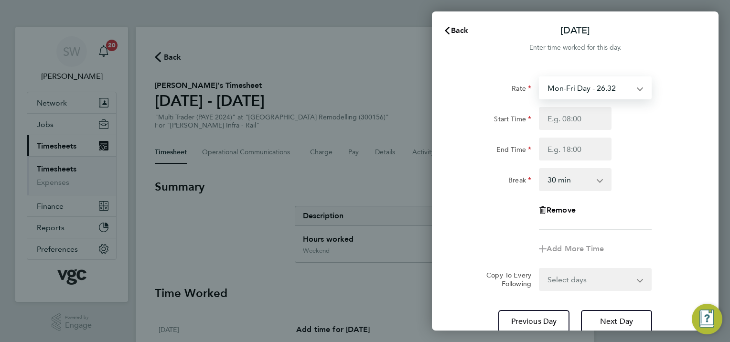
click at [637, 90] on select "Mon-Fri Day - 26.32 Xmas / [GEOGRAPHIC_DATA] - 52.64 Weekend - 34.21 Bank Hol -…" at bounding box center [589, 87] width 99 height 21
select select "30"
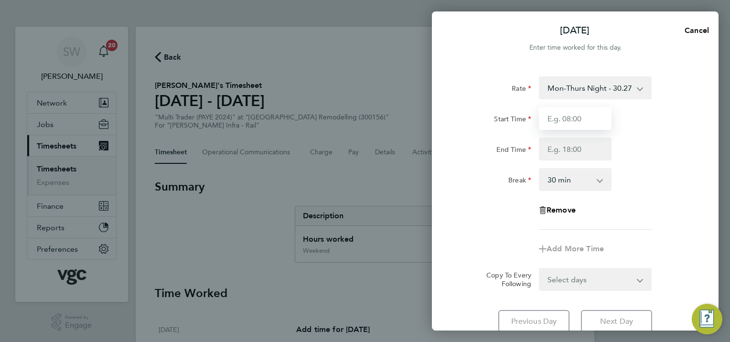
click at [551, 114] on input "Start Time" at bounding box center [575, 118] width 73 height 23
type input "20:00"
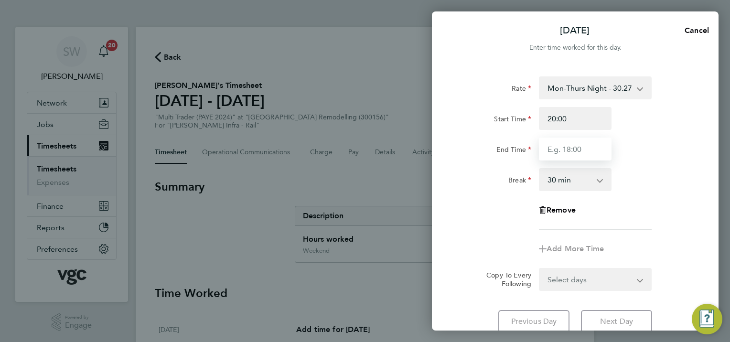
type input "06:30"
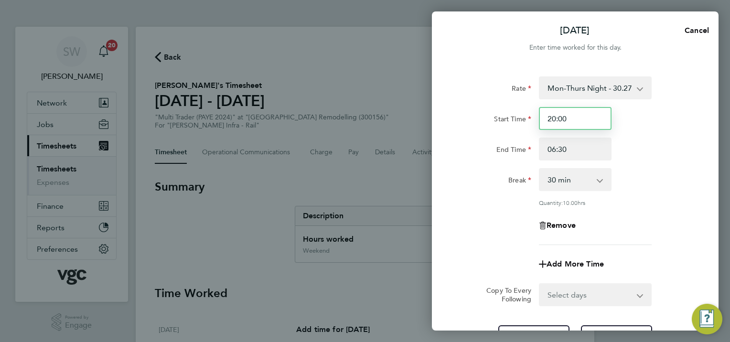
scroll to position [89, 0]
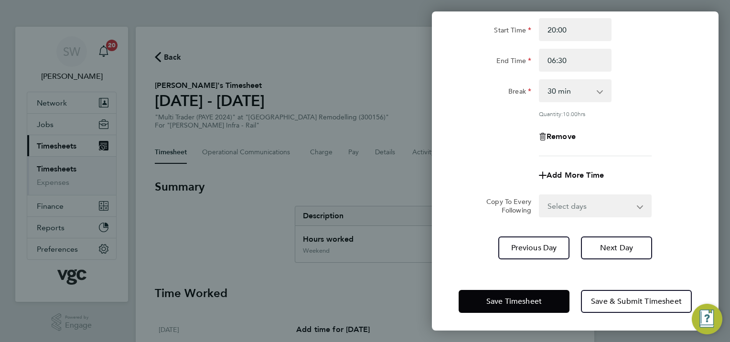
click at [637, 203] on select "Select days Day [DATE] [DATE] [DATE] [DATE]" at bounding box center [590, 205] width 100 height 21
select select "TUE"
click at [540, 195] on select "Select days Day [DATE] [DATE] [DATE] [DATE]" at bounding box center [590, 205] width 100 height 21
select select "[DATE]"
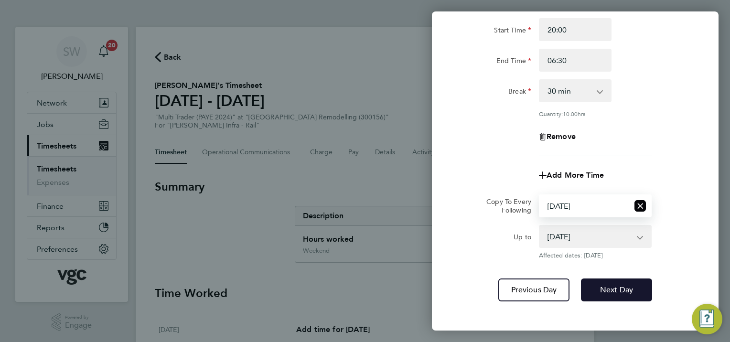
click at [608, 285] on span "Next Day" at bounding box center [616, 290] width 33 height 10
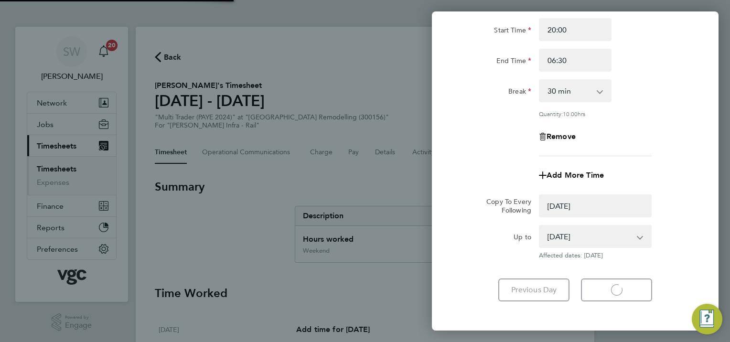
select select "0: null"
select select "30"
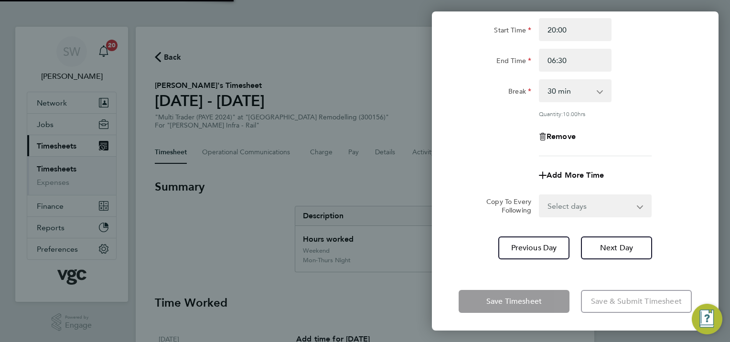
click at [637, 203] on select "Select days Day [DATE] [DATE] [DATE]" at bounding box center [590, 205] width 100 height 21
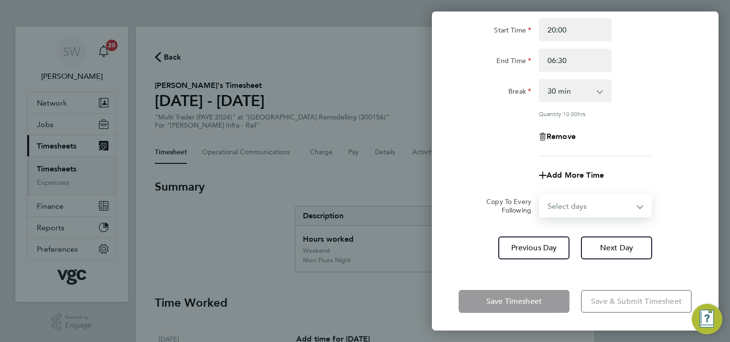
select select "WED"
click at [540, 195] on select "Select days Day [DATE] [DATE] [DATE]" at bounding box center [590, 205] width 100 height 21
select select "[DATE]"
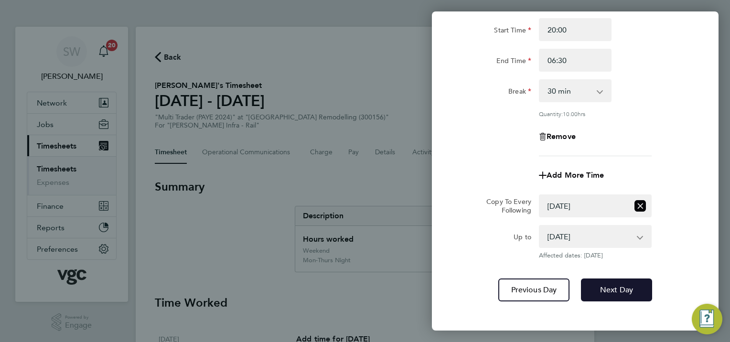
click at [610, 285] on span "Next Day" at bounding box center [616, 290] width 33 height 10
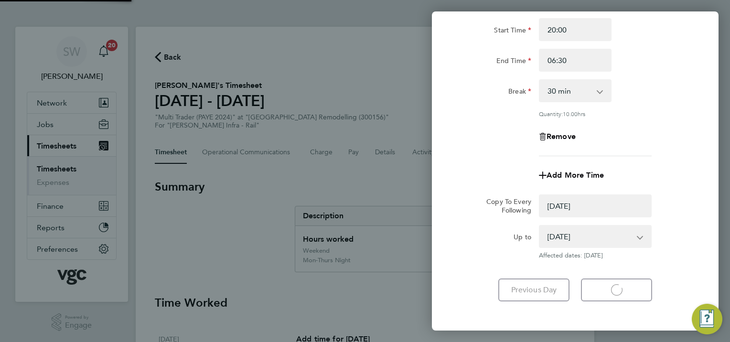
select select "0: null"
select select "30"
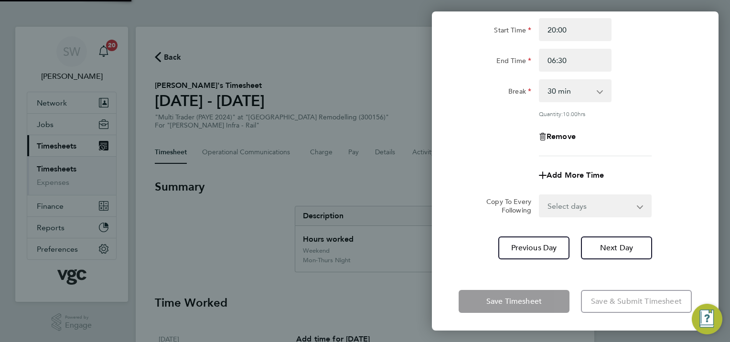
click at [638, 204] on select "Select days Day [DATE] [DATE]" at bounding box center [590, 205] width 100 height 21
select select "THU"
click at [540, 195] on select "Select days Day [DATE] [DATE]" at bounding box center [590, 205] width 100 height 21
select select "[DATE]"
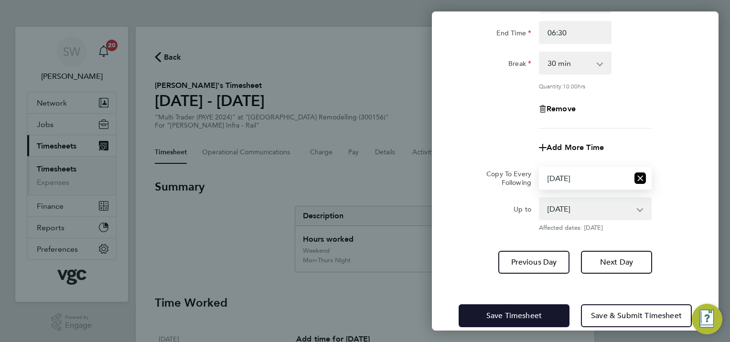
scroll to position [131, 0]
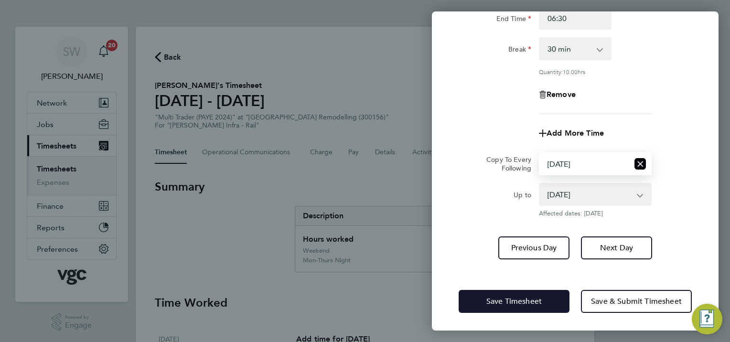
click at [485, 299] on button "Save Timesheet" at bounding box center [514, 301] width 111 height 23
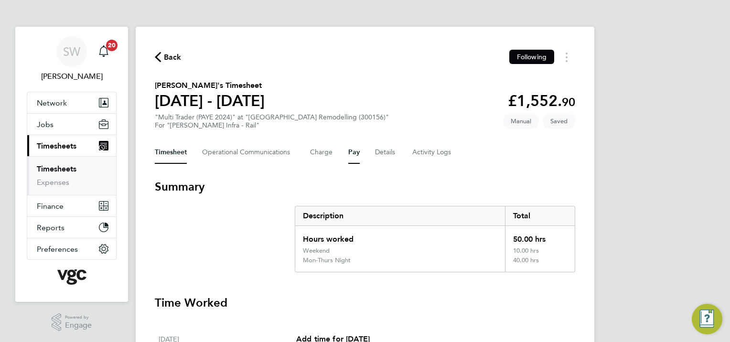
click at [348, 152] on button "Pay" at bounding box center [353, 152] width 11 height 23
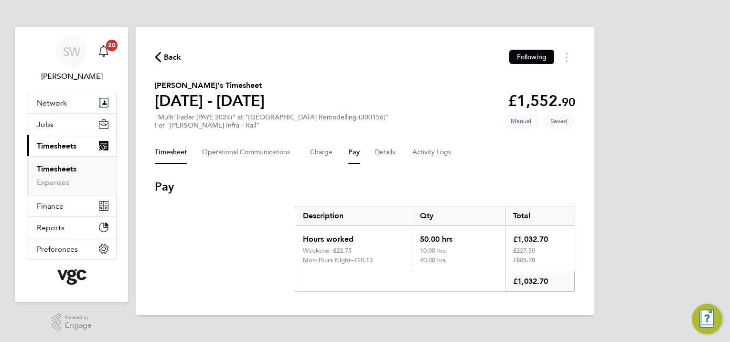
click at [166, 152] on button "Timesheet" at bounding box center [171, 152] width 32 height 23
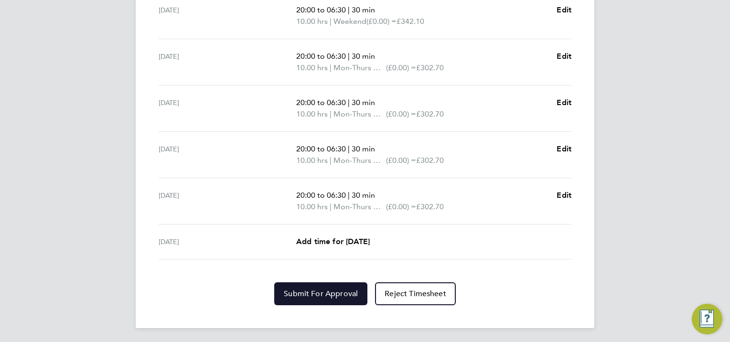
click at [311, 285] on button "Submit For Approval" at bounding box center [320, 293] width 93 height 23
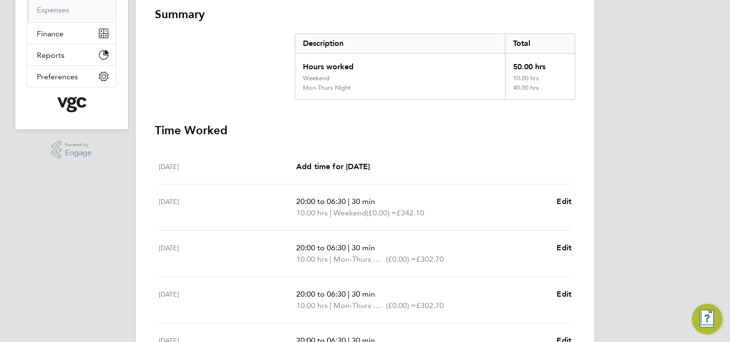
scroll to position [70, 0]
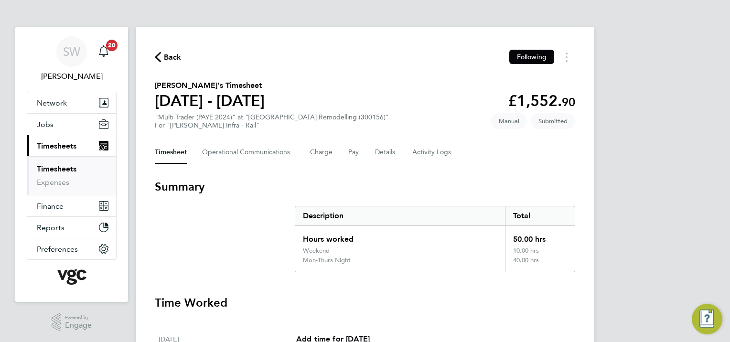
click at [57, 168] on link "Timesheets" at bounding box center [57, 168] width 40 height 9
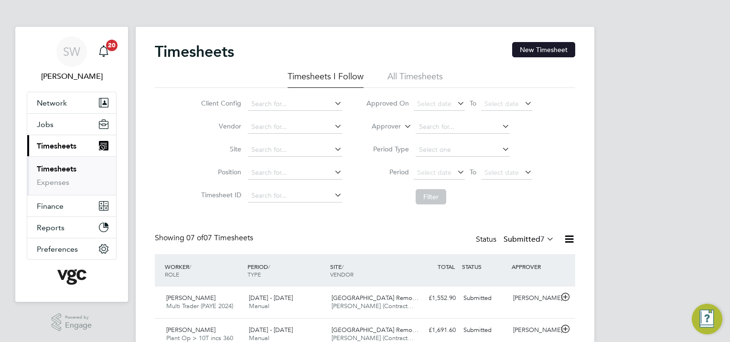
click at [535, 49] on button "New Timesheet" at bounding box center [543, 49] width 63 height 15
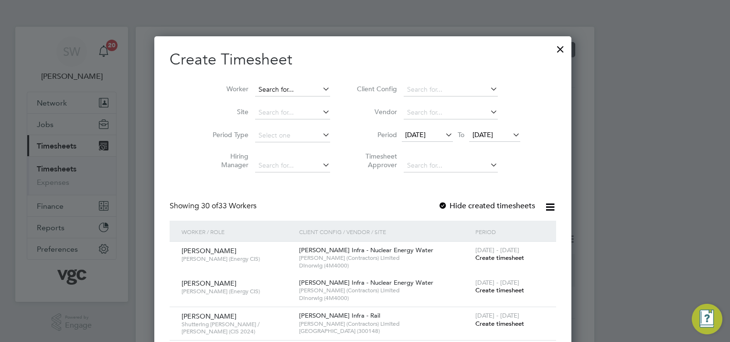
click at [276, 85] on input at bounding box center [292, 89] width 75 height 13
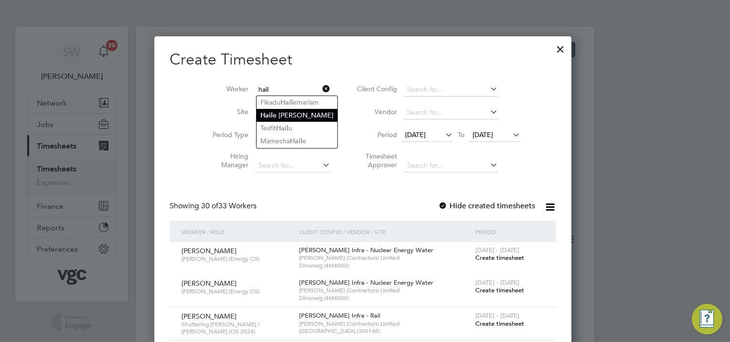
click at [287, 111] on li "Hail e [PERSON_NAME]" at bounding box center [297, 115] width 81 height 13
type input "[PERSON_NAME]"
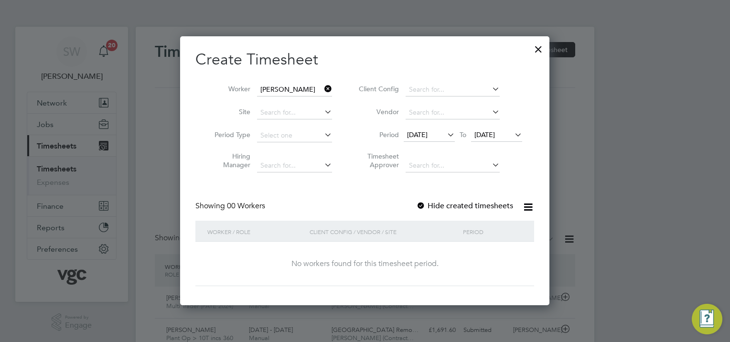
click at [495, 137] on span "[DATE]" at bounding box center [484, 134] width 21 height 9
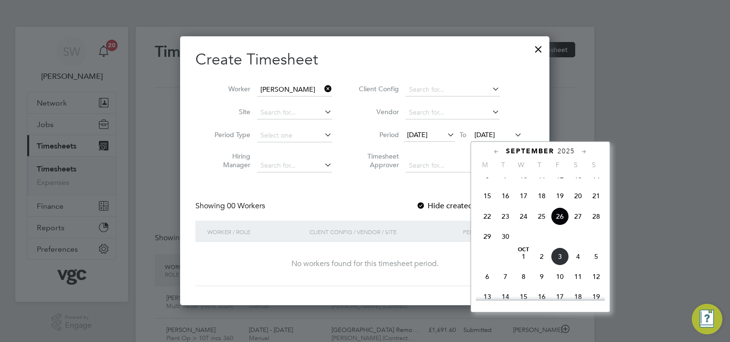
click at [558, 266] on span "3" at bounding box center [560, 256] width 18 height 18
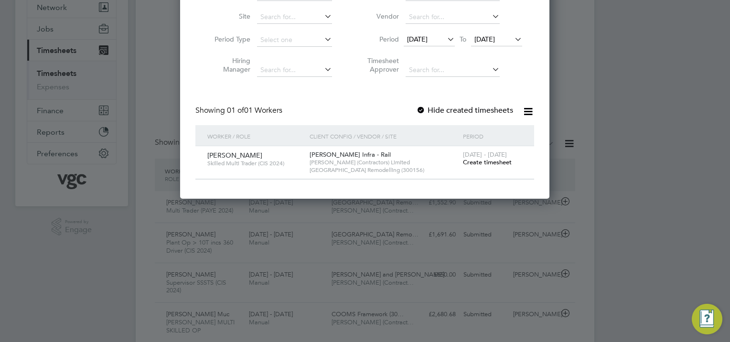
click at [474, 160] on span "Create timesheet" at bounding box center [487, 162] width 49 height 8
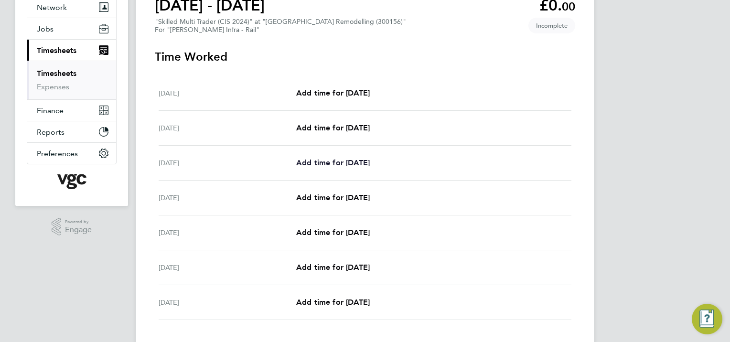
click at [344, 160] on span "Add time for [DATE]" at bounding box center [333, 162] width 74 height 9
select select "30"
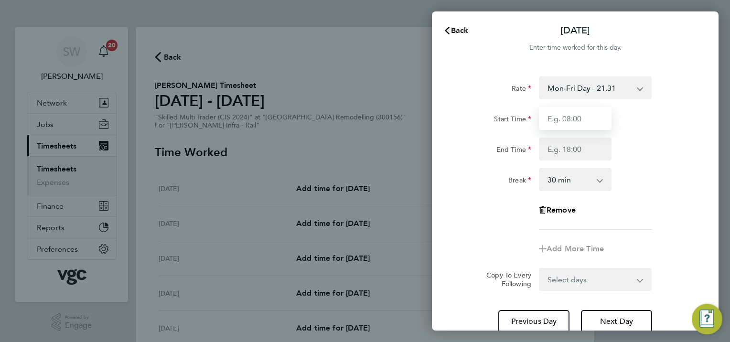
click at [571, 118] on input "Start Time" at bounding box center [575, 118] width 73 height 23
type input "07:00"
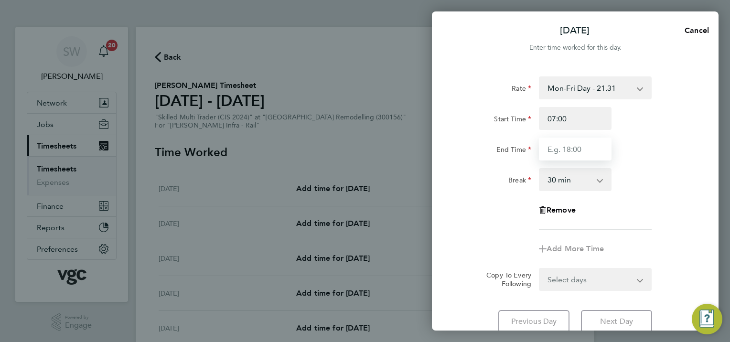
click at [552, 150] on input "End Time" at bounding box center [575, 149] width 73 height 23
type input "17:30"
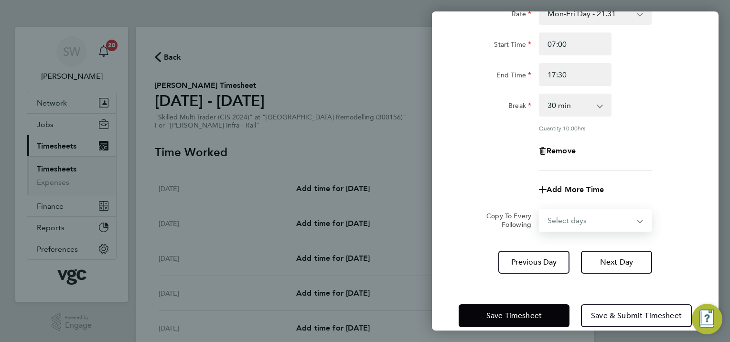
click at [638, 206] on form "Rate Mon-Fri Day - 21.31 Mon-Thurs Nights - 24.51 Weekend - 27.70 Bank Hol - 31…" at bounding box center [575, 117] width 233 height 230
select select "TUE"
click at [540, 210] on select "Select days Day [DATE] [DATE] [DATE] [DATE]" at bounding box center [590, 220] width 100 height 21
select select "[DATE]"
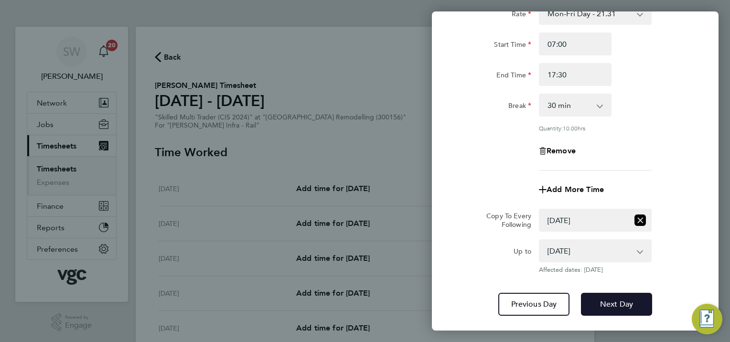
drag, startPoint x: 611, startPoint y: 302, endPoint x: 620, endPoint y: 281, distance: 23.3
click at [610, 302] on span "Next Day" at bounding box center [616, 304] width 33 height 10
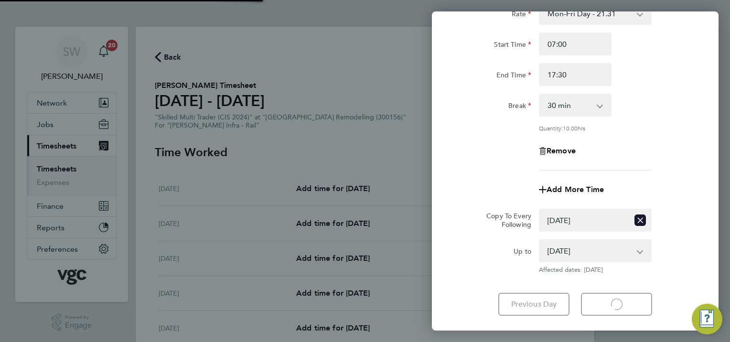
select select "30"
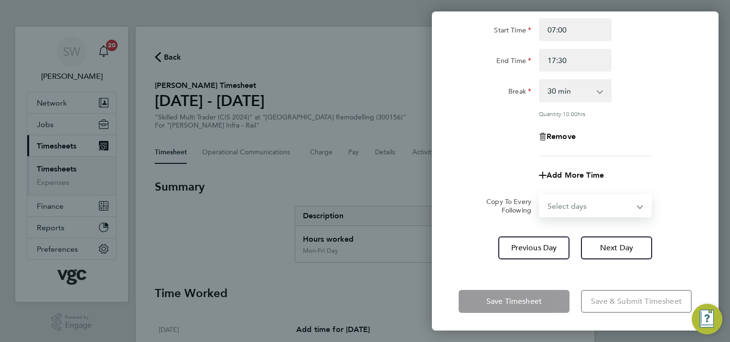
drag, startPoint x: 637, startPoint y: 205, endPoint x: 626, endPoint y: 214, distance: 14.6
click at [637, 205] on select "Select days Day [DATE] [DATE] [DATE]" at bounding box center [590, 205] width 100 height 21
select select "WED"
click at [540, 195] on select "Select days Day [DATE] [DATE] [DATE]" at bounding box center [590, 205] width 100 height 21
select select "[DATE]"
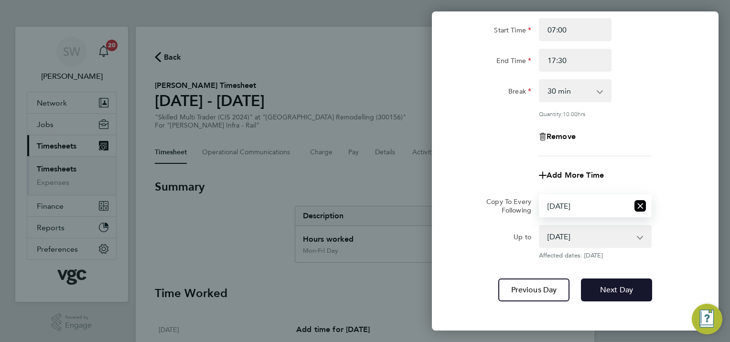
click at [607, 289] on span "Next Day" at bounding box center [616, 290] width 33 height 10
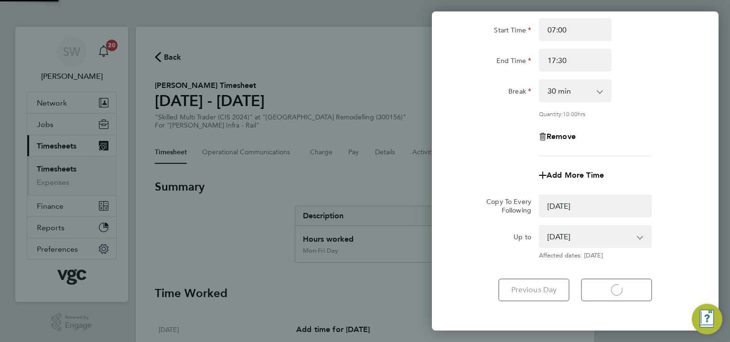
select select "0: null"
select select "30"
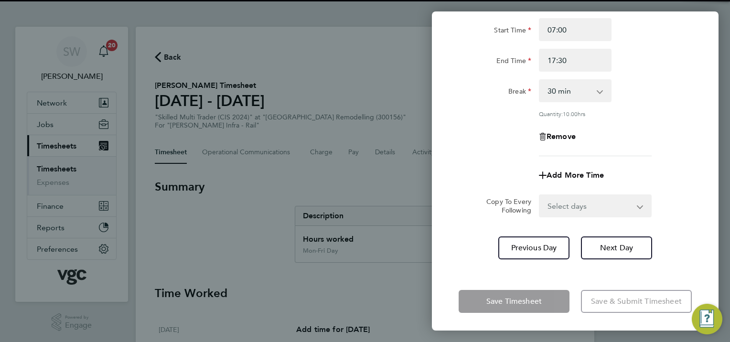
drag, startPoint x: 637, startPoint y: 205, endPoint x: 636, endPoint y: 212, distance: 6.2
click at [637, 205] on select "Select days Day [DATE] [DATE]" at bounding box center [590, 205] width 100 height 21
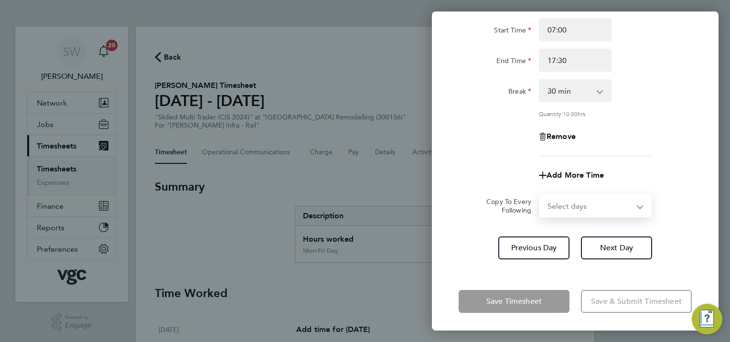
select select "THU"
click at [540, 195] on select "Select days Day [DATE] [DATE]" at bounding box center [590, 205] width 100 height 21
select select "[DATE]"
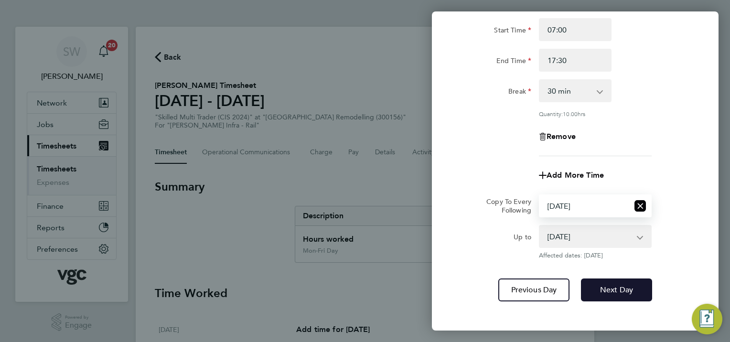
drag, startPoint x: 622, startPoint y: 288, endPoint x: 623, endPoint y: 277, distance: 11.0
click at [621, 288] on span "Next Day" at bounding box center [616, 290] width 33 height 10
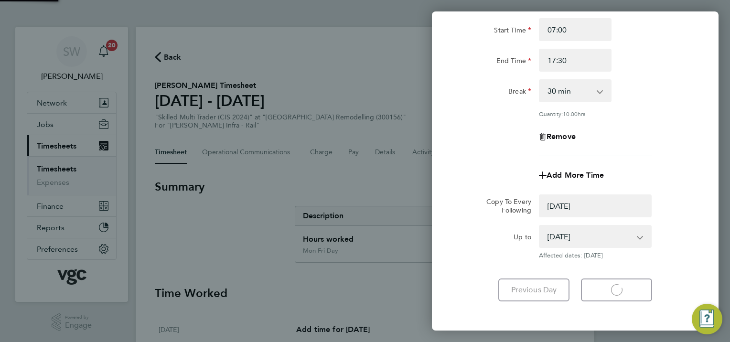
select select "0: null"
select select "30"
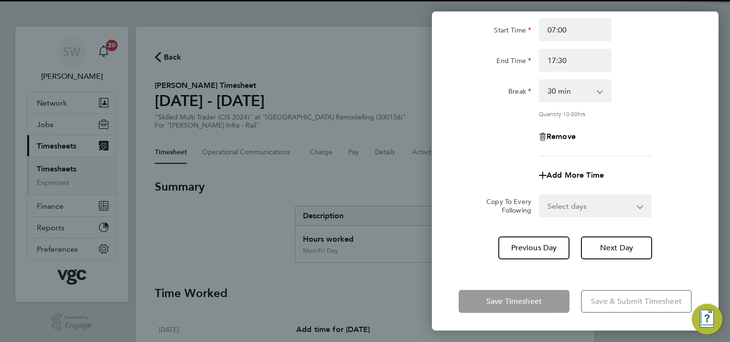
click at [638, 205] on select "Select days [DATE]" at bounding box center [590, 205] width 100 height 21
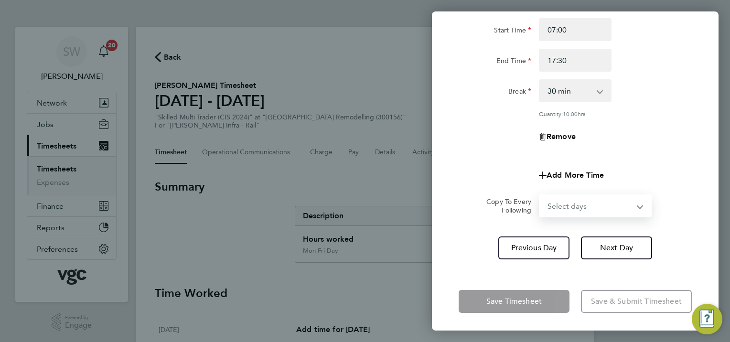
select select "FRI"
click at [540, 195] on select "Select days [DATE]" at bounding box center [590, 205] width 100 height 21
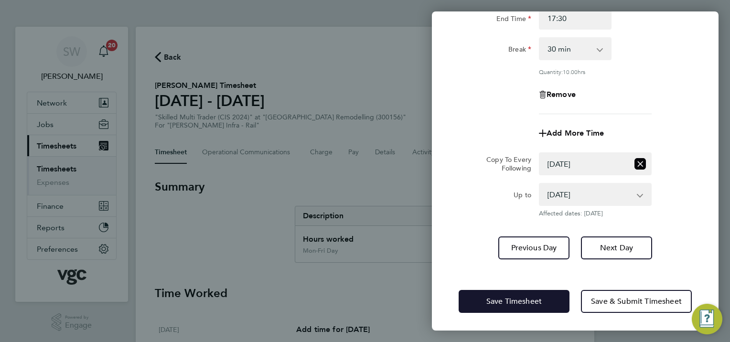
click at [493, 294] on button "Save Timesheet" at bounding box center [514, 301] width 111 height 23
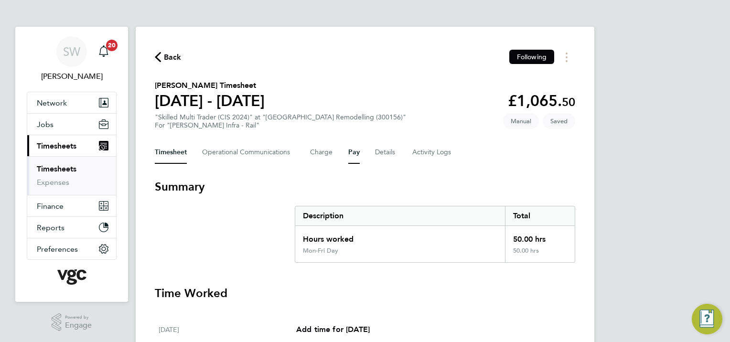
click at [349, 150] on button "Pay" at bounding box center [353, 152] width 11 height 23
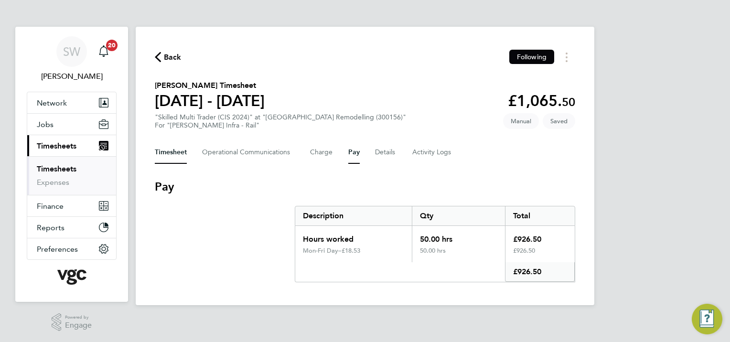
drag, startPoint x: 172, startPoint y: 153, endPoint x: 204, endPoint y: 157, distance: 32.2
click at [173, 152] on button "Timesheet" at bounding box center [171, 152] width 32 height 23
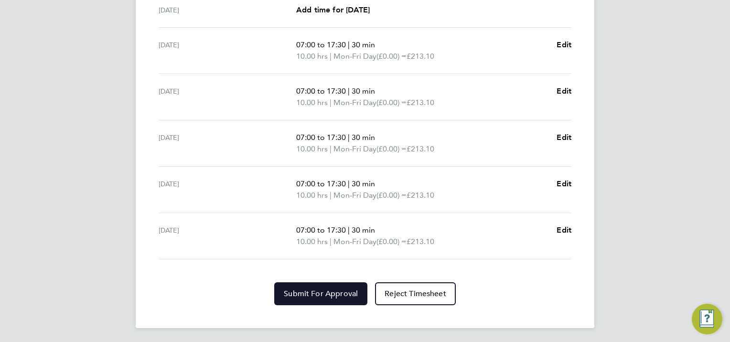
click at [321, 284] on button "Submit For Approval" at bounding box center [320, 293] width 93 height 23
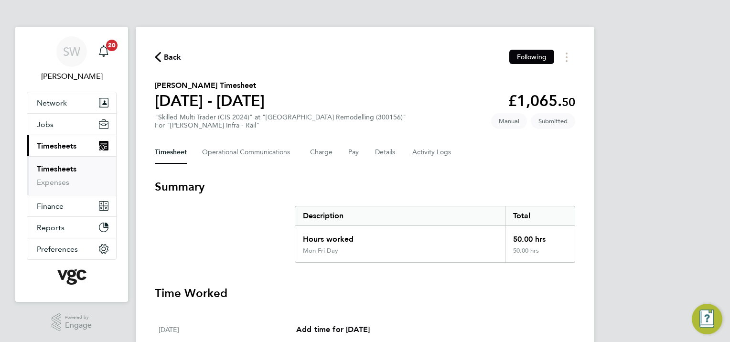
click at [78, 168] on li "Timesheets" at bounding box center [73, 170] width 72 height 13
click at [70, 167] on link "Timesheets" at bounding box center [57, 168] width 40 height 9
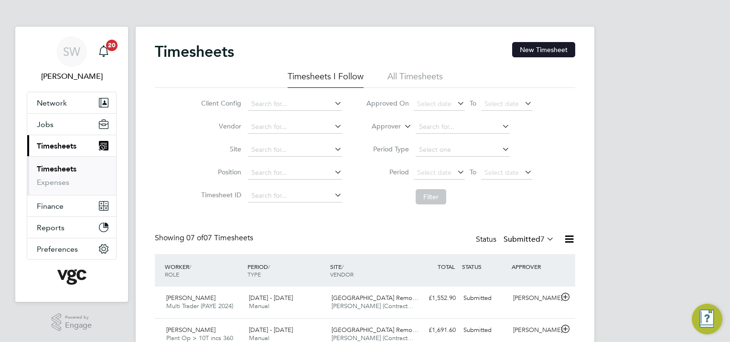
click at [542, 46] on button "New Timesheet" at bounding box center [543, 49] width 63 height 15
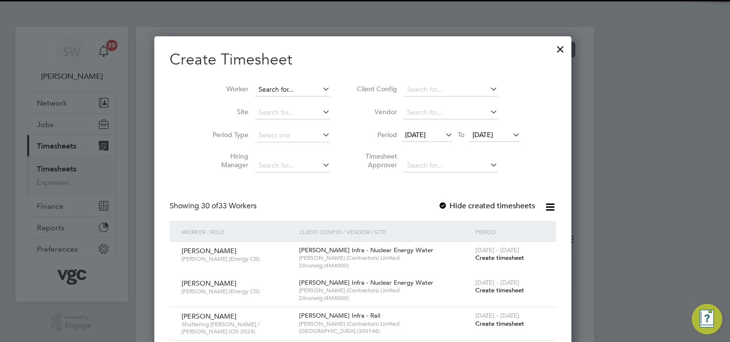
click at [282, 86] on input at bounding box center [292, 89] width 75 height 13
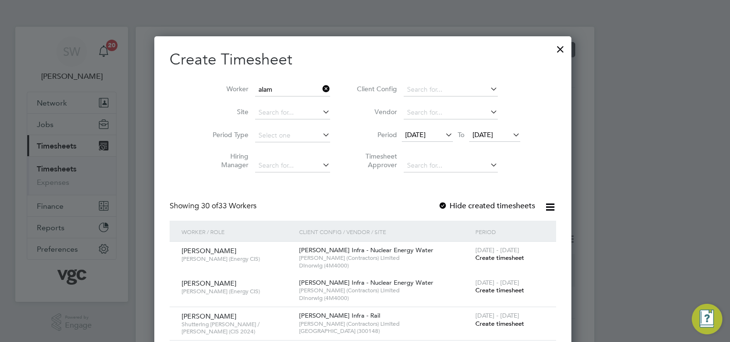
click at [278, 126] on li "Alam in [GEOGRAPHIC_DATA]" at bounding box center [307, 128] width 100 height 13
type input "[PERSON_NAME]"
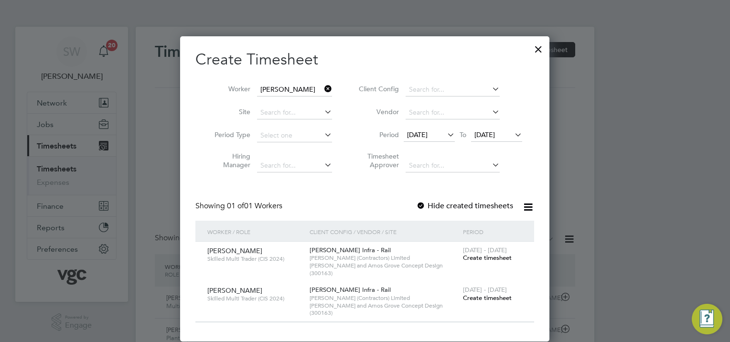
click at [495, 132] on span "[DATE]" at bounding box center [484, 134] width 21 height 9
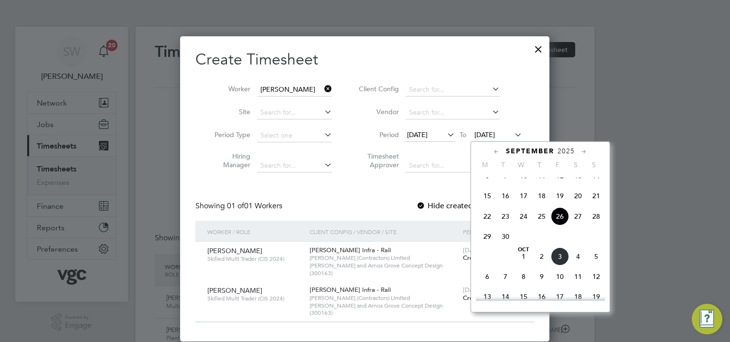
click at [556, 266] on span "3" at bounding box center [560, 256] width 18 height 18
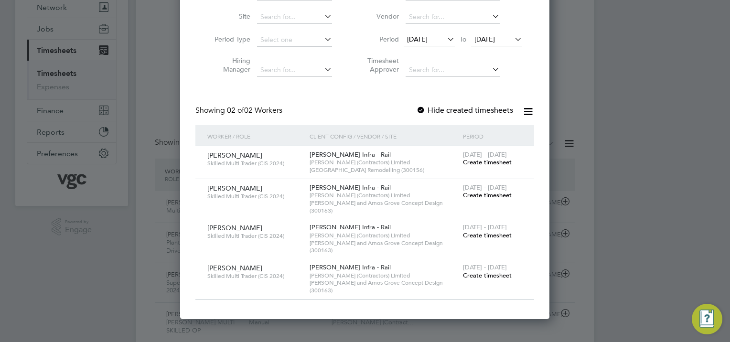
click at [503, 161] on span "Create timesheet" at bounding box center [487, 162] width 49 height 8
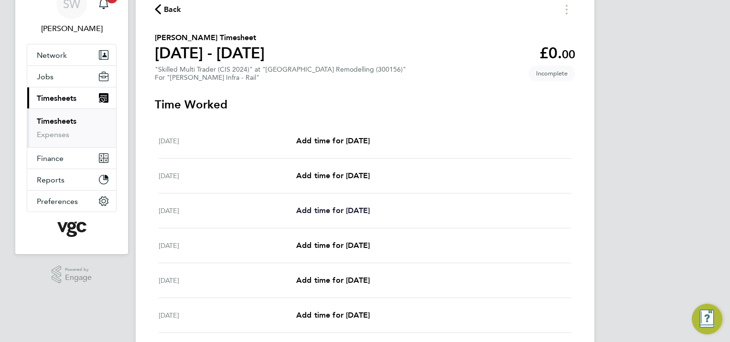
click at [337, 208] on span "Add time for [DATE]" at bounding box center [333, 210] width 74 height 9
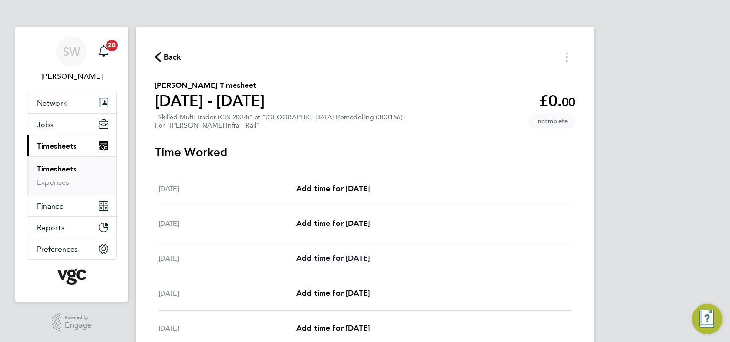
select select "30"
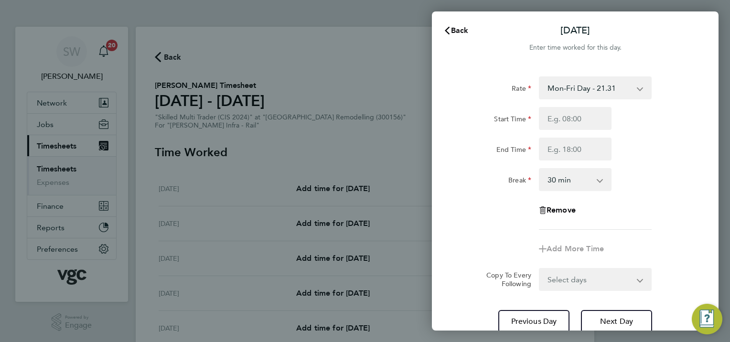
click at [639, 88] on app-icon-cross-button at bounding box center [644, 87] width 11 height 21
click at [570, 115] on input "Start Time" at bounding box center [575, 118] width 73 height 23
type input "07:00"
type input "17:30"
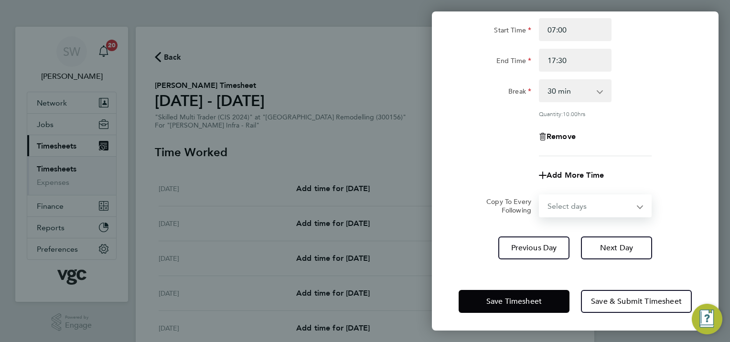
click at [639, 204] on select "Select days Day [DATE] [DATE] [DATE] [DATE]" at bounding box center [590, 205] width 100 height 21
select select "TUE"
click at [540, 195] on select "Select days Day [DATE] [DATE] [DATE] [DATE]" at bounding box center [590, 205] width 100 height 21
select select "[DATE]"
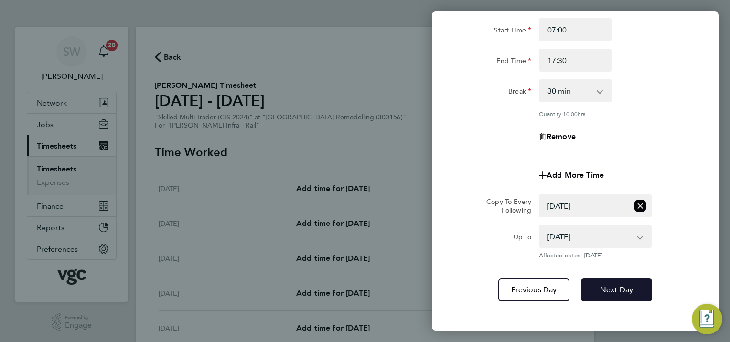
click at [608, 288] on span "Next Day" at bounding box center [616, 290] width 33 height 10
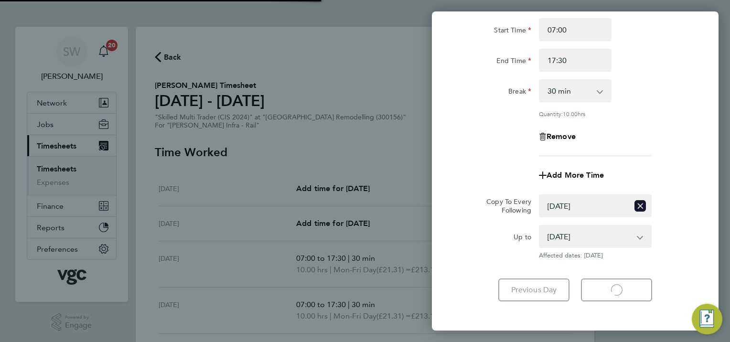
select select "30"
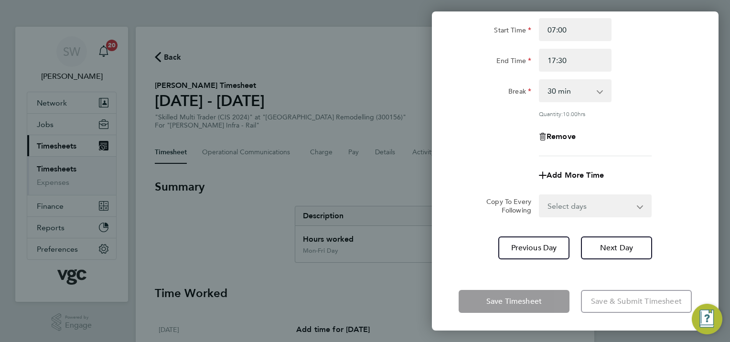
click at [637, 207] on select "Select days Day [DATE] [DATE] [DATE]" at bounding box center [590, 205] width 100 height 21
select select "WED"
click at [540, 195] on select "Select days Day [DATE] [DATE] [DATE]" at bounding box center [590, 205] width 100 height 21
select select "[DATE]"
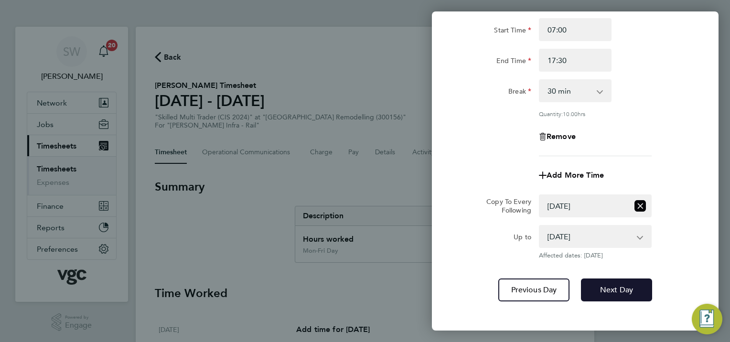
click at [587, 286] on button "Next Day" at bounding box center [616, 289] width 71 height 23
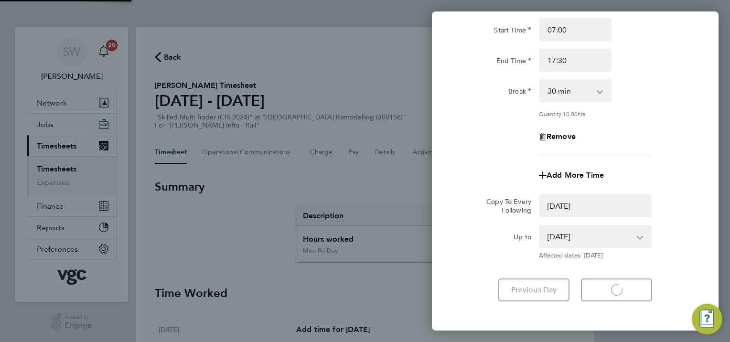
select select "0: null"
select select "30"
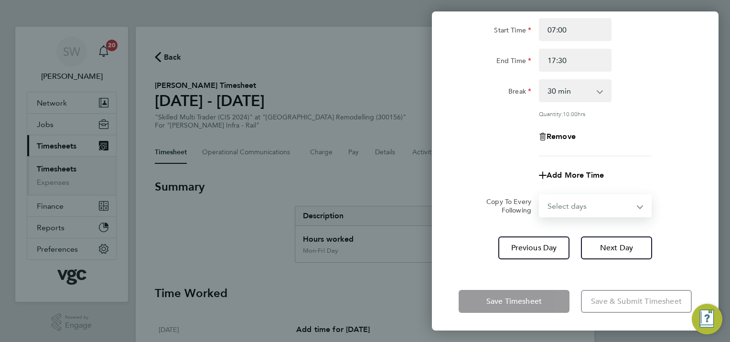
click at [635, 205] on select "Select days Day [DATE] [DATE]" at bounding box center [590, 205] width 100 height 21
select select "THU"
click at [540, 195] on select "Select days Day [DATE] [DATE]" at bounding box center [590, 205] width 100 height 21
select select "[DATE]"
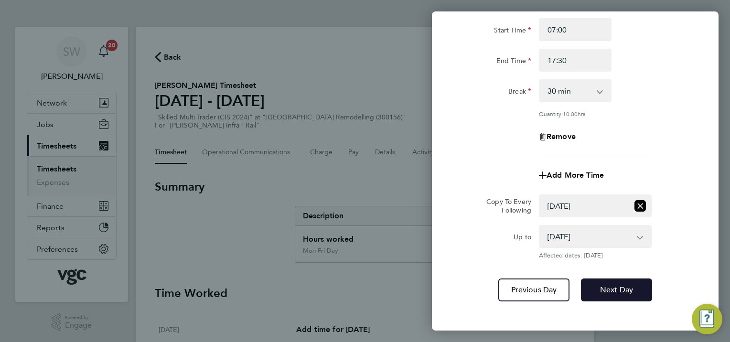
click at [599, 281] on button "Next Day" at bounding box center [616, 289] width 71 height 23
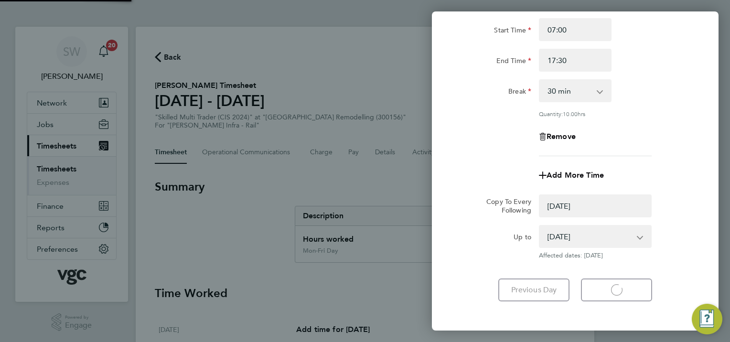
select select "0: null"
select select "30"
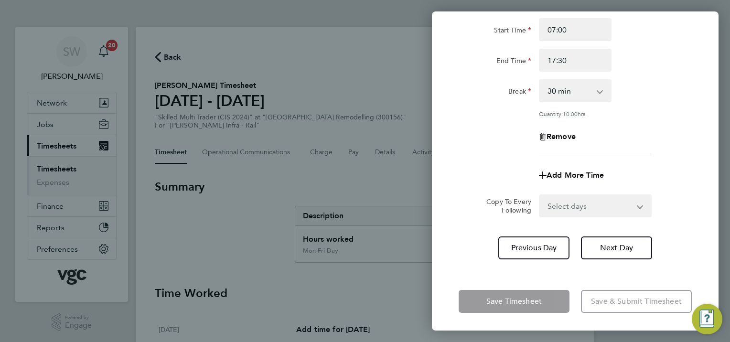
click at [639, 205] on select "Select days [DATE]" at bounding box center [590, 205] width 100 height 21
select select "FRI"
click at [540, 195] on select "Select days [DATE]" at bounding box center [590, 205] width 100 height 21
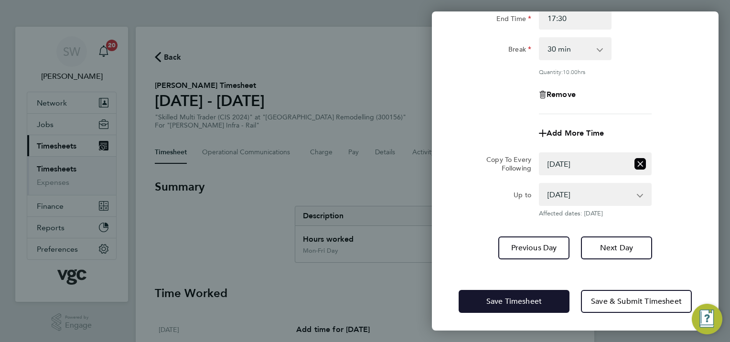
drag, startPoint x: 494, startPoint y: 299, endPoint x: 480, endPoint y: 271, distance: 31.2
click at [493, 299] on span "Save Timesheet" at bounding box center [513, 302] width 55 height 10
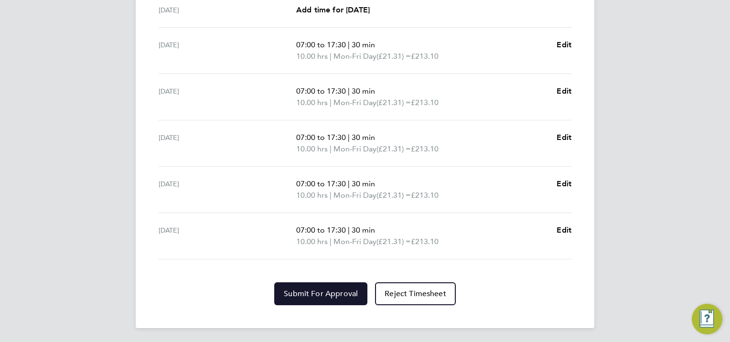
click at [306, 294] on span "Submit For Approval" at bounding box center [321, 294] width 74 height 10
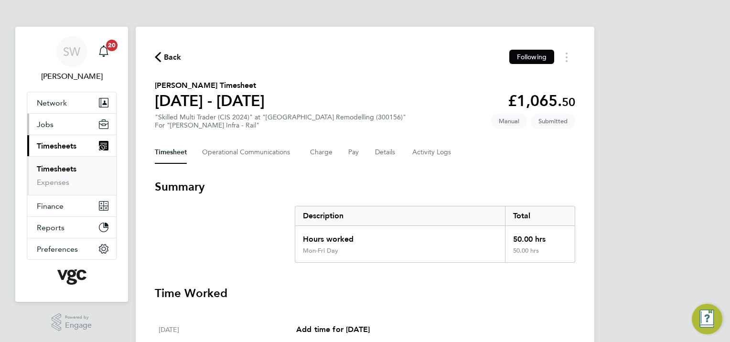
click at [38, 122] on span "Jobs" at bounding box center [45, 124] width 17 height 9
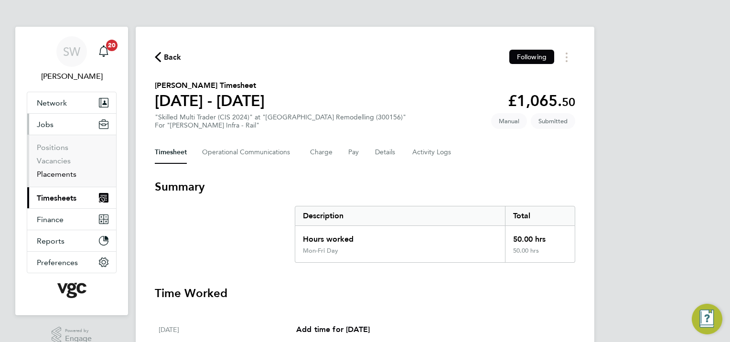
click at [61, 173] on link "Placements" at bounding box center [57, 174] width 40 height 9
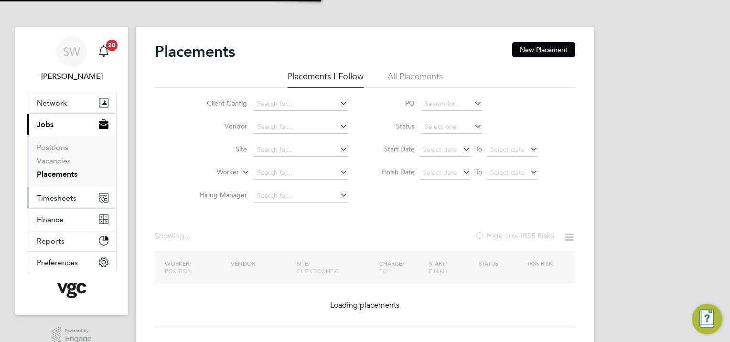
click at [63, 197] on span "Timesheets" at bounding box center [57, 197] width 40 height 9
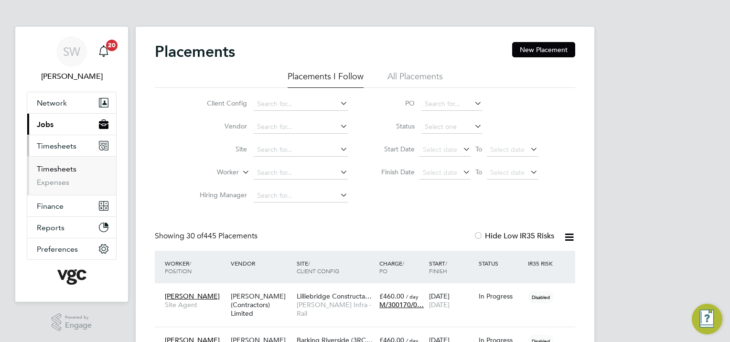
click at [62, 168] on link "Timesheets" at bounding box center [57, 168] width 40 height 9
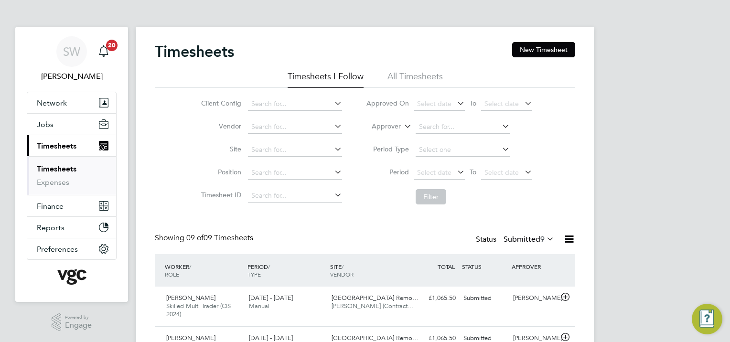
click at [70, 164] on link "Timesheets" at bounding box center [57, 168] width 40 height 9
click at [547, 49] on button "New Timesheet" at bounding box center [543, 49] width 63 height 15
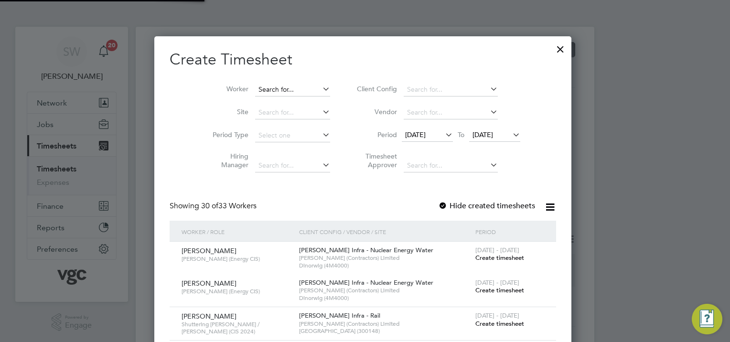
scroll to position [4, 5]
click at [277, 86] on input at bounding box center [292, 89] width 75 height 13
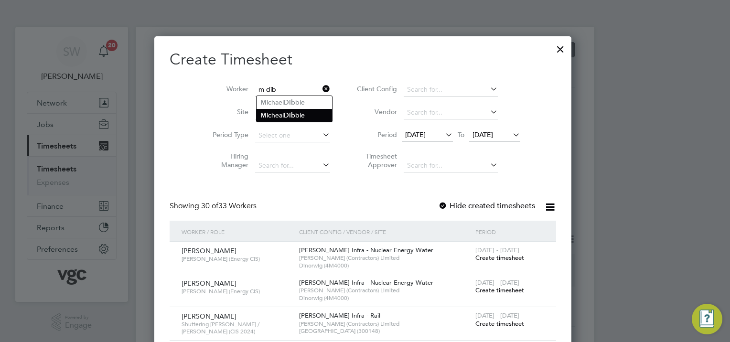
click at [286, 109] on li "M [PERSON_NAME] ble" at bounding box center [294, 115] width 75 height 13
type input "[PERSON_NAME]"
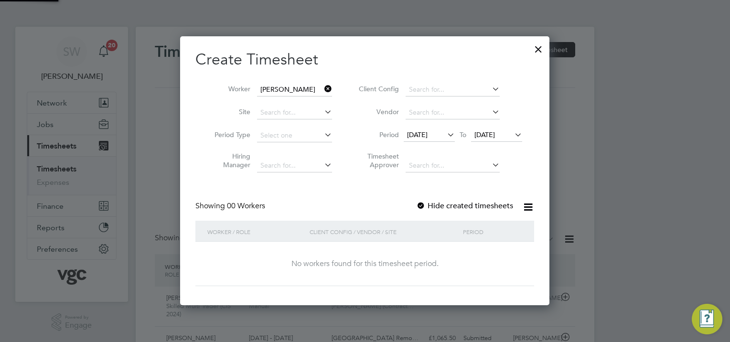
scroll to position [269, 370]
click at [495, 132] on span "[DATE]" at bounding box center [484, 134] width 21 height 9
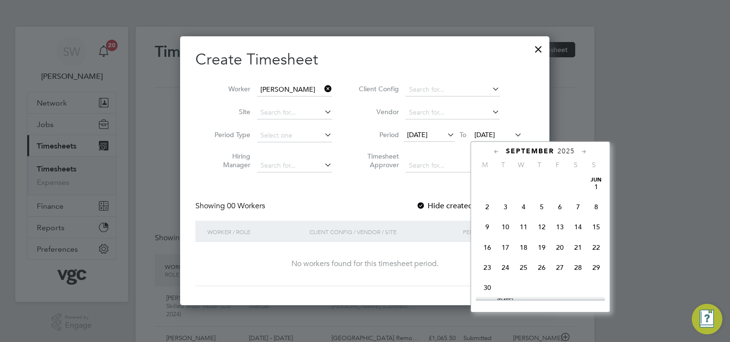
scroll to position [353, 0]
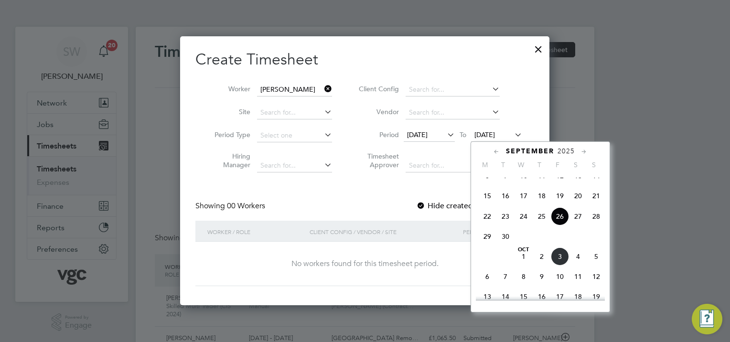
drag, startPoint x: 556, startPoint y: 268, endPoint x: 551, endPoint y: 264, distance: 6.4
click at [555, 266] on span "3" at bounding box center [560, 256] width 18 height 18
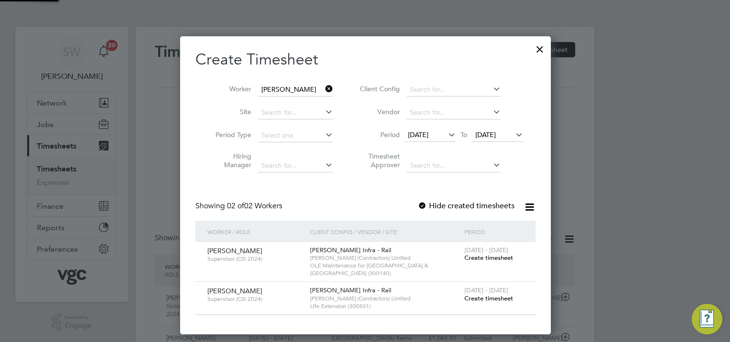
scroll to position [290, 370]
click at [471, 253] on span "[DATE] - [DATE]" at bounding box center [486, 250] width 44 height 8
click at [469, 257] on span "Create timesheet" at bounding box center [488, 258] width 49 height 8
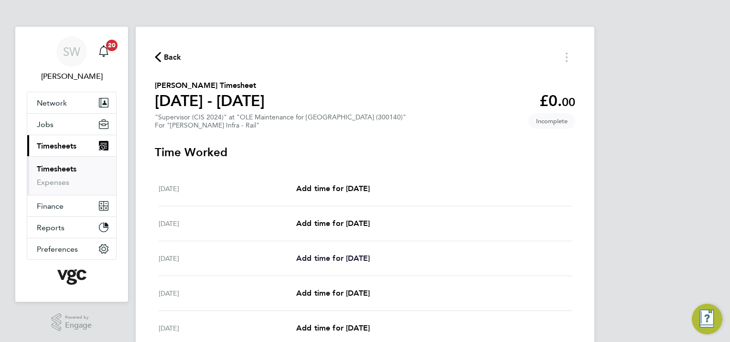
click at [330, 258] on span "Add time for [DATE]" at bounding box center [333, 258] width 74 height 9
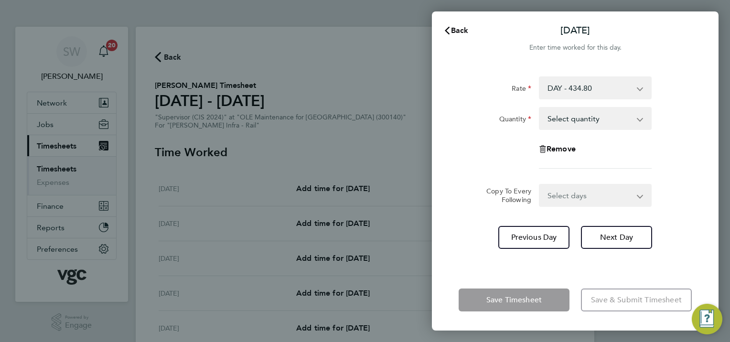
click at [635, 120] on select "Select quantity 0.5 1" at bounding box center [589, 118] width 99 height 21
select select "1"
click at [540, 108] on select "Select quantity 0.5 1" at bounding box center [589, 118] width 99 height 21
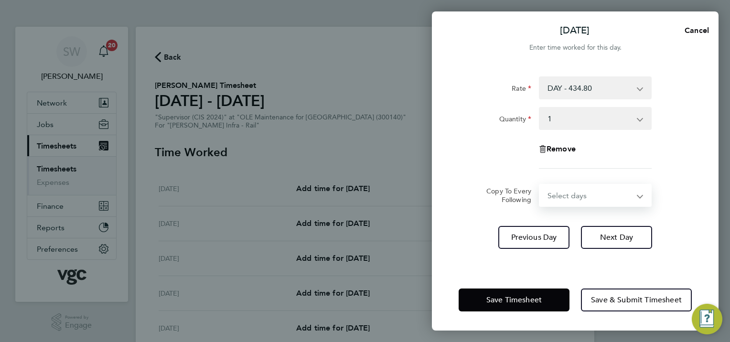
click at [637, 193] on select "Select days Day [DATE] [DATE] [DATE] [DATE]" at bounding box center [590, 195] width 100 height 21
select select "TUE"
click at [540, 185] on select "Select days Day [DATE] [DATE] [DATE] [DATE]" at bounding box center [590, 195] width 100 height 21
select select "[DATE]"
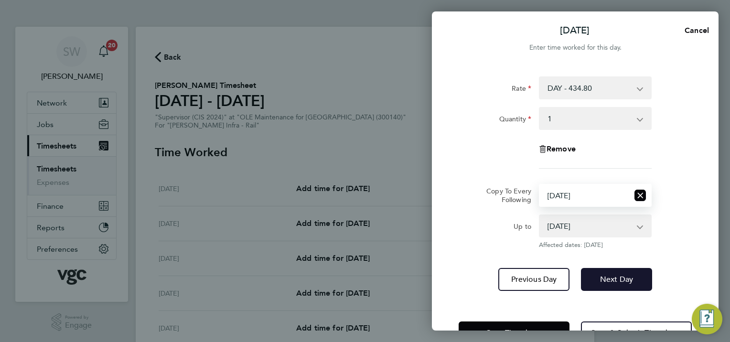
click at [614, 282] on span "Next Day" at bounding box center [616, 280] width 33 height 10
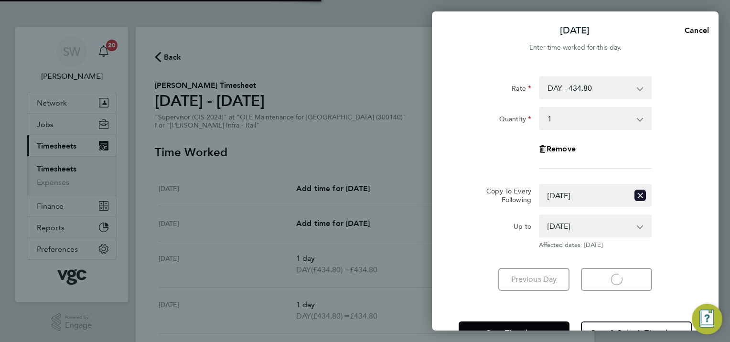
select select "1"
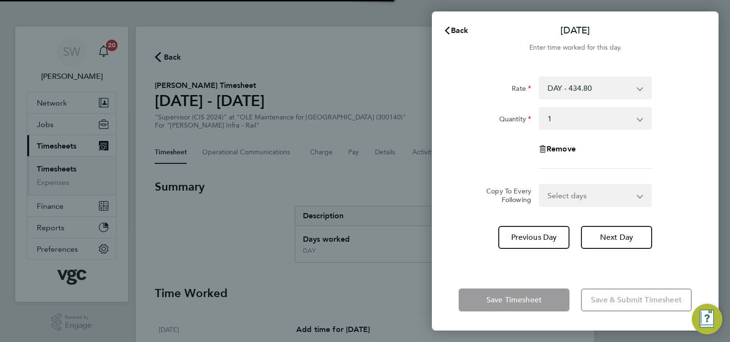
click at [639, 195] on select "Select days Day [DATE] [DATE] [DATE]" at bounding box center [590, 195] width 100 height 21
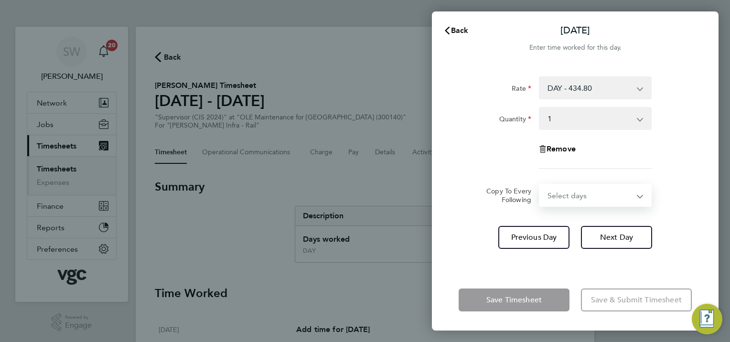
select select "WED"
click at [540, 185] on select "Select days Day [DATE] [DATE] [DATE]" at bounding box center [590, 195] width 100 height 21
select select "[DATE]"
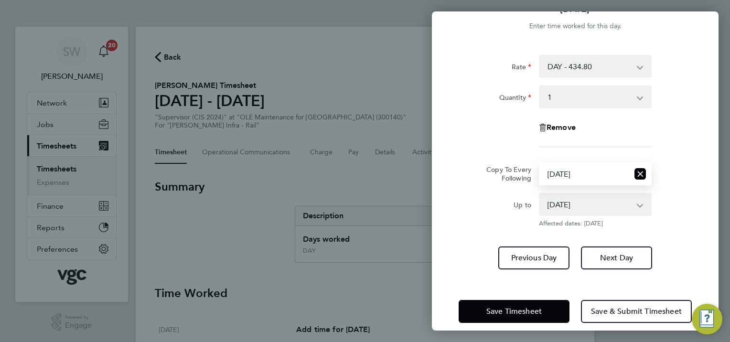
scroll to position [32, 0]
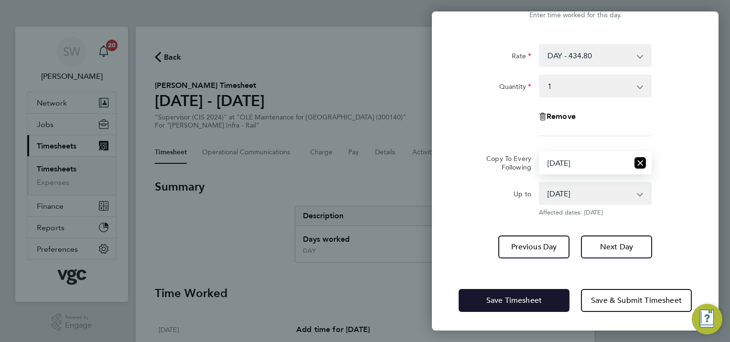
click at [497, 298] on span "Save Timesheet" at bounding box center [513, 301] width 55 height 10
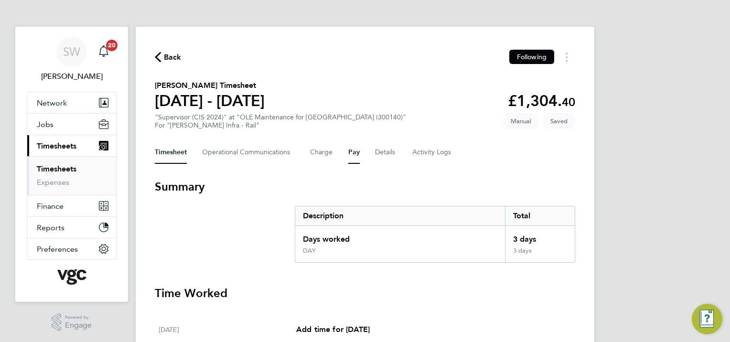
click at [351, 153] on button "Pay" at bounding box center [353, 152] width 11 height 23
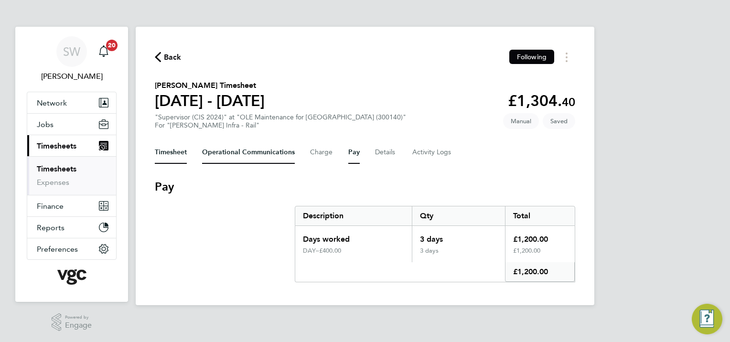
drag, startPoint x: 170, startPoint y: 153, endPoint x: 246, endPoint y: 157, distance: 76.5
click at [171, 153] on button "Timesheet" at bounding box center [171, 152] width 32 height 23
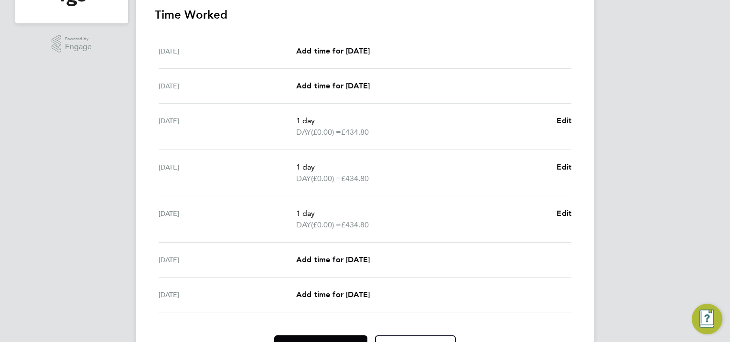
scroll to position [331, 0]
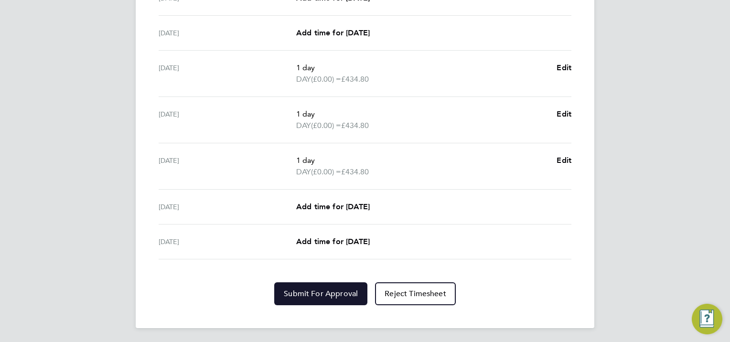
click at [310, 289] on span "Submit For Approval" at bounding box center [321, 294] width 74 height 10
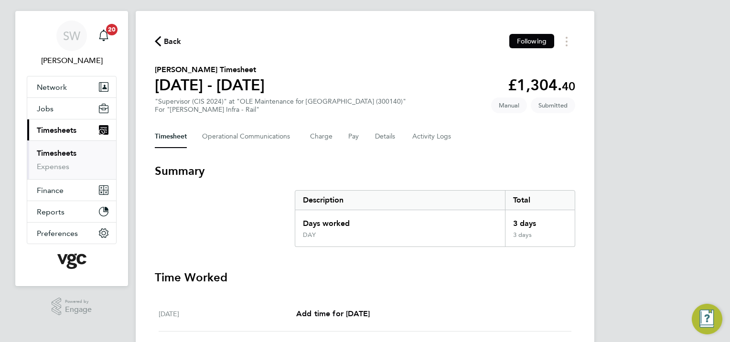
scroll to position [0, 0]
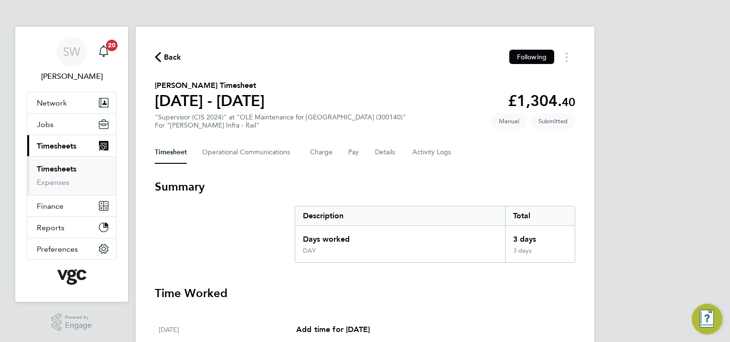
click at [72, 168] on link "Timesheets" at bounding box center [57, 168] width 40 height 9
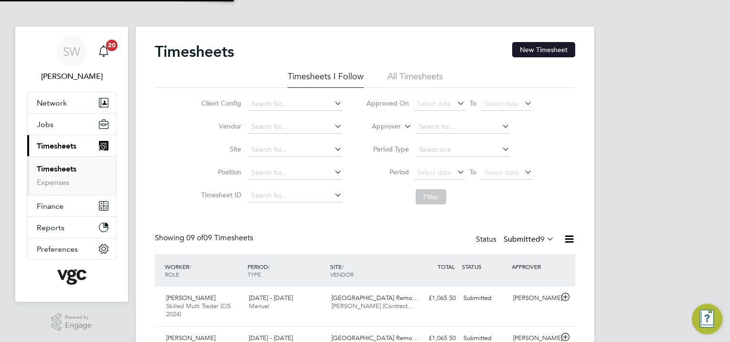
scroll to position [24, 83]
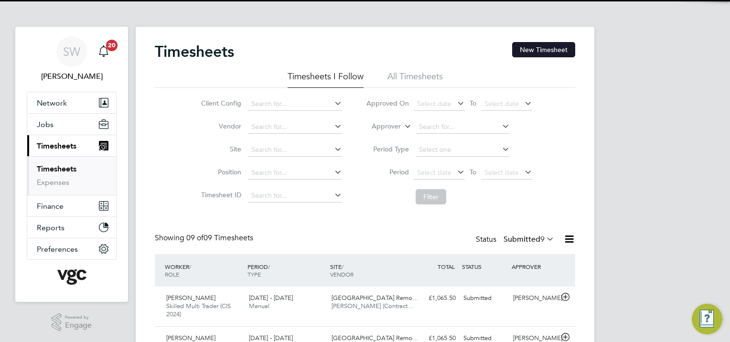
click at [548, 52] on button "New Timesheet" at bounding box center [543, 49] width 63 height 15
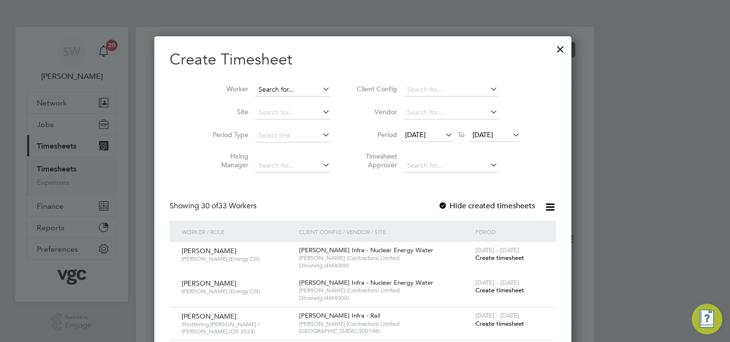
click at [278, 87] on input at bounding box center [292, 89] width 75 height 13
click at [278, 109] on li "M [PERSON_NAME] ble" at bounding box center [294, 115] width 75 height 13
type input "[PERSON_NAME]"
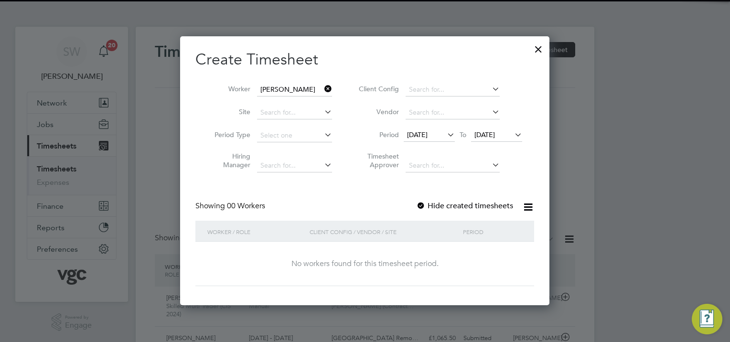
click at [495, 135] on span "[DATE]" at bounding box center [484, 134] width 21 height 9
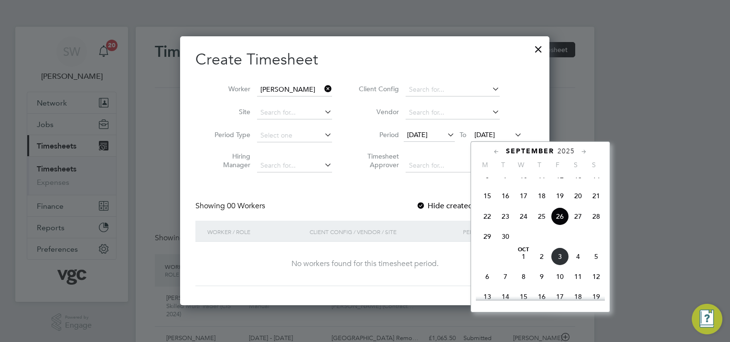
click at [554, 266] on span "3" at bounding box center [560, 256] width 18 height 18
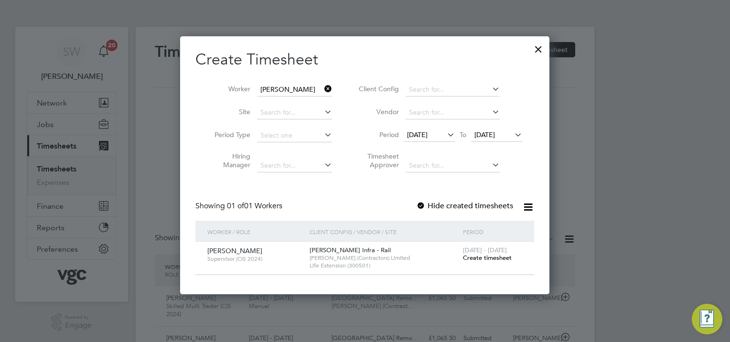
click at [479, 253] on span "[DATE] - [DATE]" at bounding box center [485, 250] width 44 height 8
click at [474, 260] on span "Create timesheet" at bounding box center [487, 258] width 49 height 8
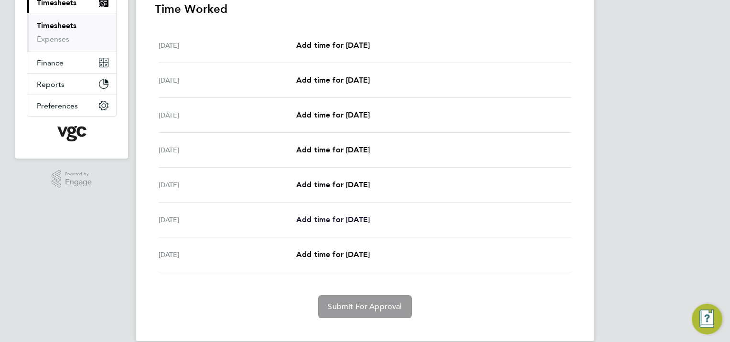
click at [321, 216] on span "Add time for [DATE]" at bounding box center [333, 219] width 74 height 9
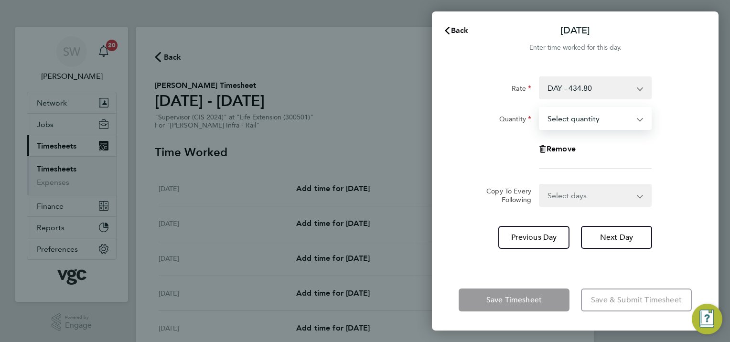
click at [635, 118] on select "Select quantity 0.5 1" at bounding box center [589, 118] width 99 height 21
select select "1"
click at [540, 108] on select "Select quantity 0.5 1" at bounding box center [589, 118] width 99 height 21
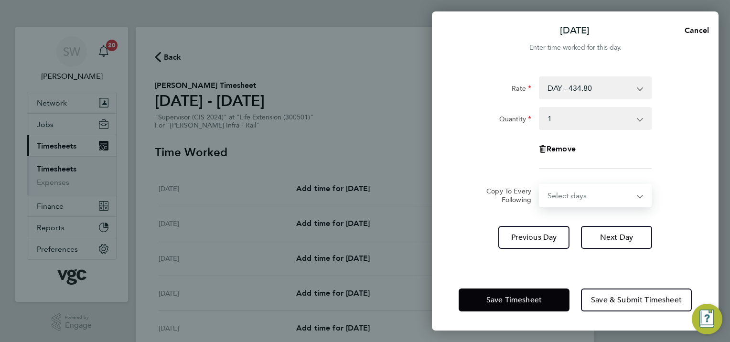
click at [635, 192] on select "Select days [DATE]" at bounding box center [590, 195] width 100 height 21
select select "FRI"
click at [540, 185] on select "Select days [DATE]" at bounding box center [590, 195] width 100 height 21
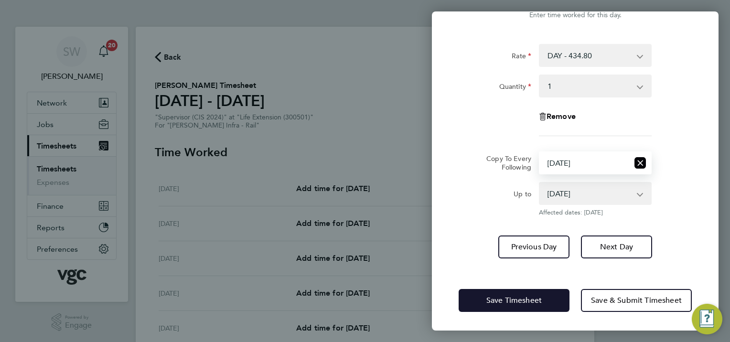
click at [494, 299] on span "Save Timesheet" at bounding box center [513, 301] width 55 height 10
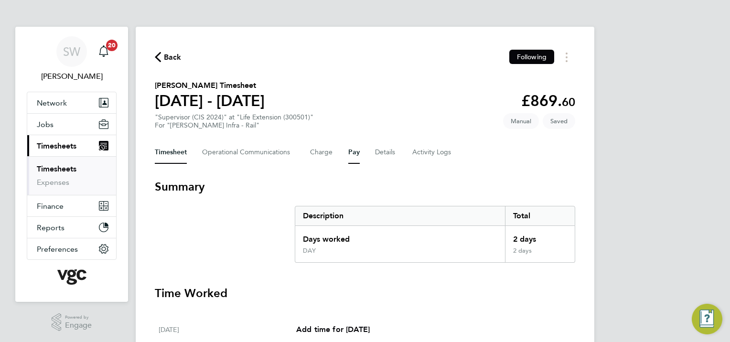
click at [352, 152] on button "Pay" at bounding box center [353, 152] width 11 height 23
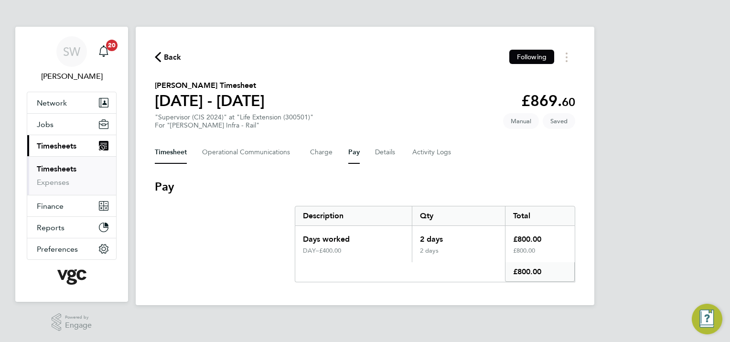
click at [170, 150] on button "Timesheet" at bounding box center [171, 152] width 32 height 23
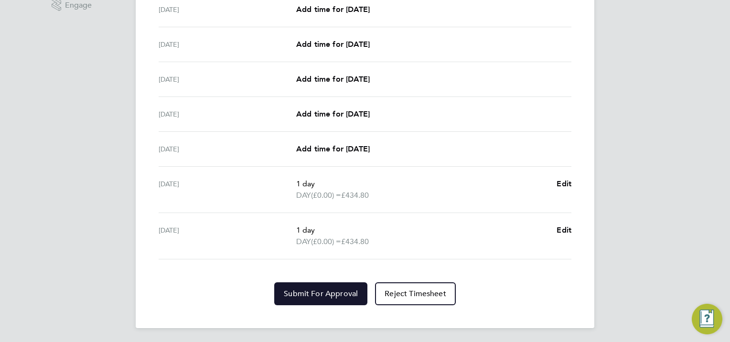
click at [297, 289] on span "Submit For Approval" at bounding box center [321, 294] width 74 height 10
